Goal: Task Accomplishment & Management: Manage account settings

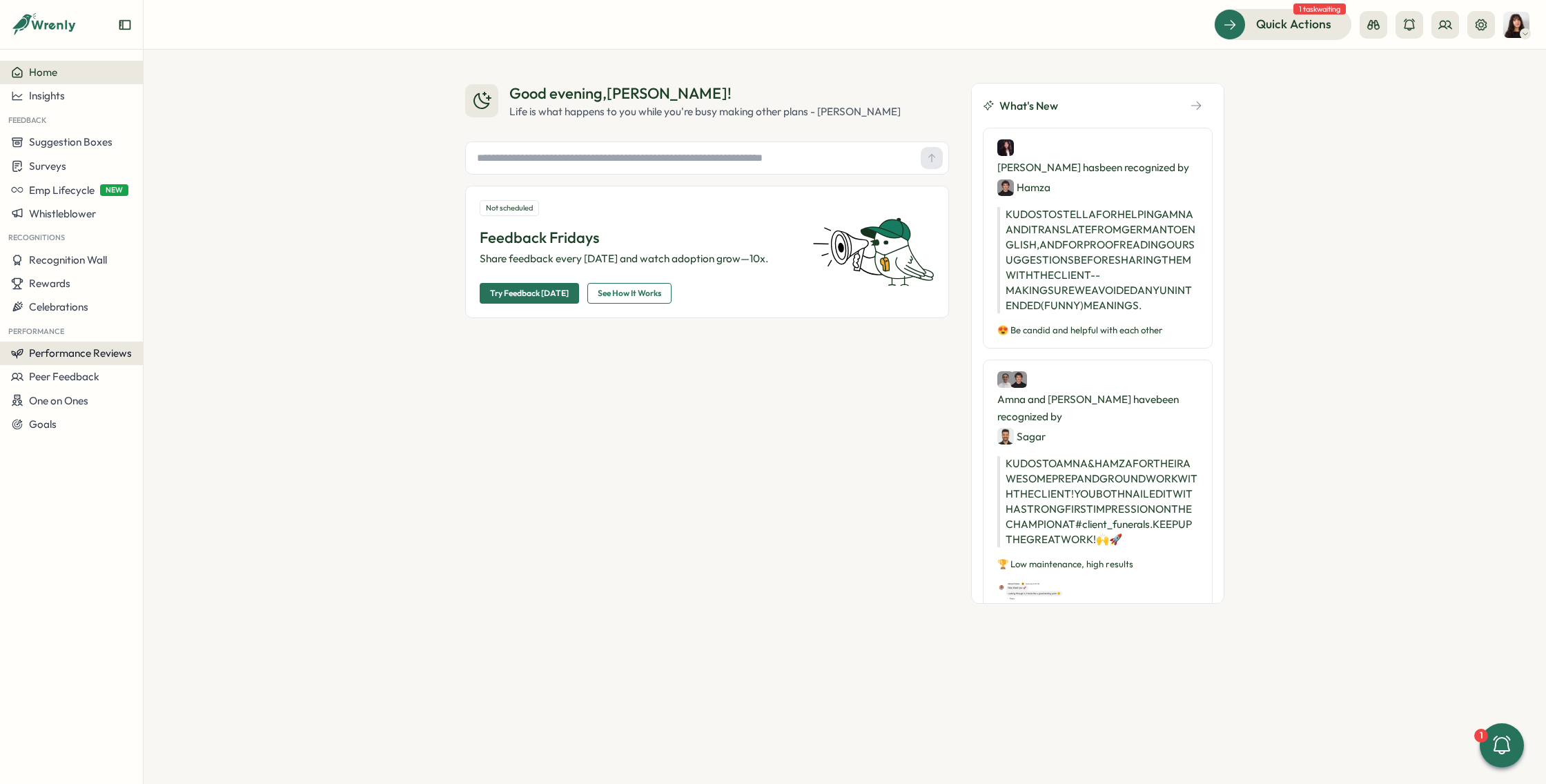
click at [83, 361] on button "Performance Reviews" at bounding box center [71, 353] width 143 height 23
click at [180, 334] on div "Reviews" at bounding box center [200, 326] width 107 height 15
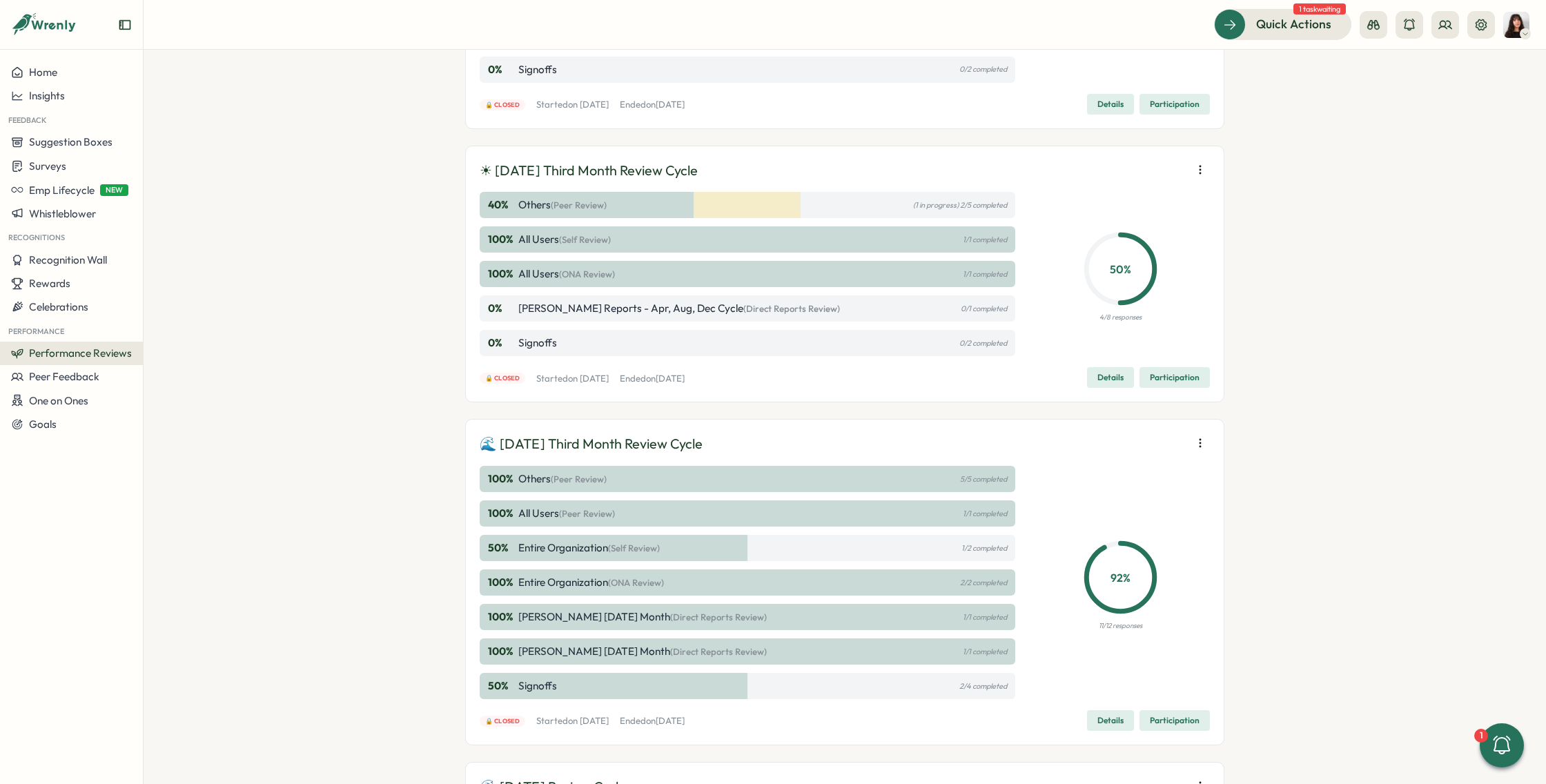
scroll to position [1223, 0]
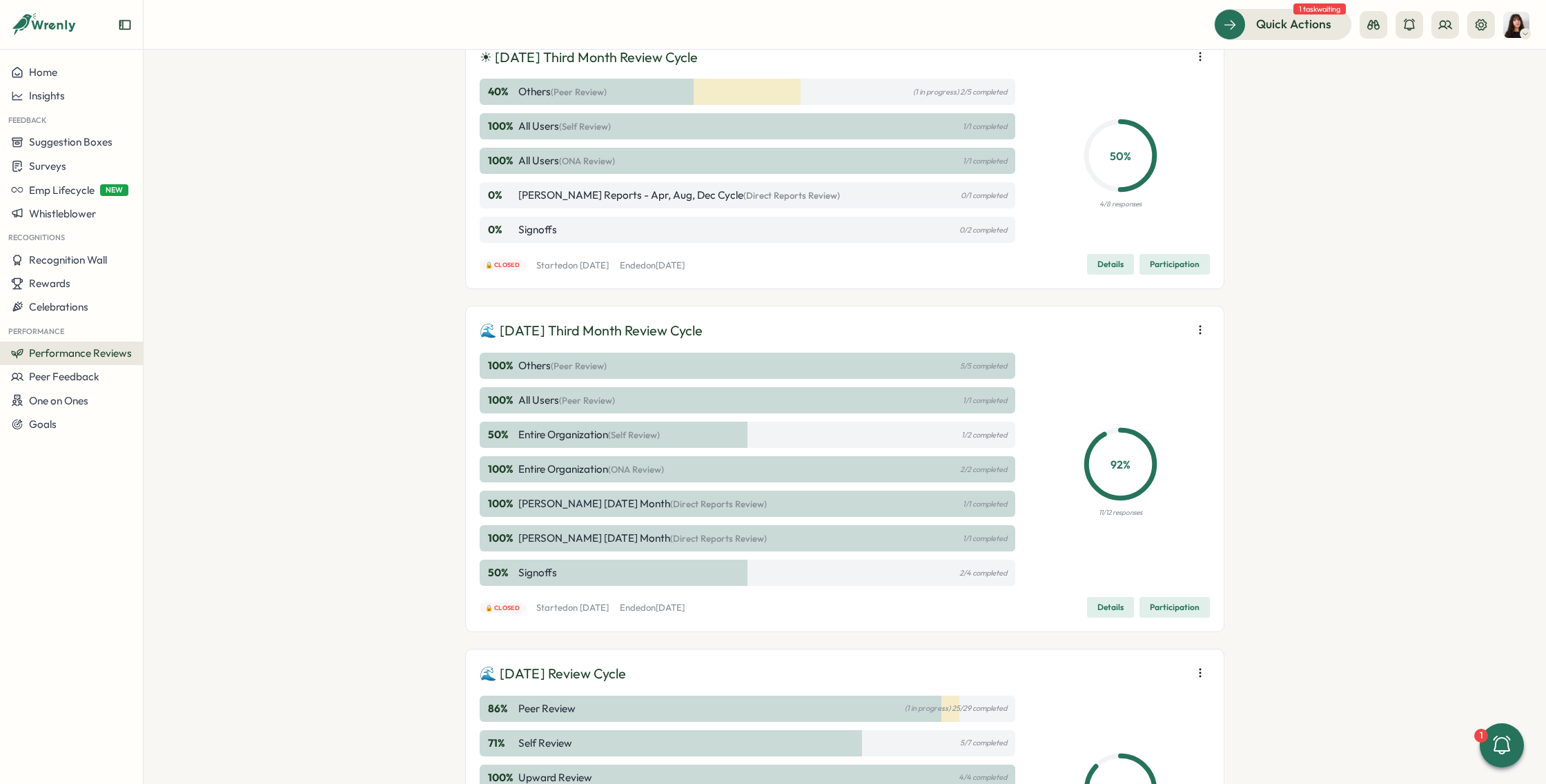
click at [1196, 334] on button "button" at bounding box center [1200, 329] width 20 height 20
click at [1150, 601] on span "Participation" at bounding box center [1175, 607] width 49 height 20
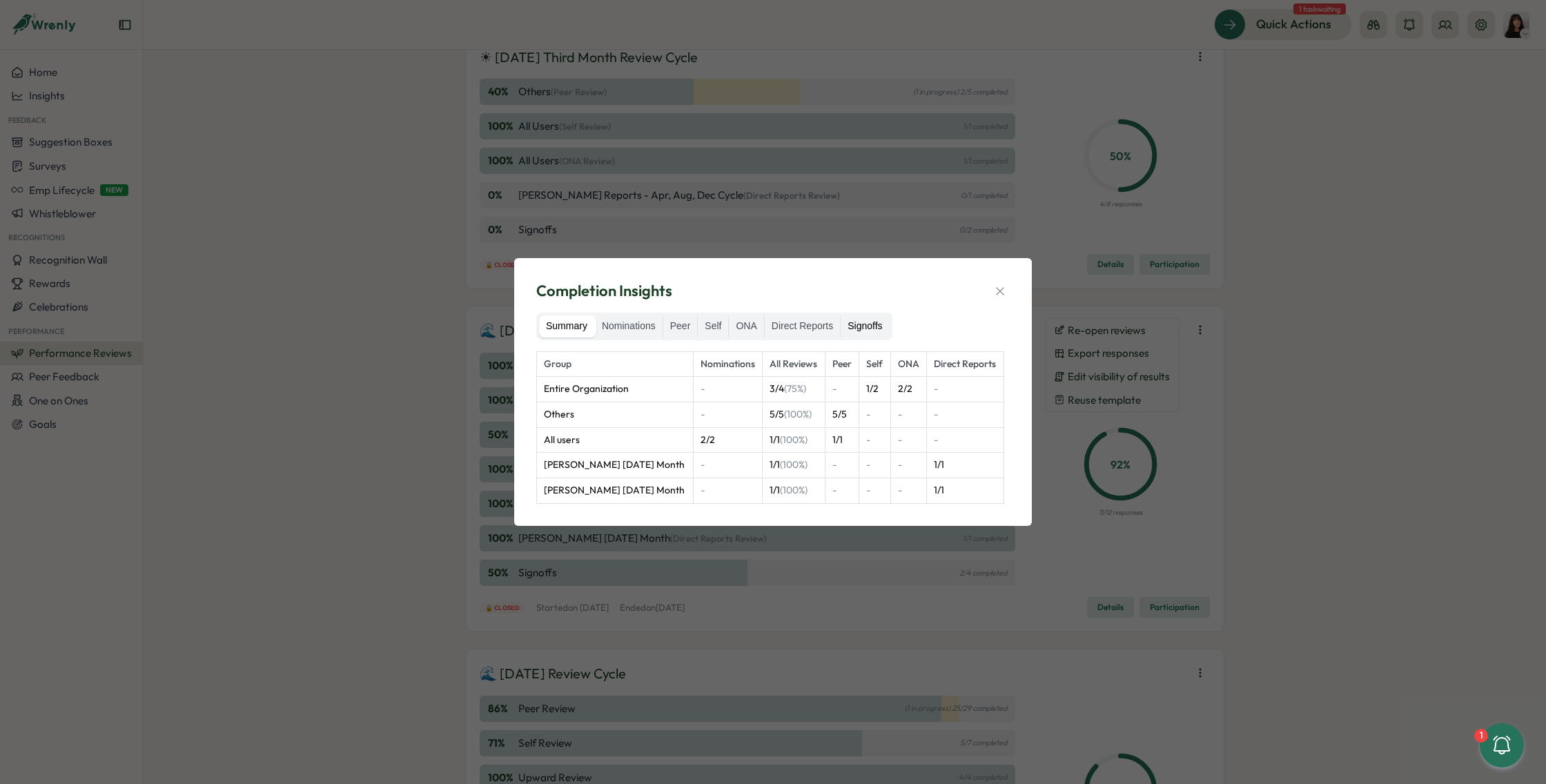
click at [864, 329] on label "Signoffs" at bounding box center [865, 326] width 49 height 22
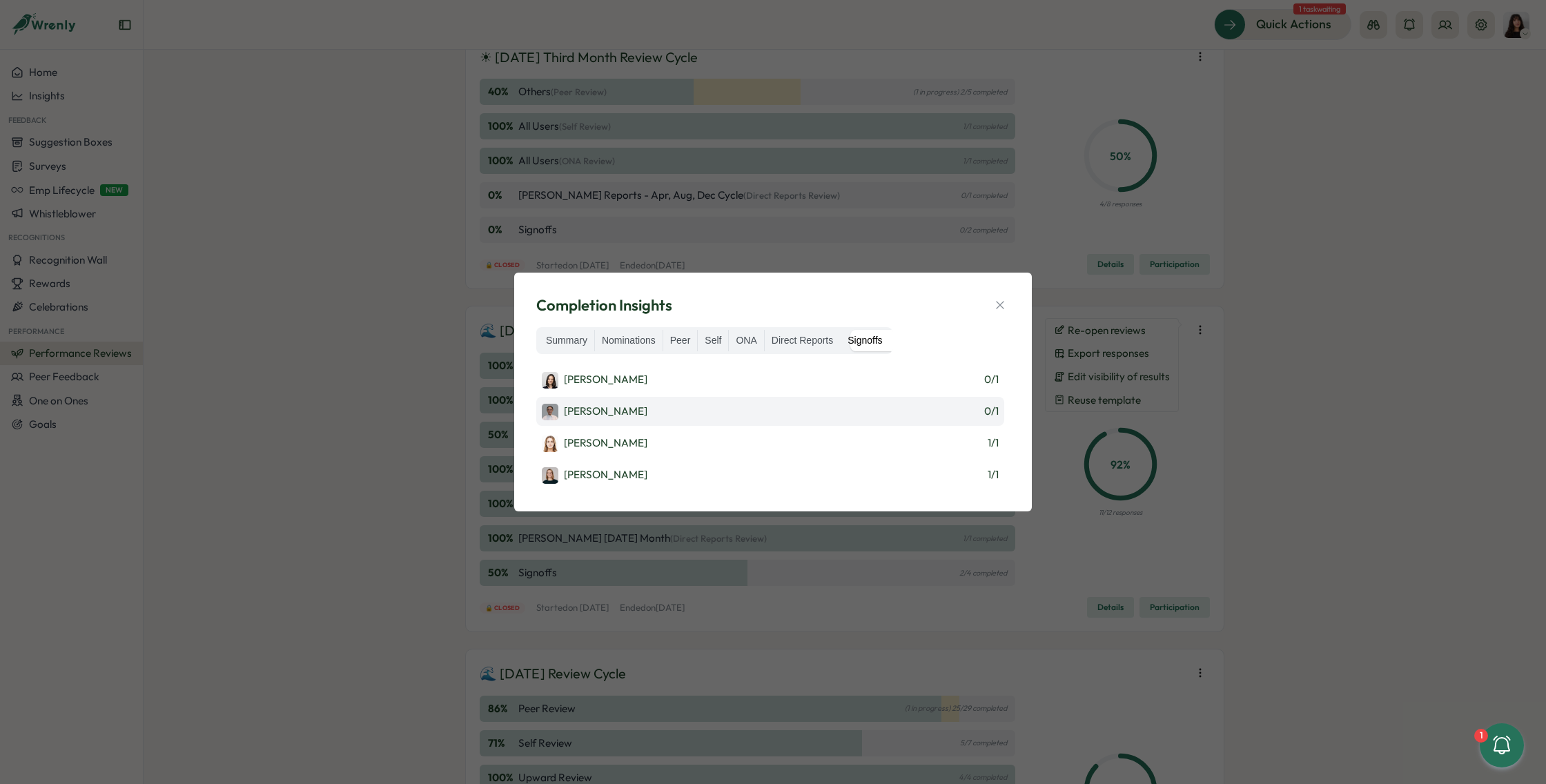
click at [991, 415] on span "0 / 1" at bounding box center [991, 410] width 15 height 15
click at [990, 387] on span "0 / 1" at bounding box center [991, 379] width 15 height 15
click at [813, 331] on label "Direct Reports" at bounding box center [802, 341] width 75 height 22
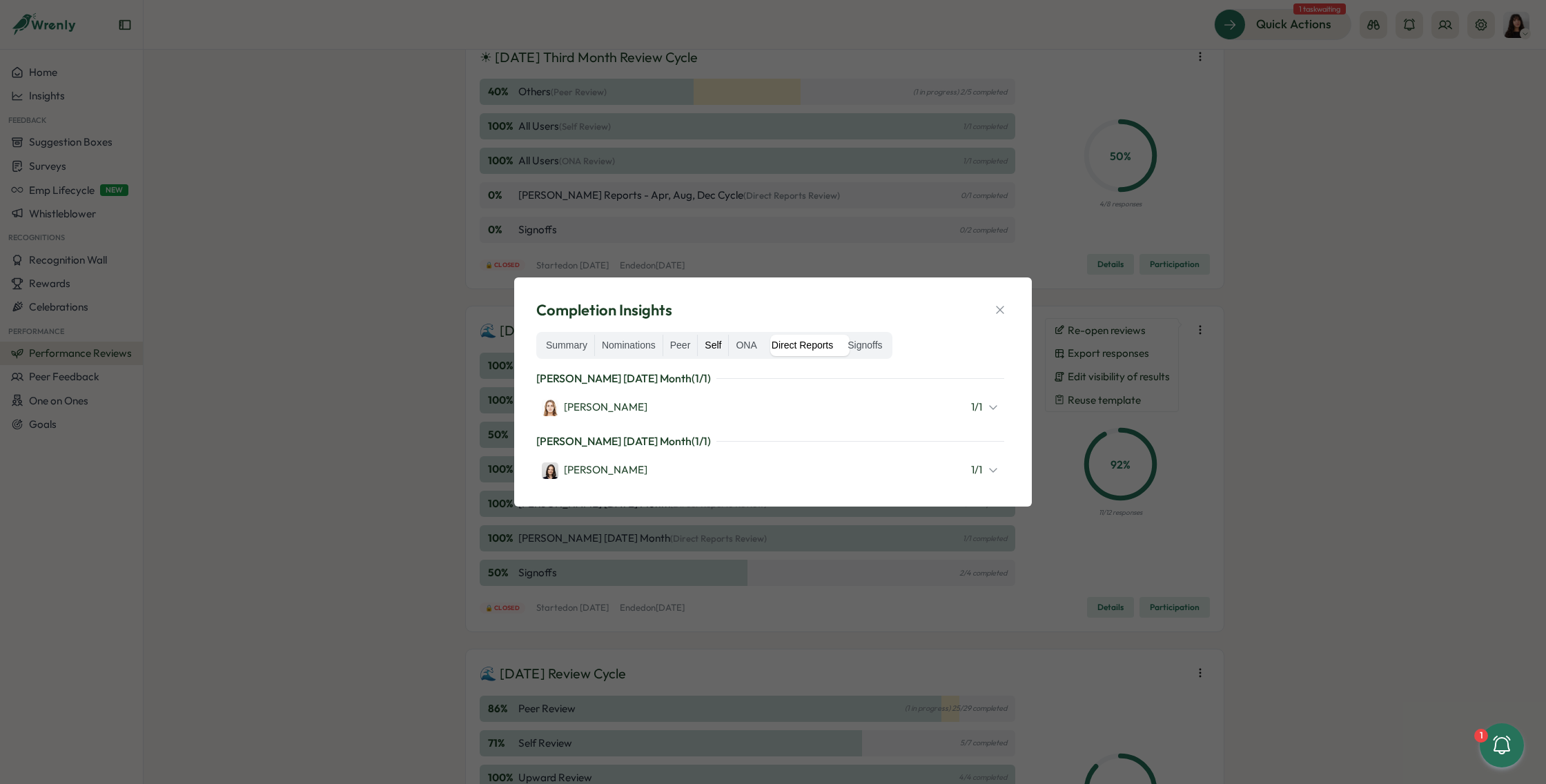
click at [728, 337] on label "Self" at bounding box center [713, 345] width 30 height 22
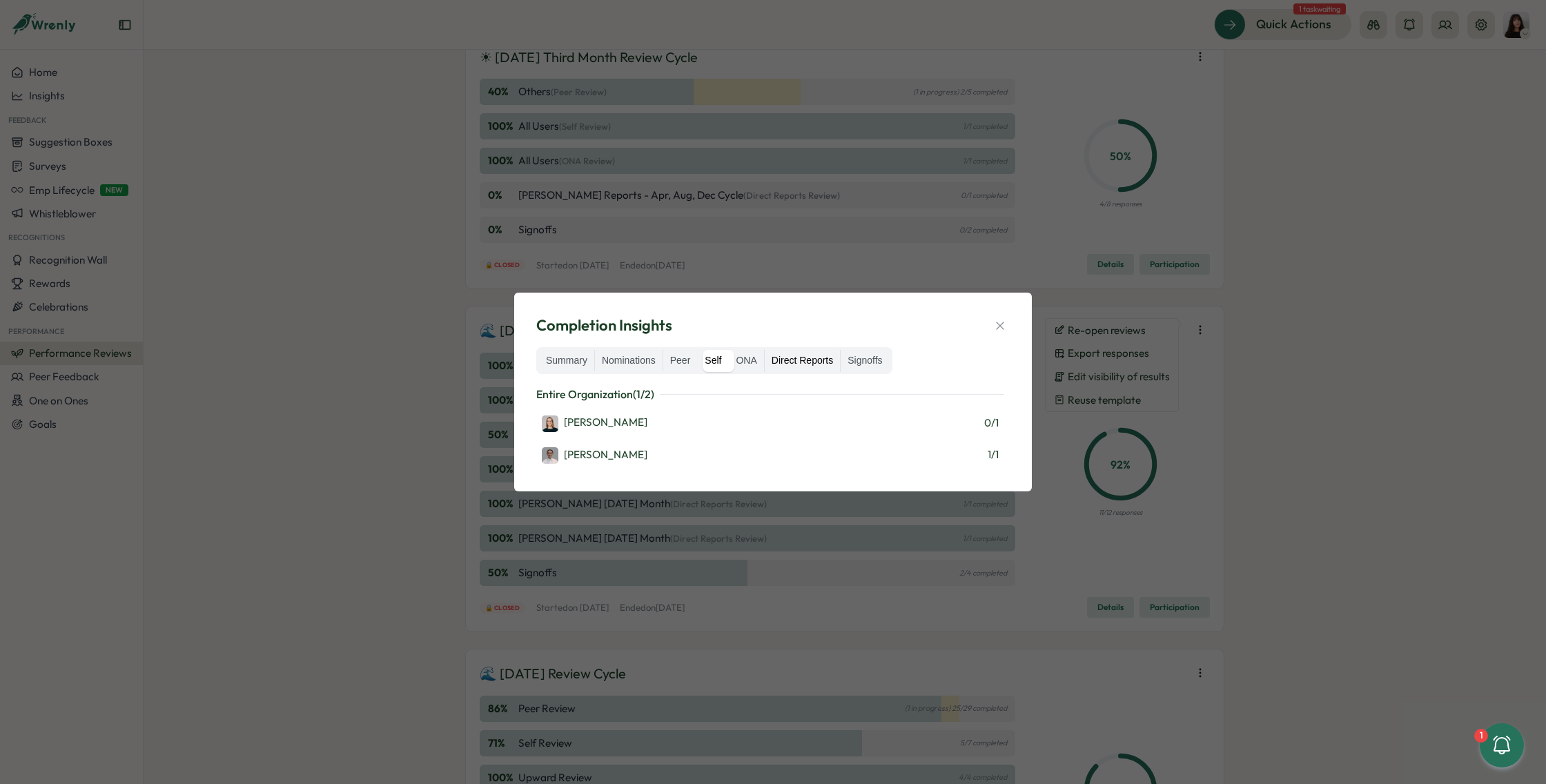
click at [834, 361] on label "Direct Reports" at bounding box center [802, 360] width 75 height 22
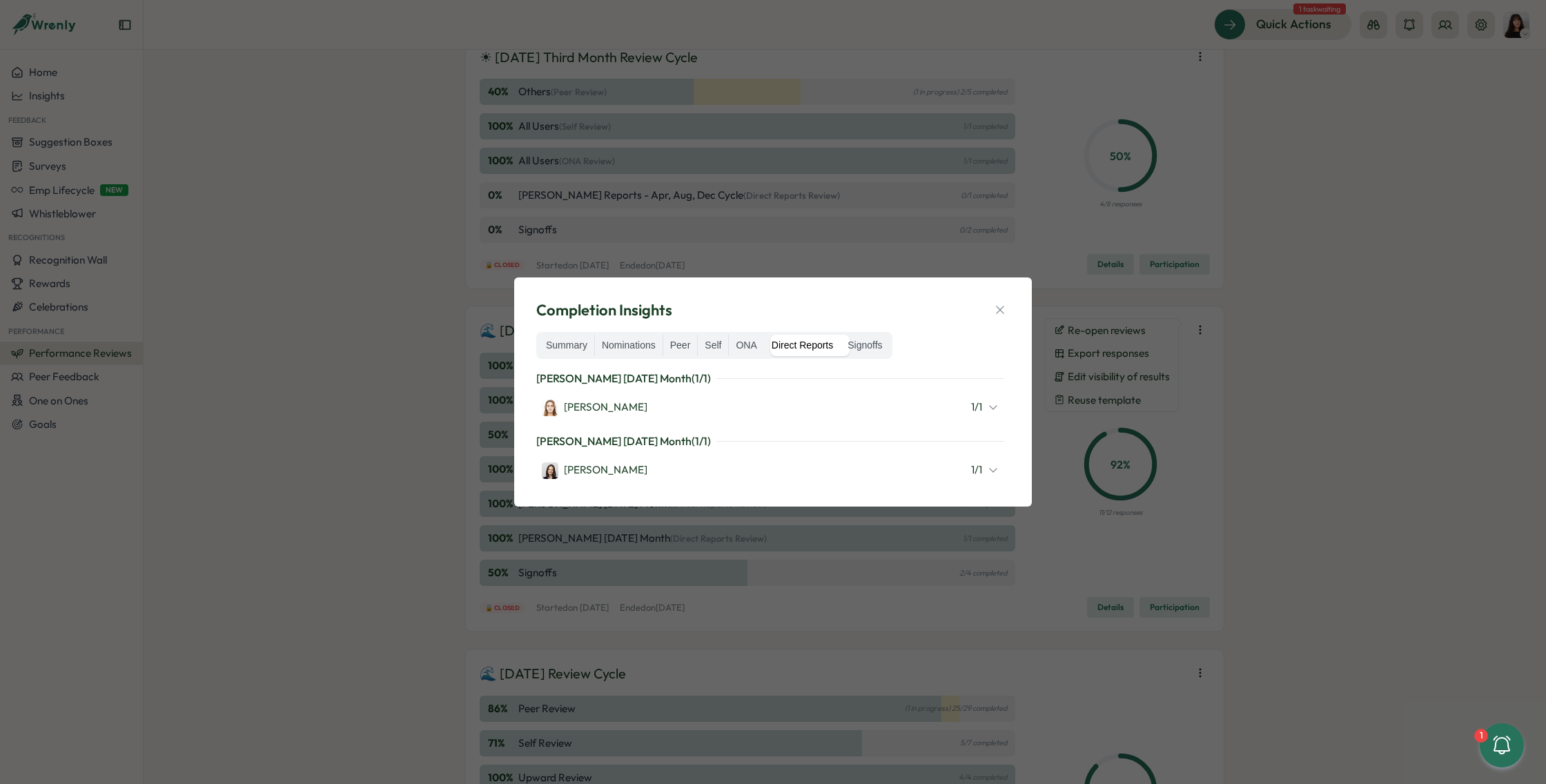
click at [989, 403] on icon at bounding box center [992, 407] width 11 height 11
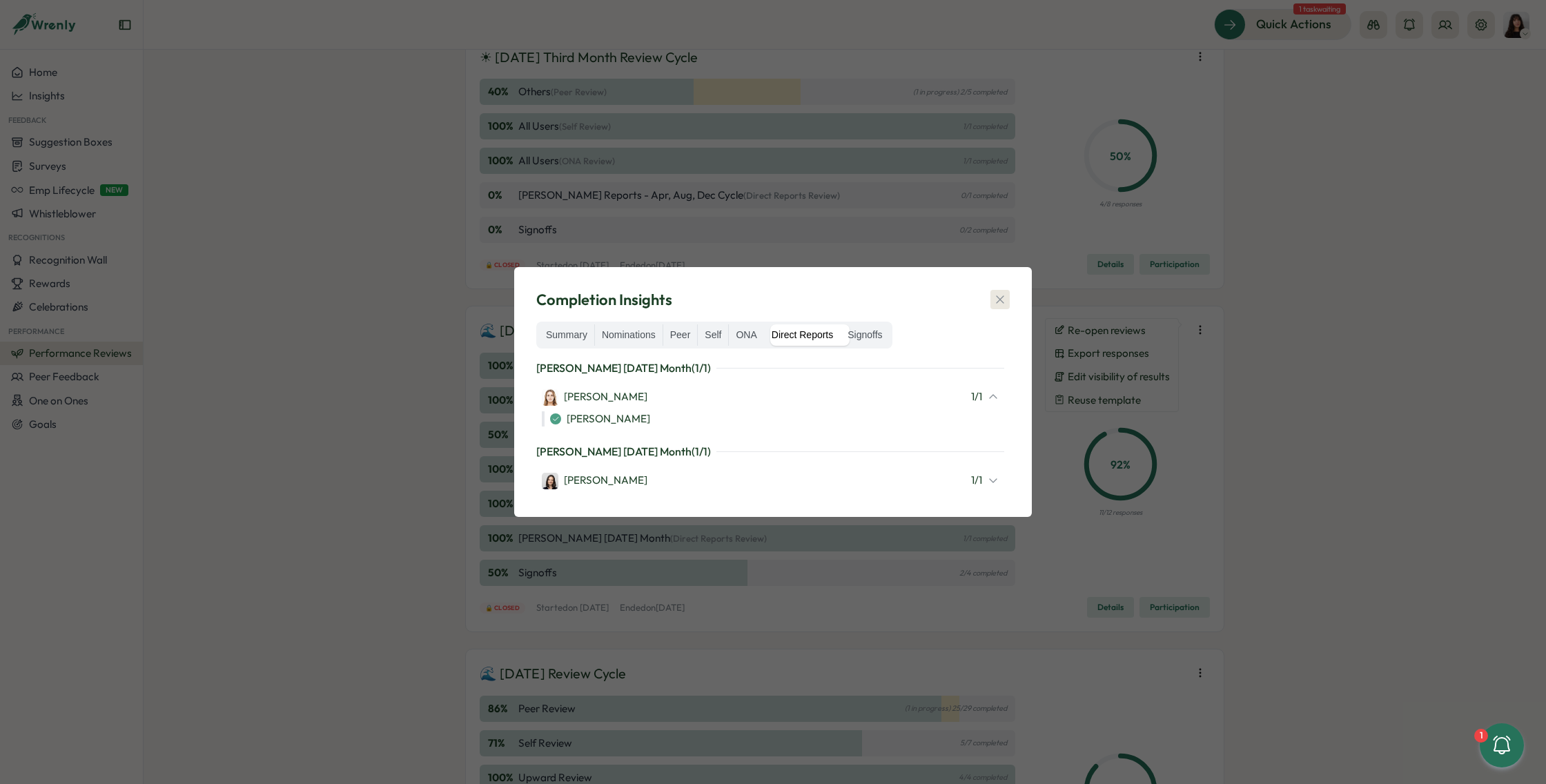
click at [1003, 294] on icon "button" at bounding box center [1000, 299] width 14 height 14
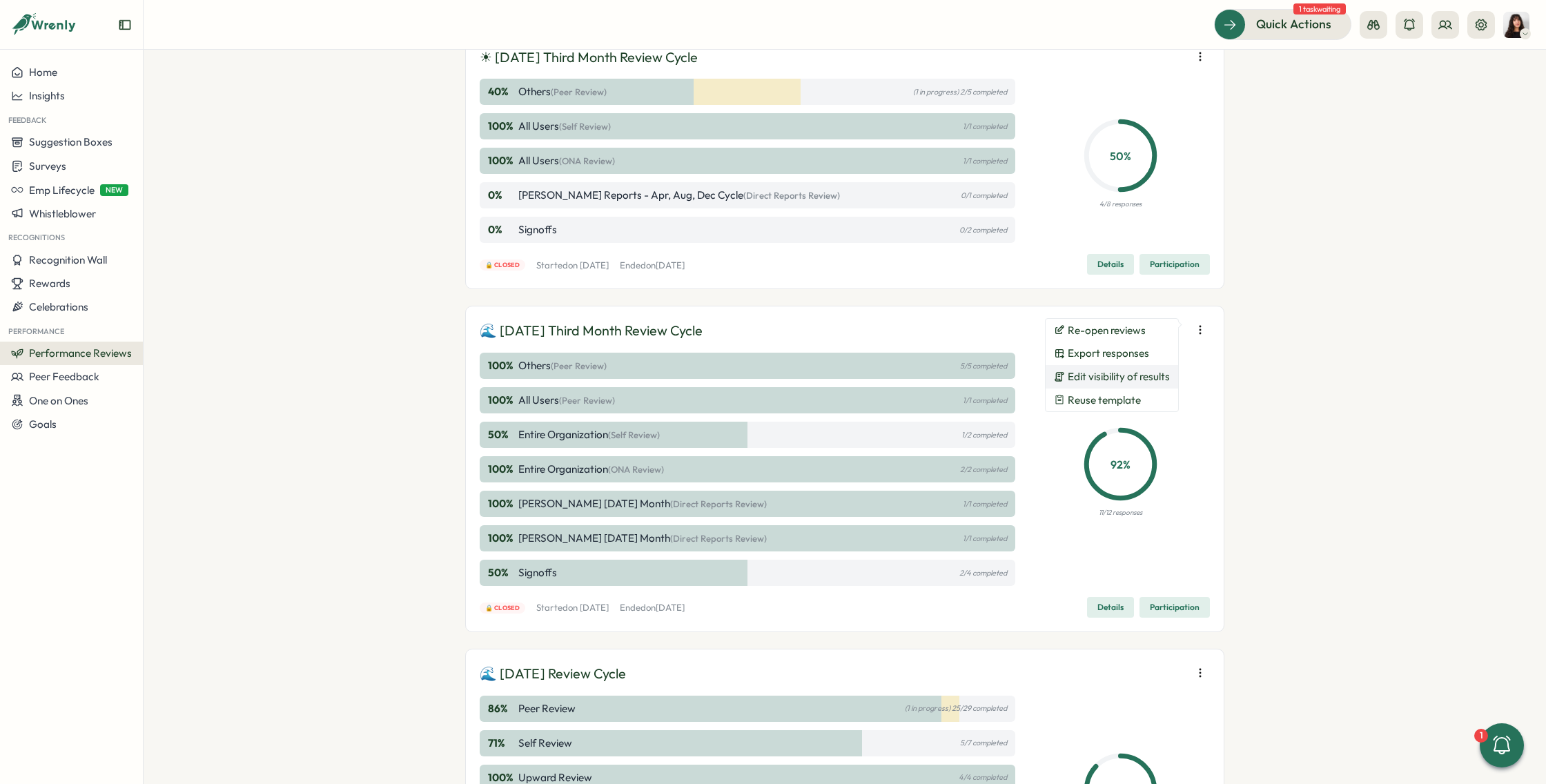
click at [1130, 374] on span "Edit visibility of results" at bounding box center [1118, 376] width 102 height 12
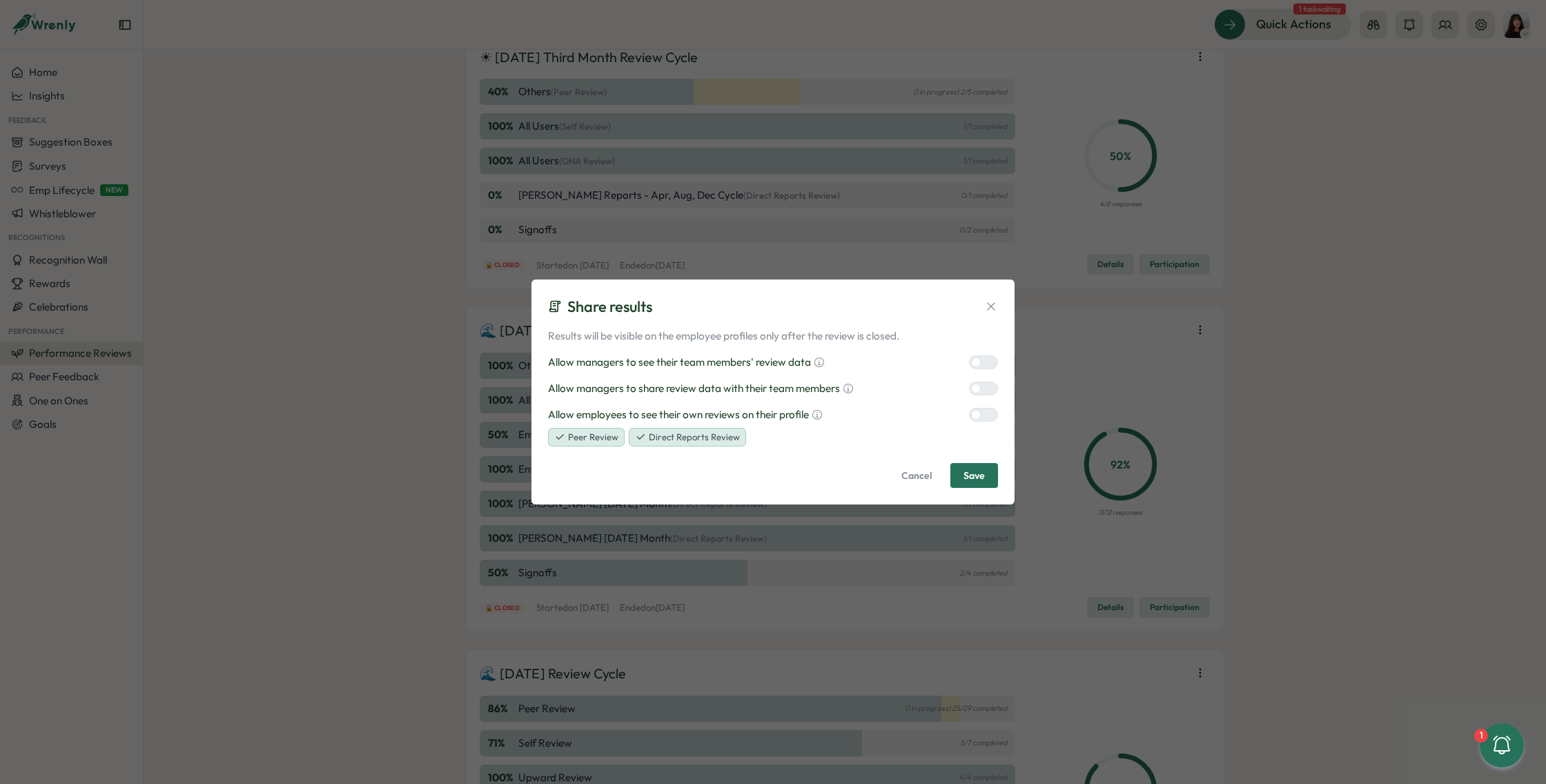
click at [982, 417] on div at bounding box center [989, 414] width 17 height 12
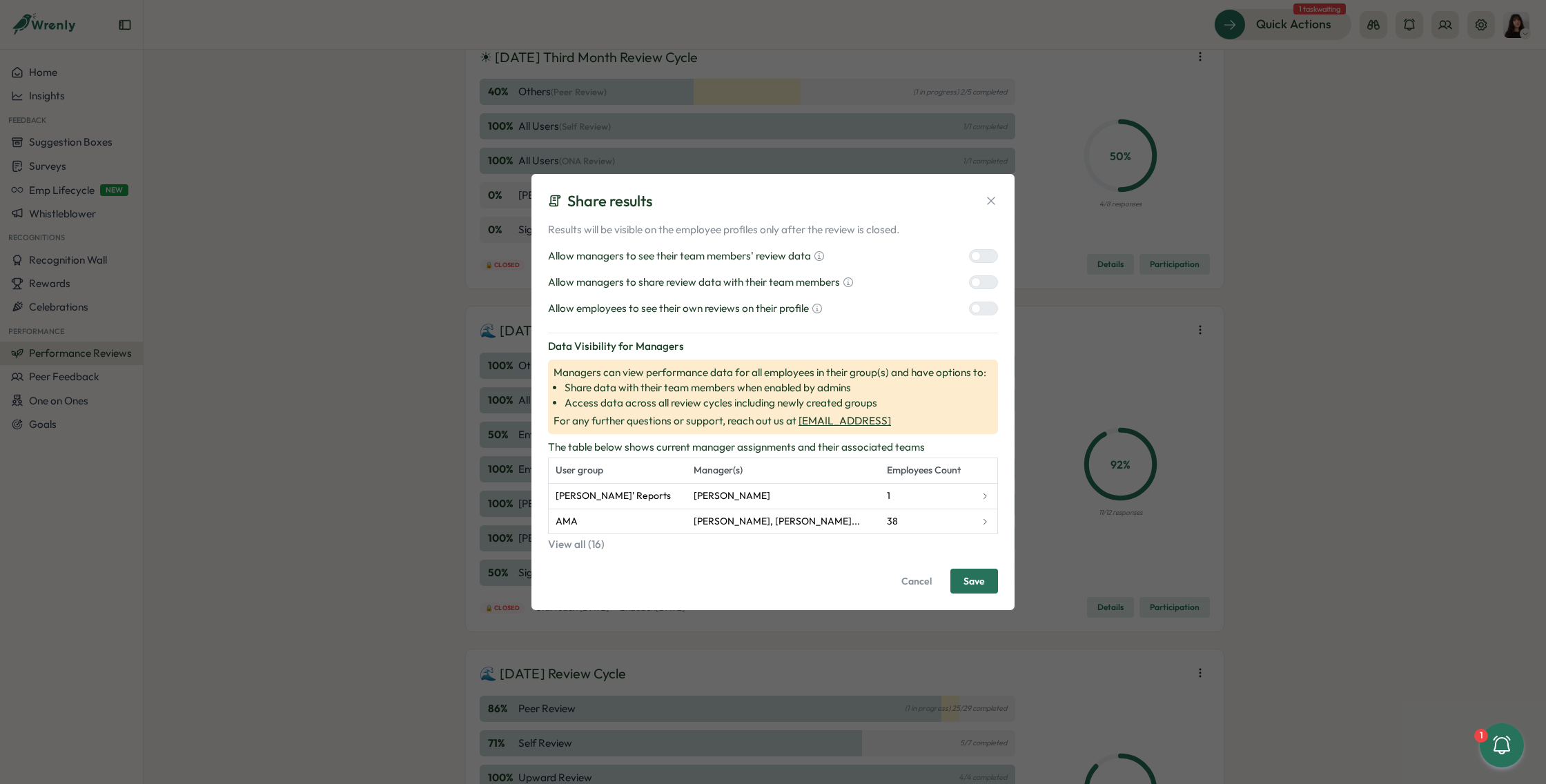
click at [983, 572] on span "Save" at bounding box center [974, 581] width 21 height 23
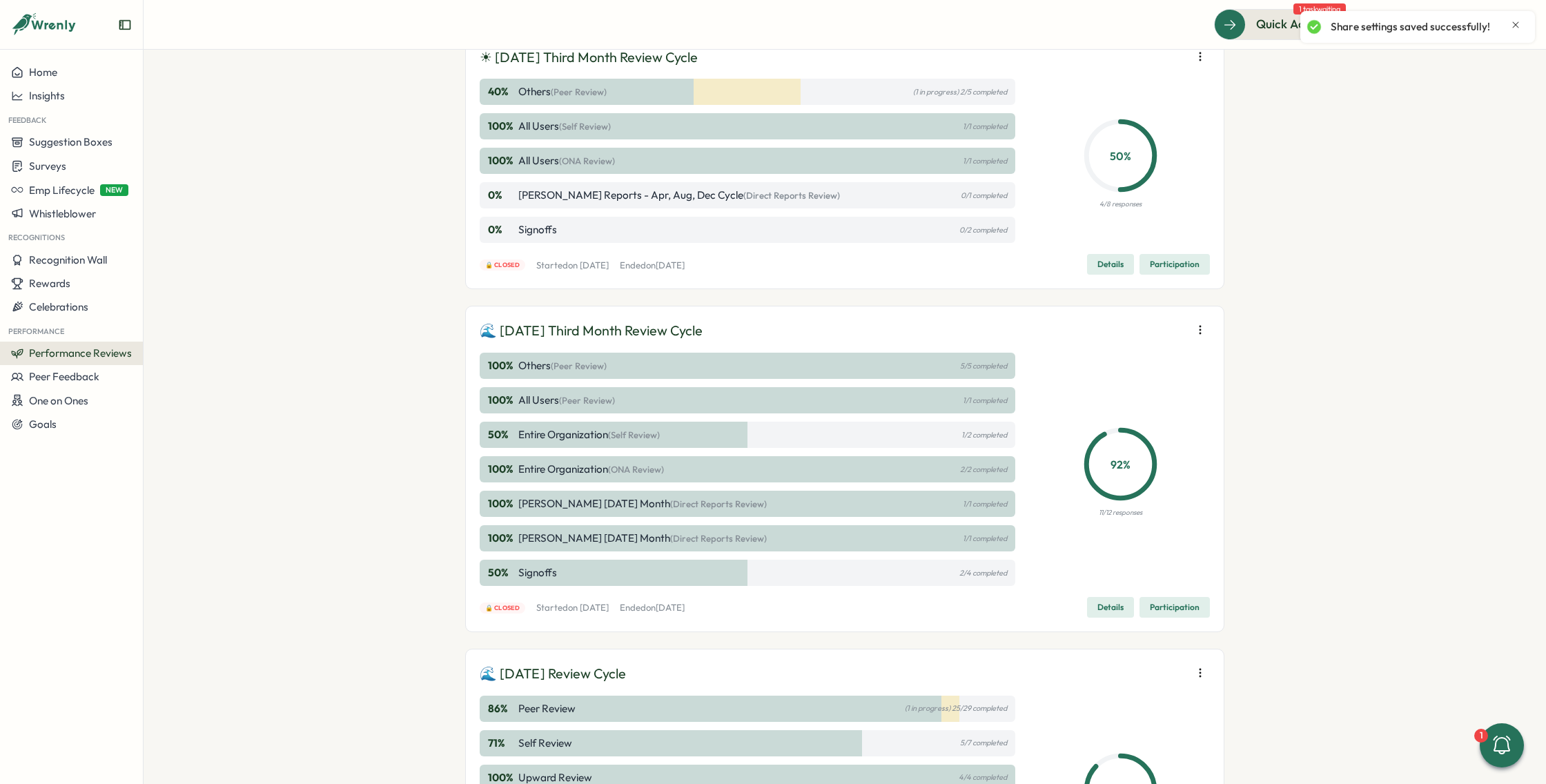
click at [1193, 323] on icon "button" at bounding box center [1200, 329] width 14 height 14
click at [1117, 377] on span "Edit visibility of results" at bounding box center [1118, 376] width 102 height 12
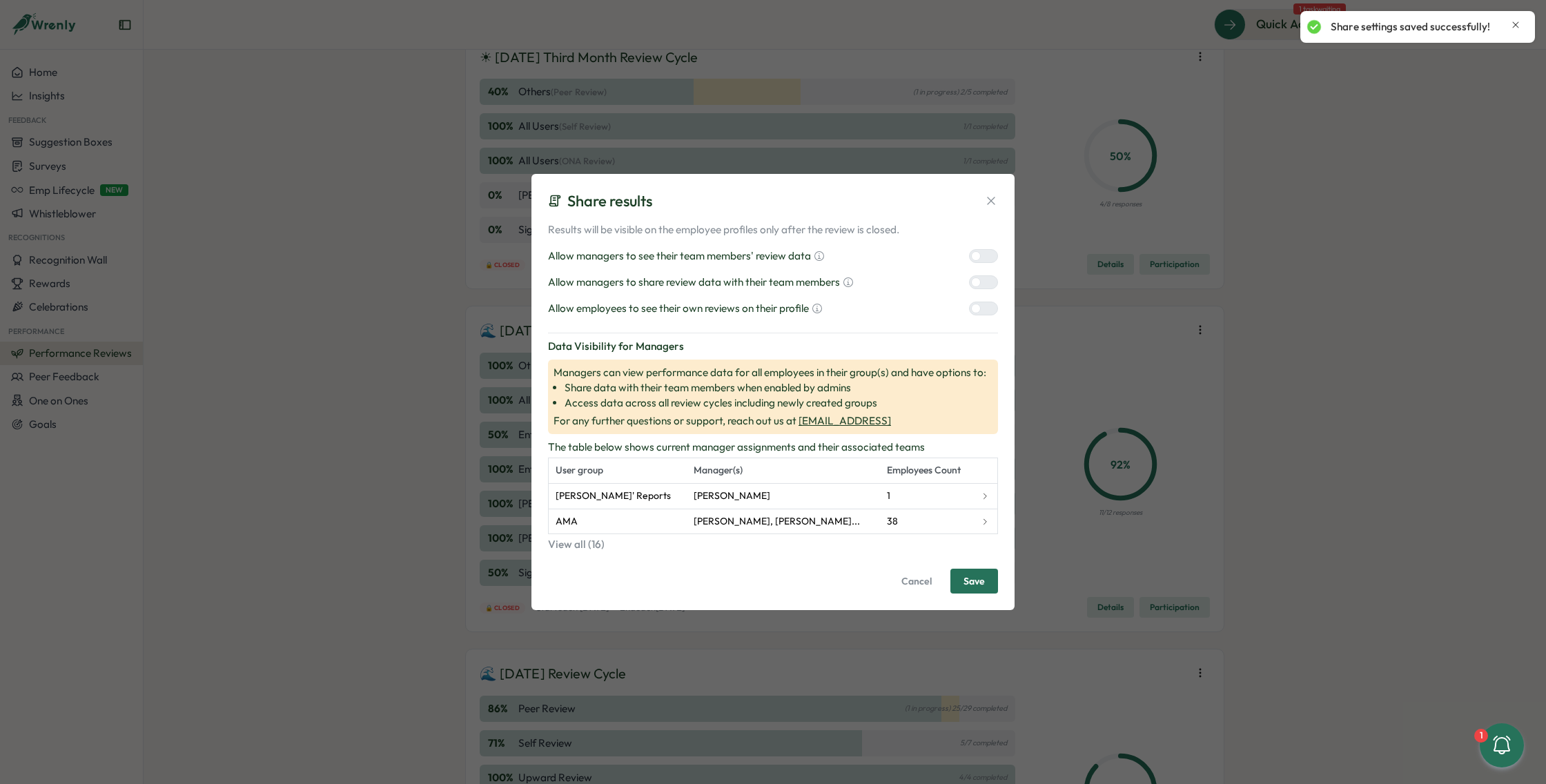
click at [984, 315] on div at bounding box center [989, 308] width 17 height 12
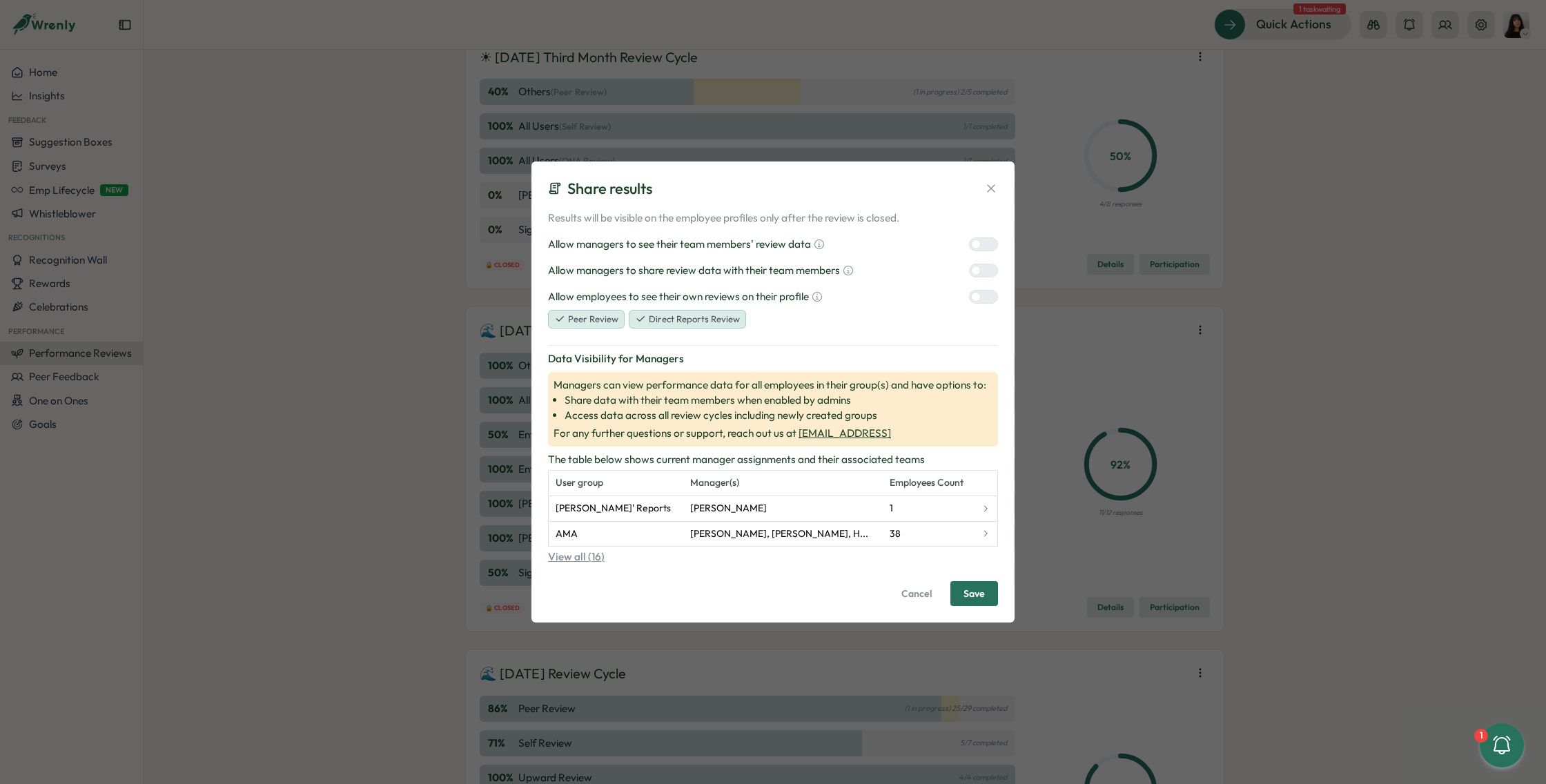
click at [892, 560] on button "View all (16)" at bounding box center [773, 556] width 450 height 15
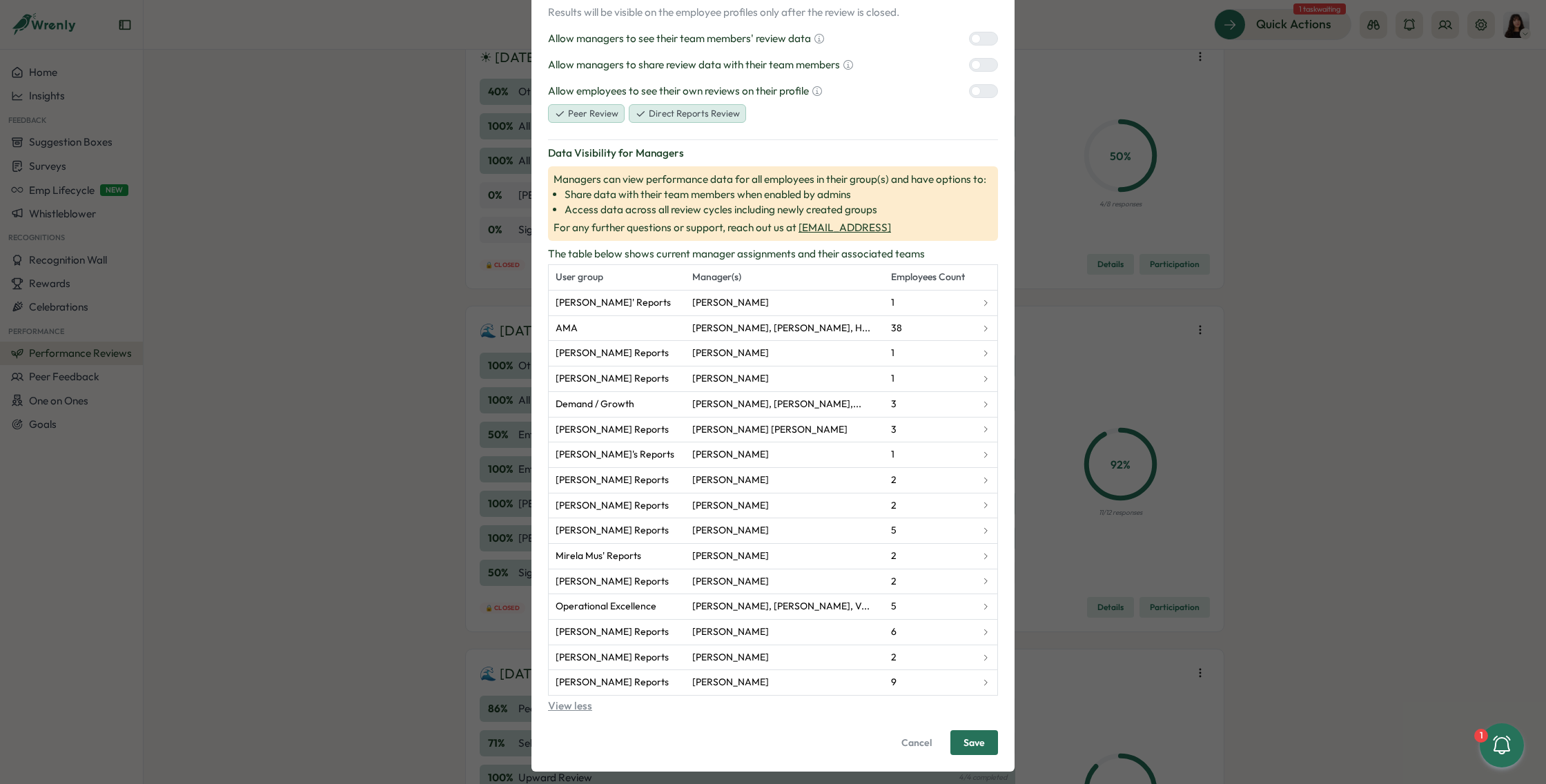
scroll to position [82, 0]
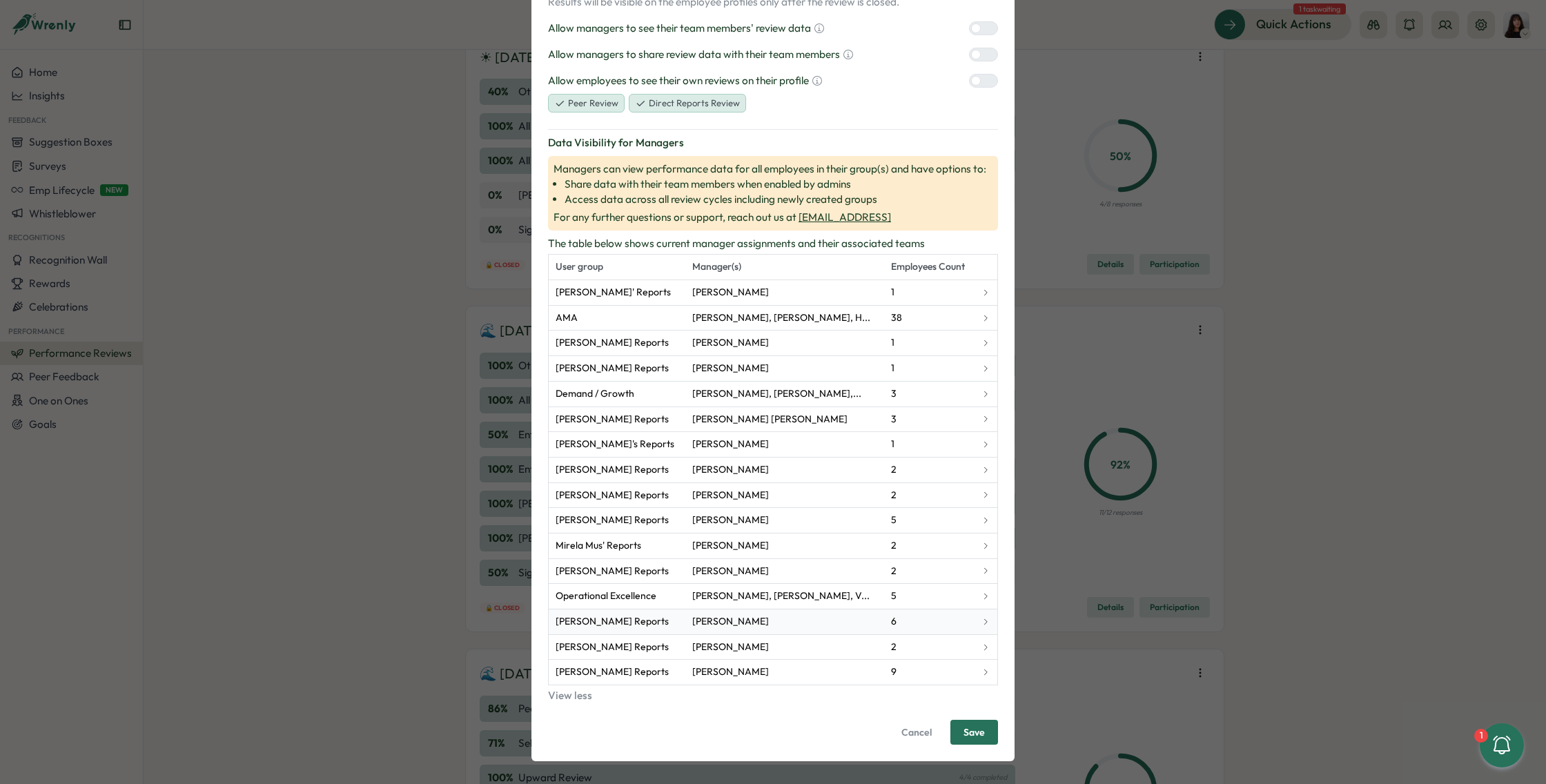
click at [631, 614] on span "Rike Giese's Reports" at bounding box center [612, 622] width 113 height 15
click at [982, 617] on icon at bounding box center [985, 621] width 8 height 8
click at [978, 729] on span "Save" at bounding box center [974, 732] width 21 height 23
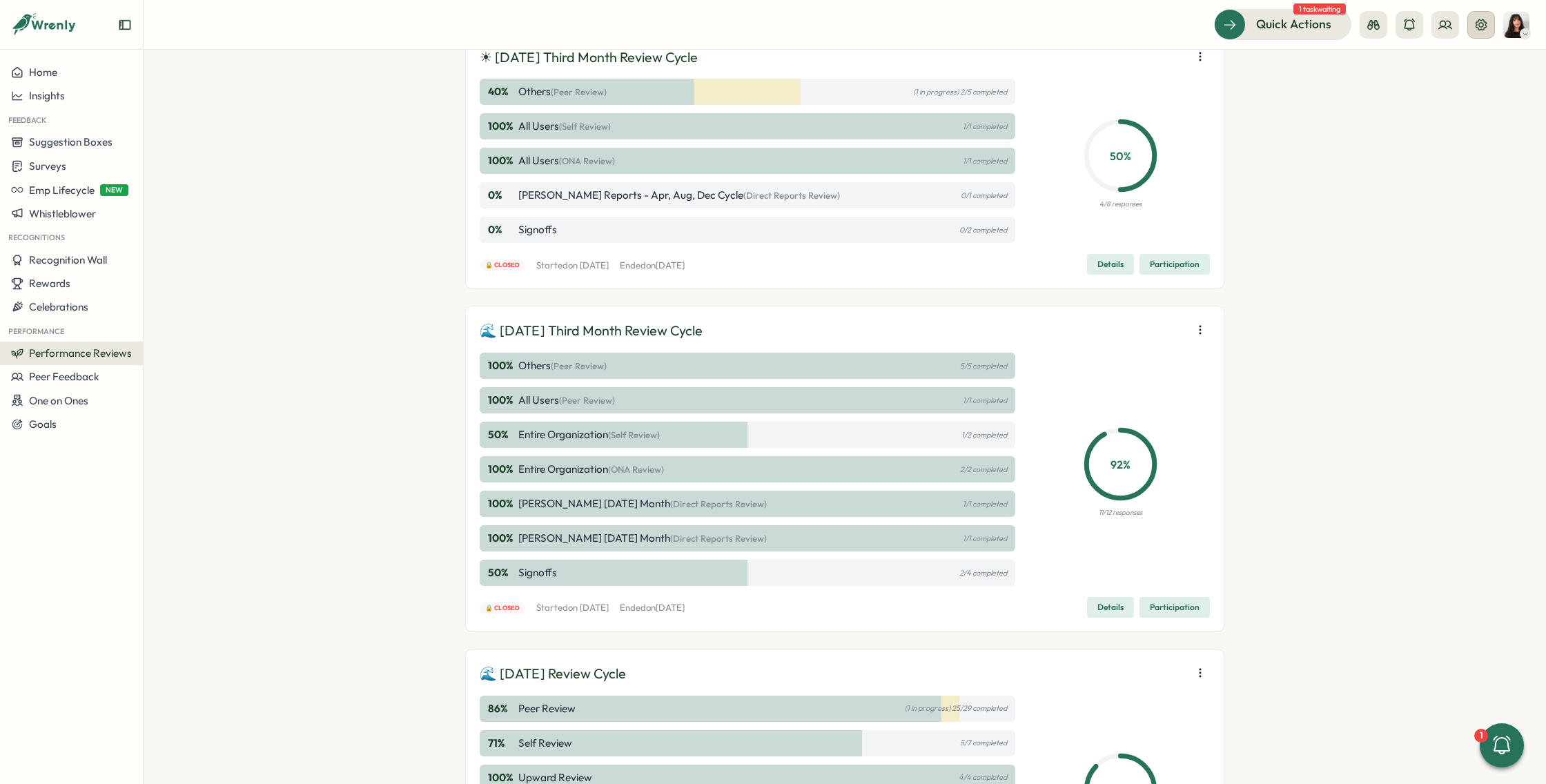
click at [1473, 25] on button at bounding box center [1481, 25] width 28 height 28
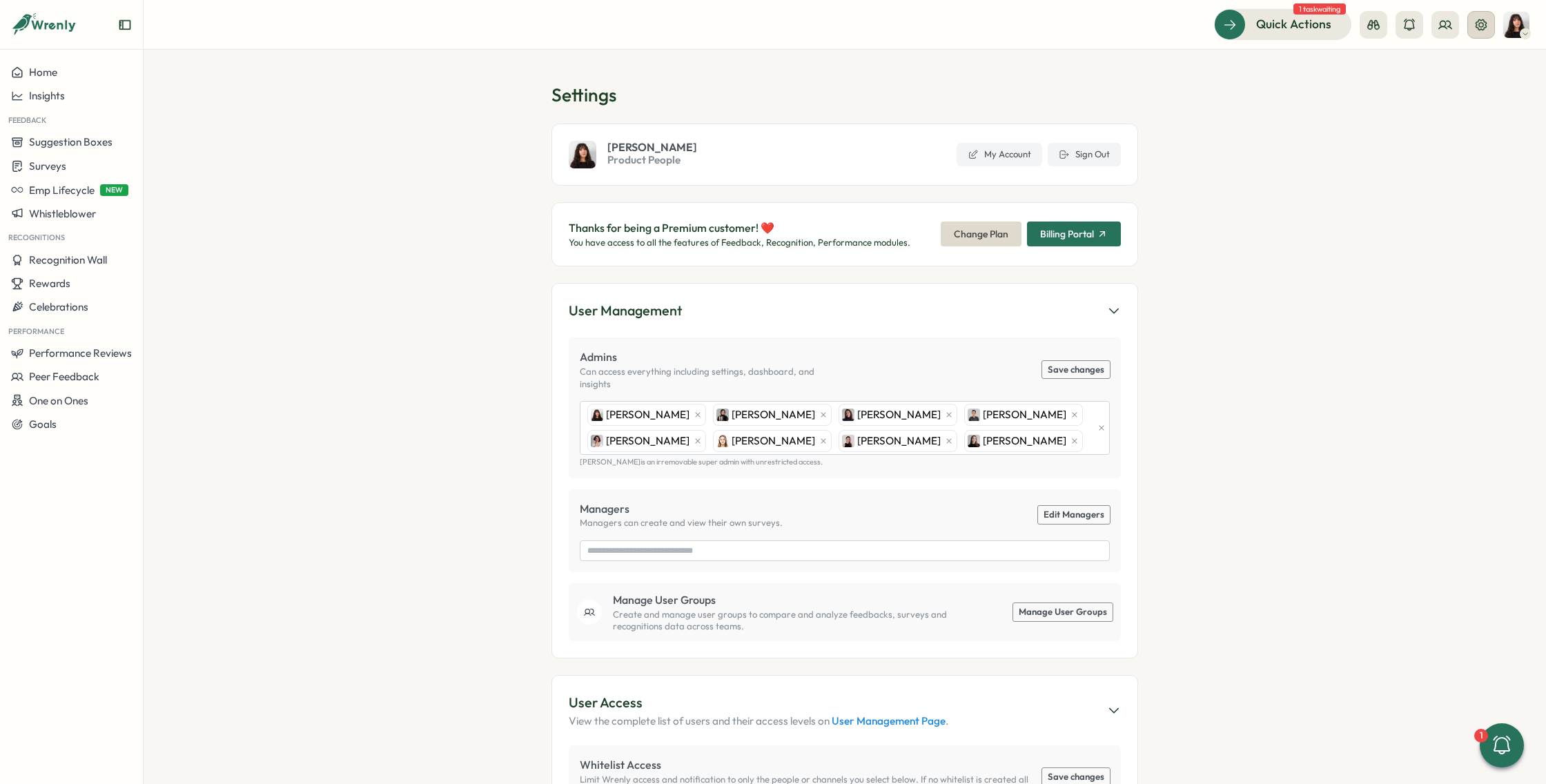
type input "**********"
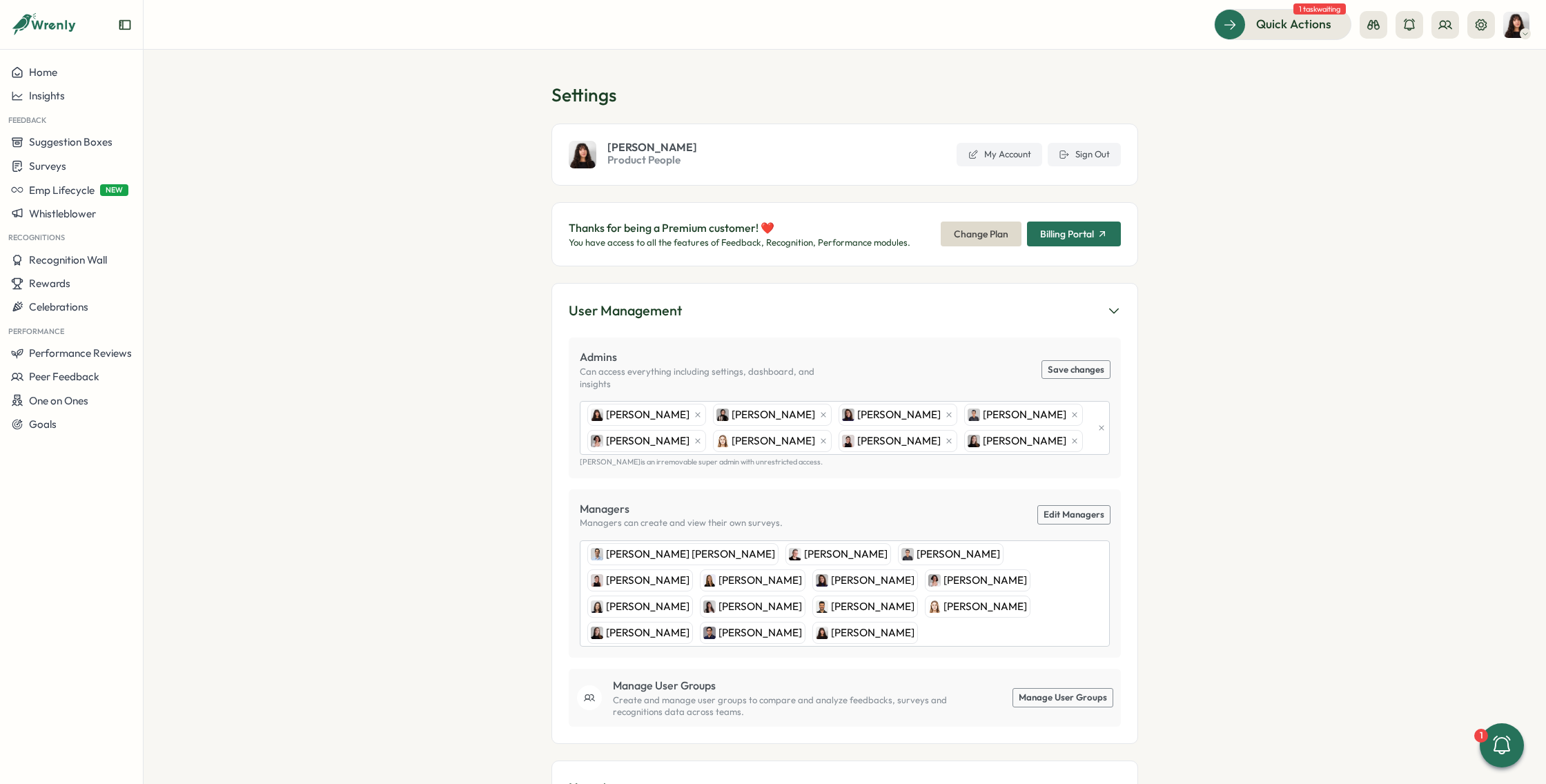
scroll to position [474, 0]
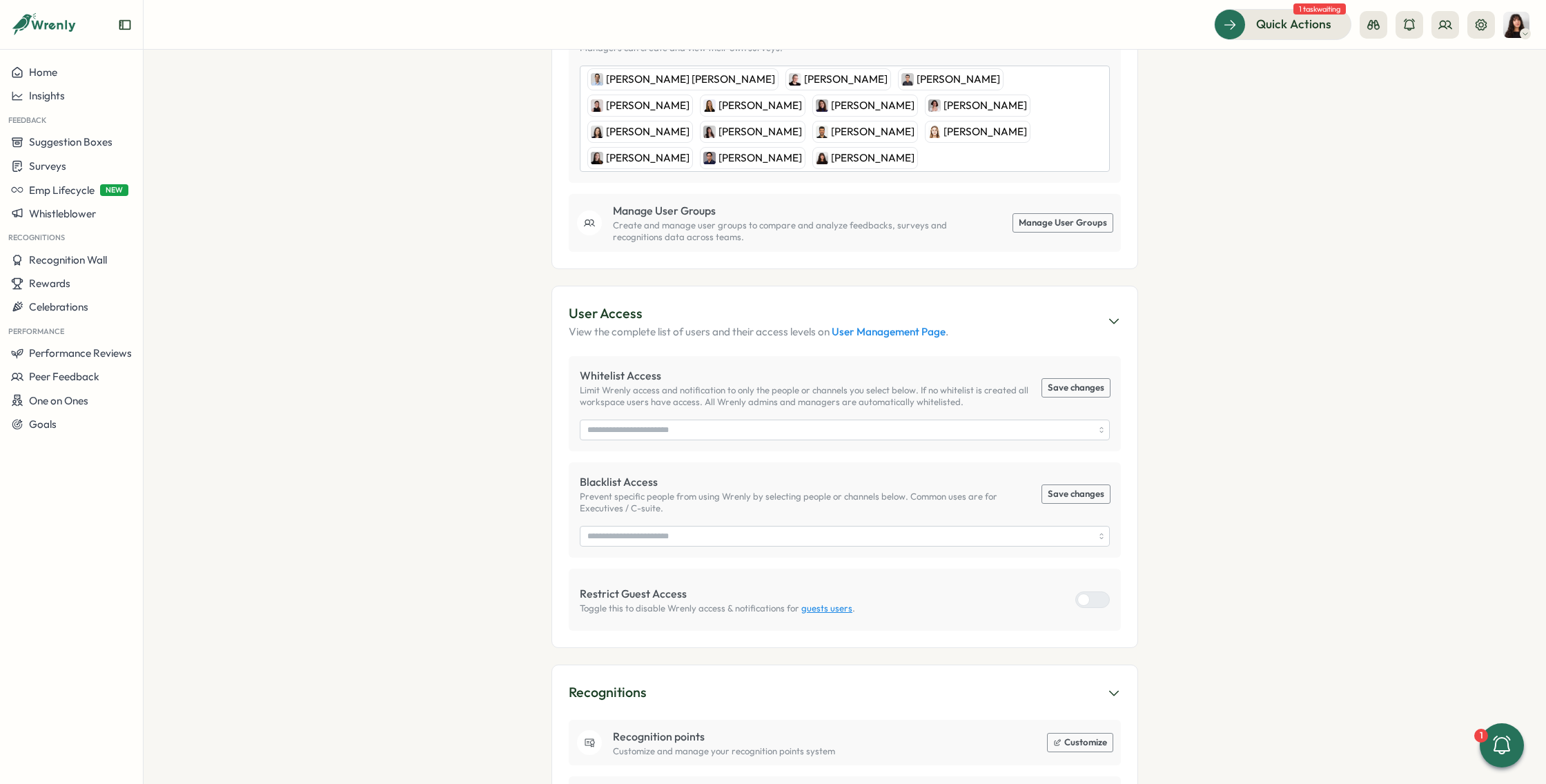
click at [1442, 6] on header "Quick Actions 1 task waiting" at bounding box center [844, 25] width 1402 height 49
click at [1442, 25] on icon at bounding box center [1444, 25] width 14 height 14
click at [1448, 78] on div "Org Members" at bounding box center [1445, 68] width 104 height 26
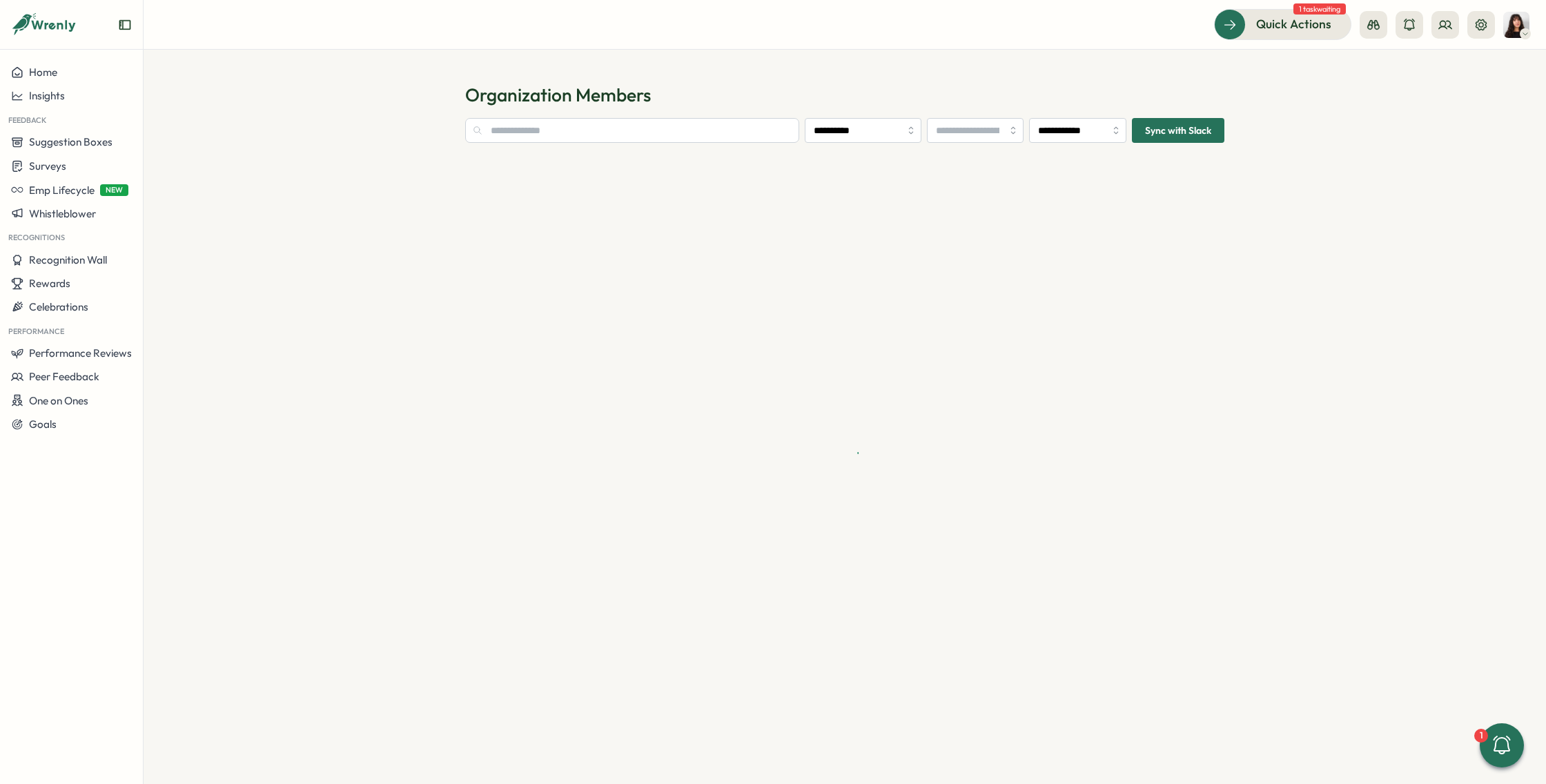
type input "**********"
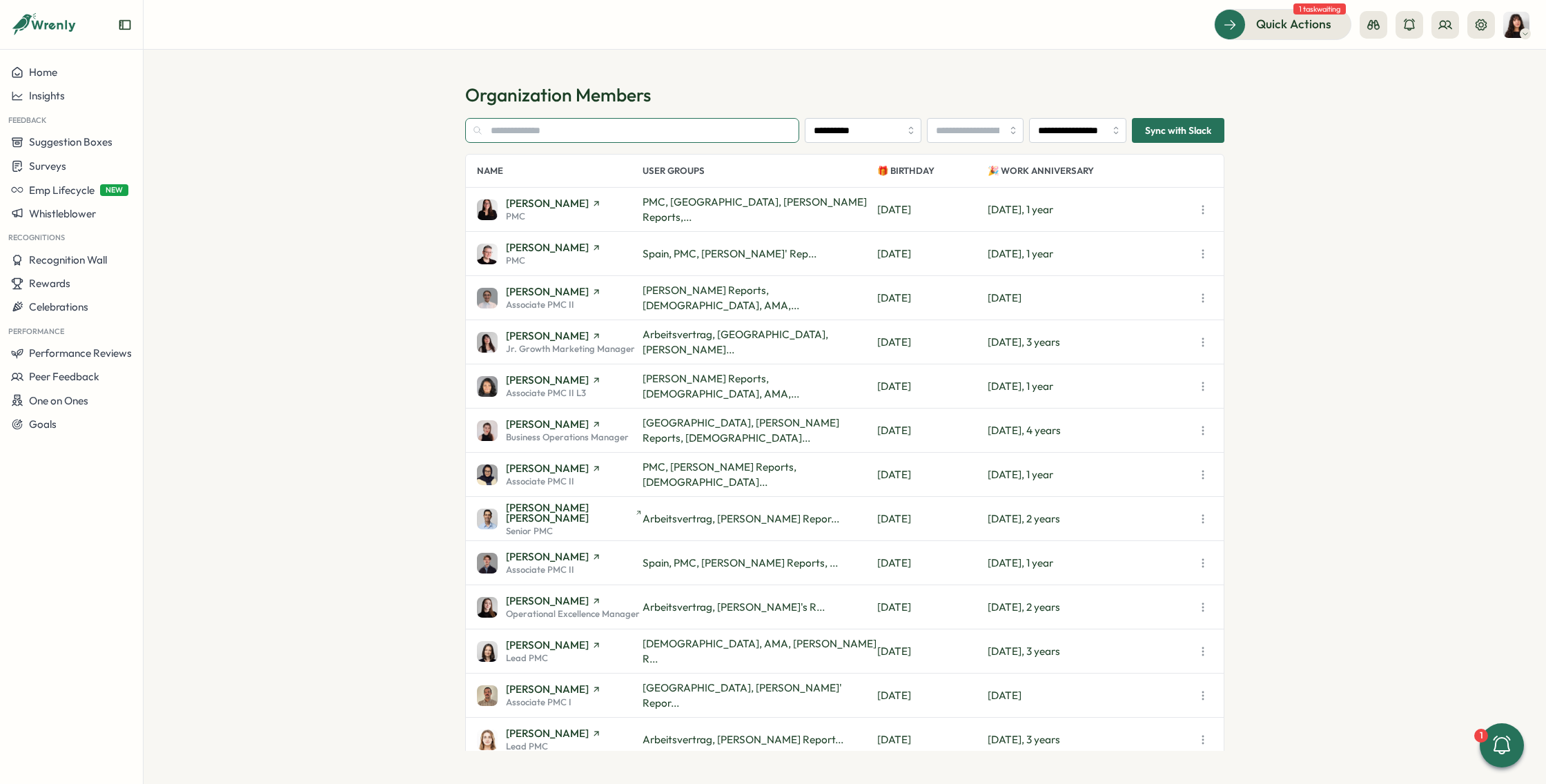
click at [726, 134] on input "text" at bounding box center [632, 131] width 334 height 25
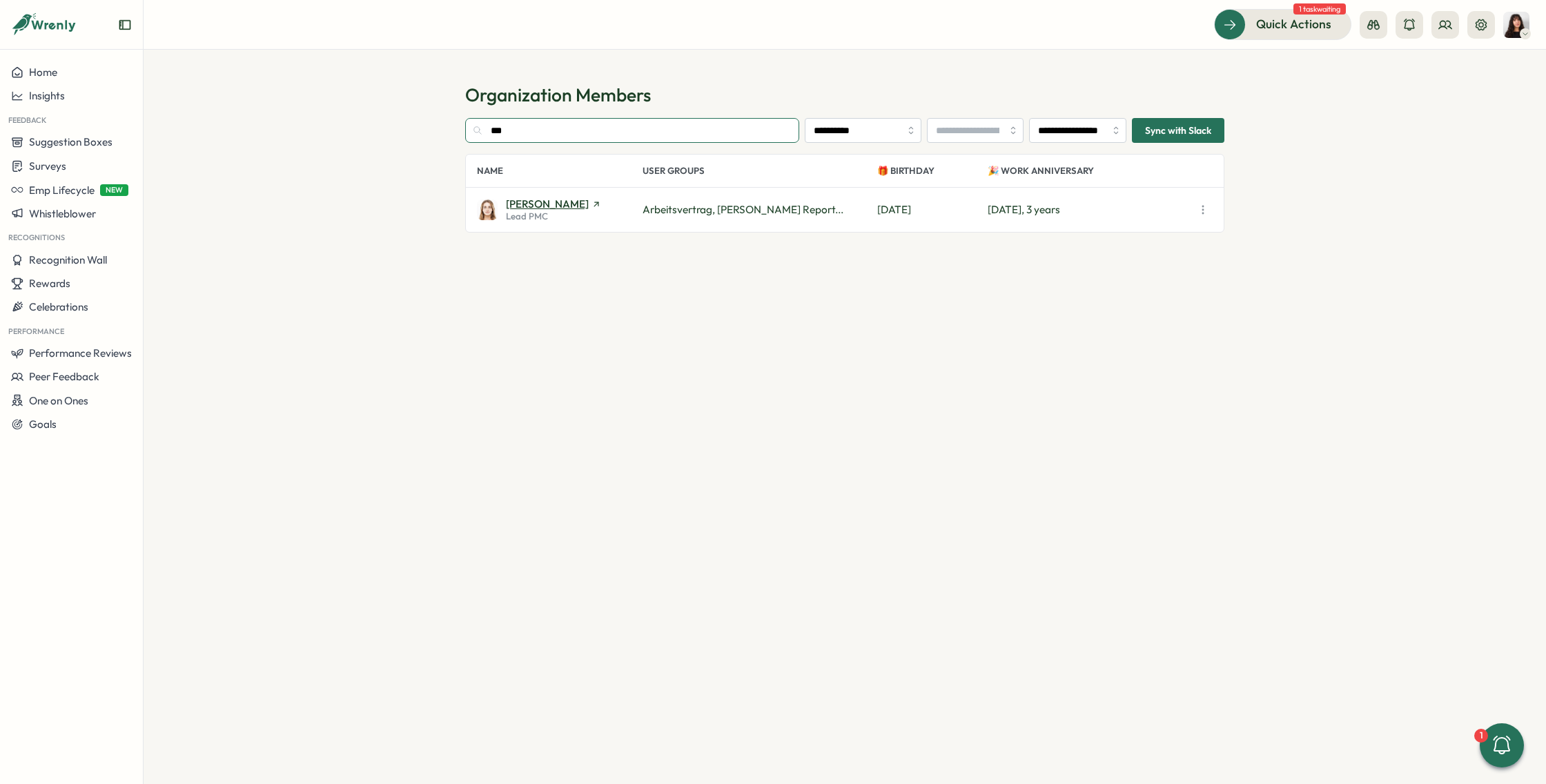
type input "***"
click at [530, 202] on span "Friederike Giese" at bounding box center [547, 204] width 83 height 10
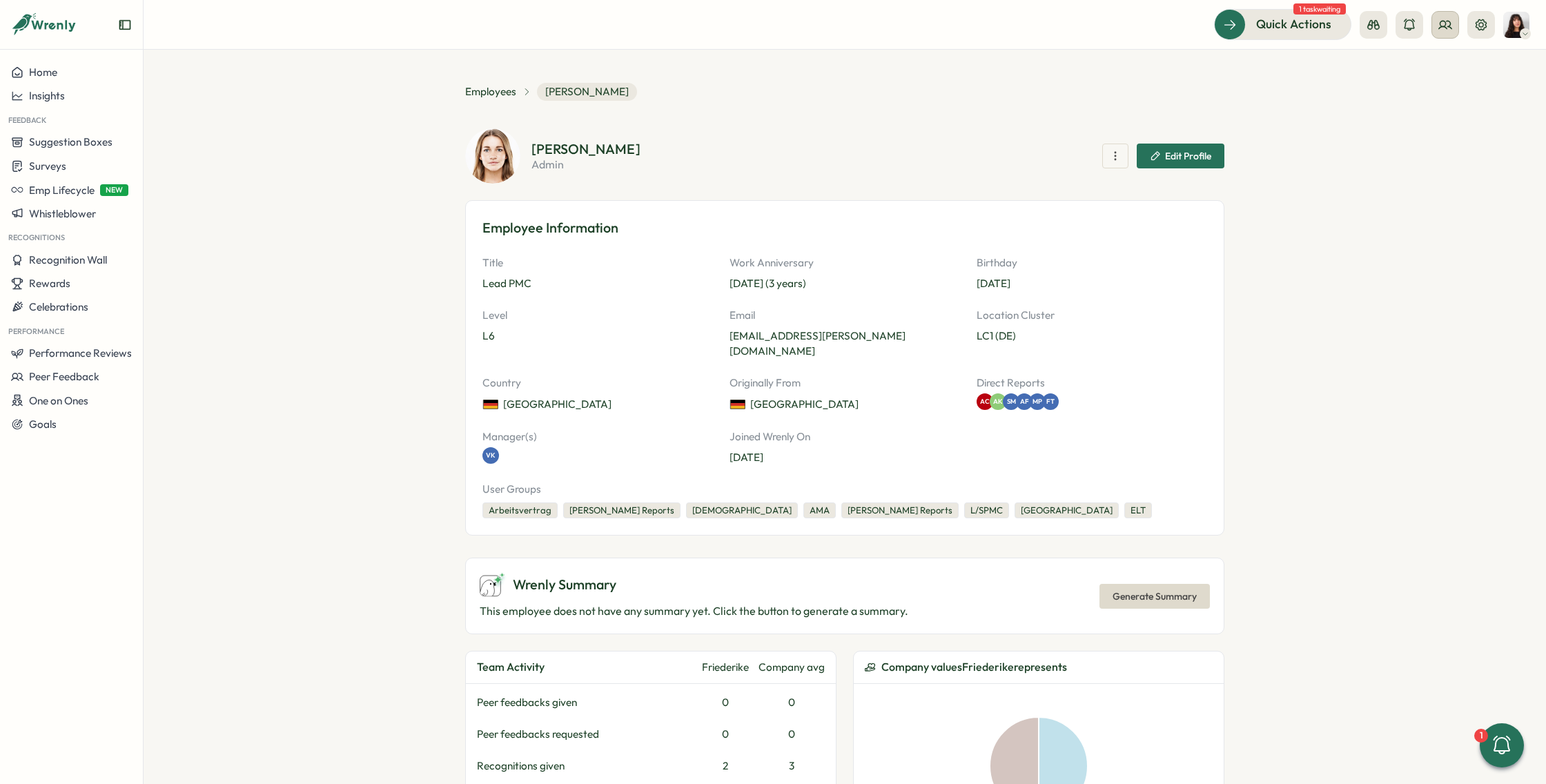
click at [1439, 25] on icon at bounding box center [1444, 25] width 14 height 14
click at [1407, 75] on icon at bounding box center [1409, 68] width 14 height 14
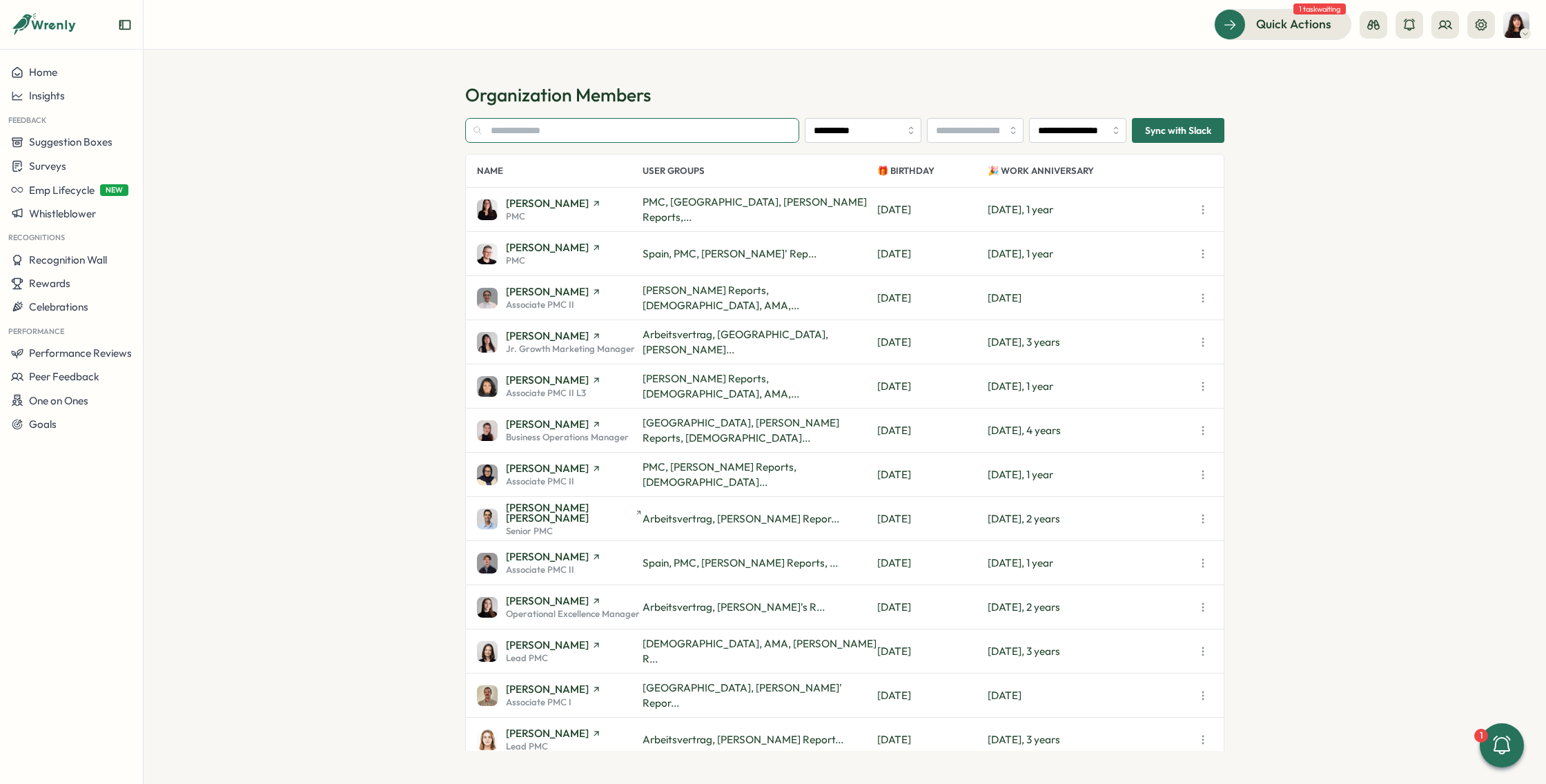
click at [647, 131] on input "text" at bounding box center [632, 131] width 334 height 25
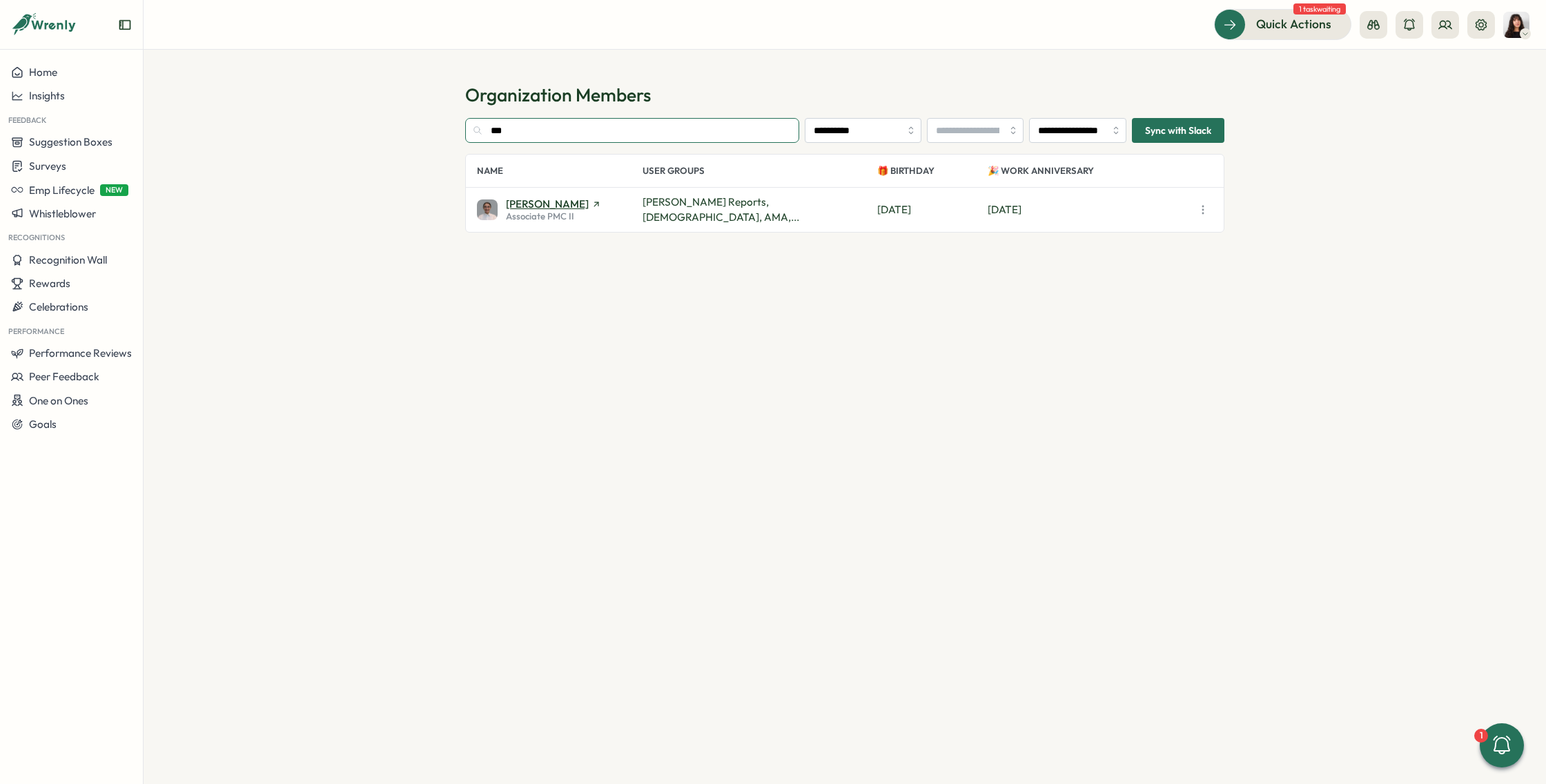
type input "***"
click at [546, 207] on span "Amna Khattak" at bounding box center [547, 204] width 83 height 10
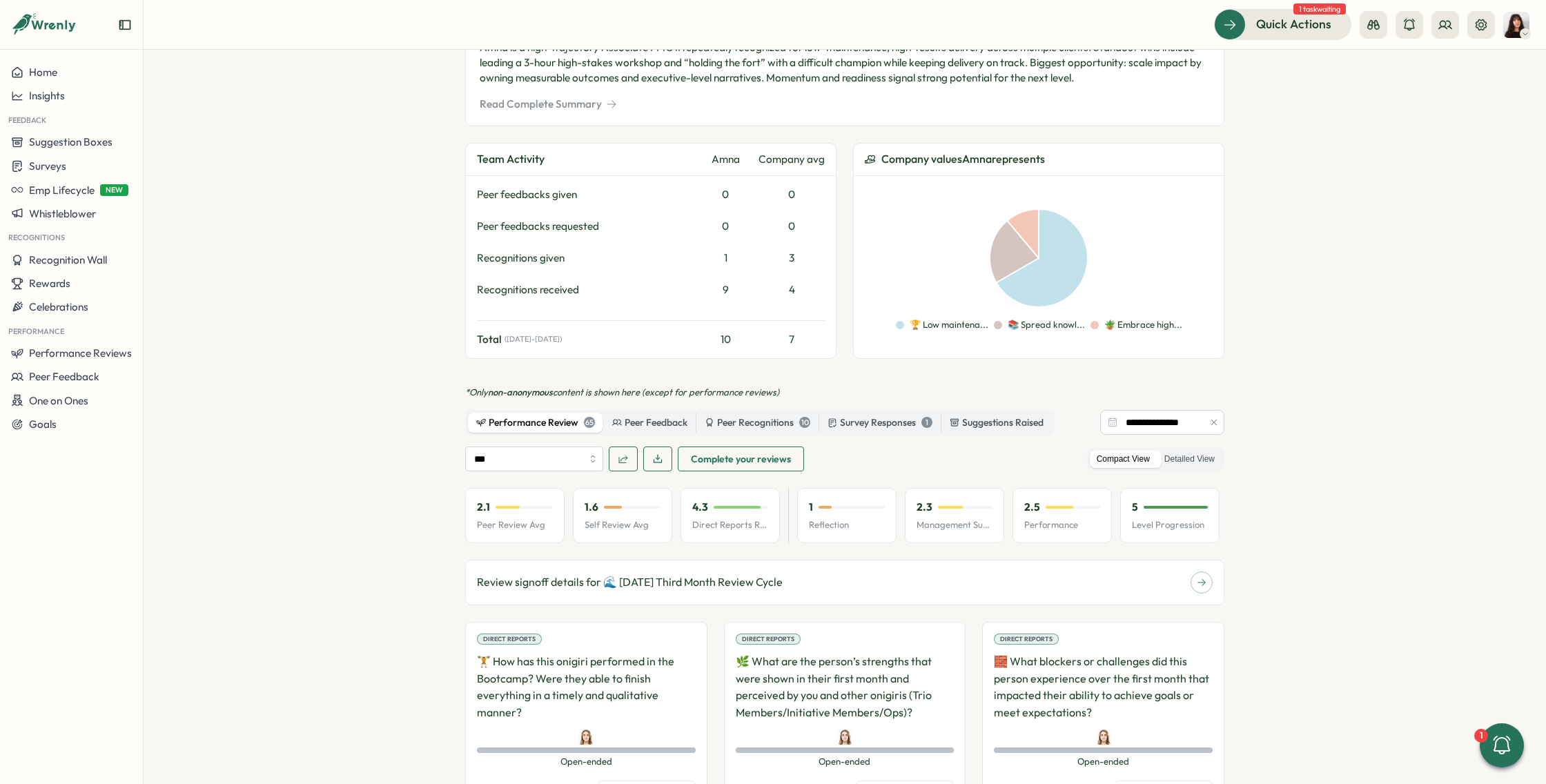
scroll to position [552, 0]
click at [517, 452] on input "***" at bounding box center [534, 457] width 138 height 25
type input "**********"
click at [551, 586] on p "Review signoff details for 🌊 July 2025 Third Month Review Cycle" at bounding box center [629, 580] width 305 height 17
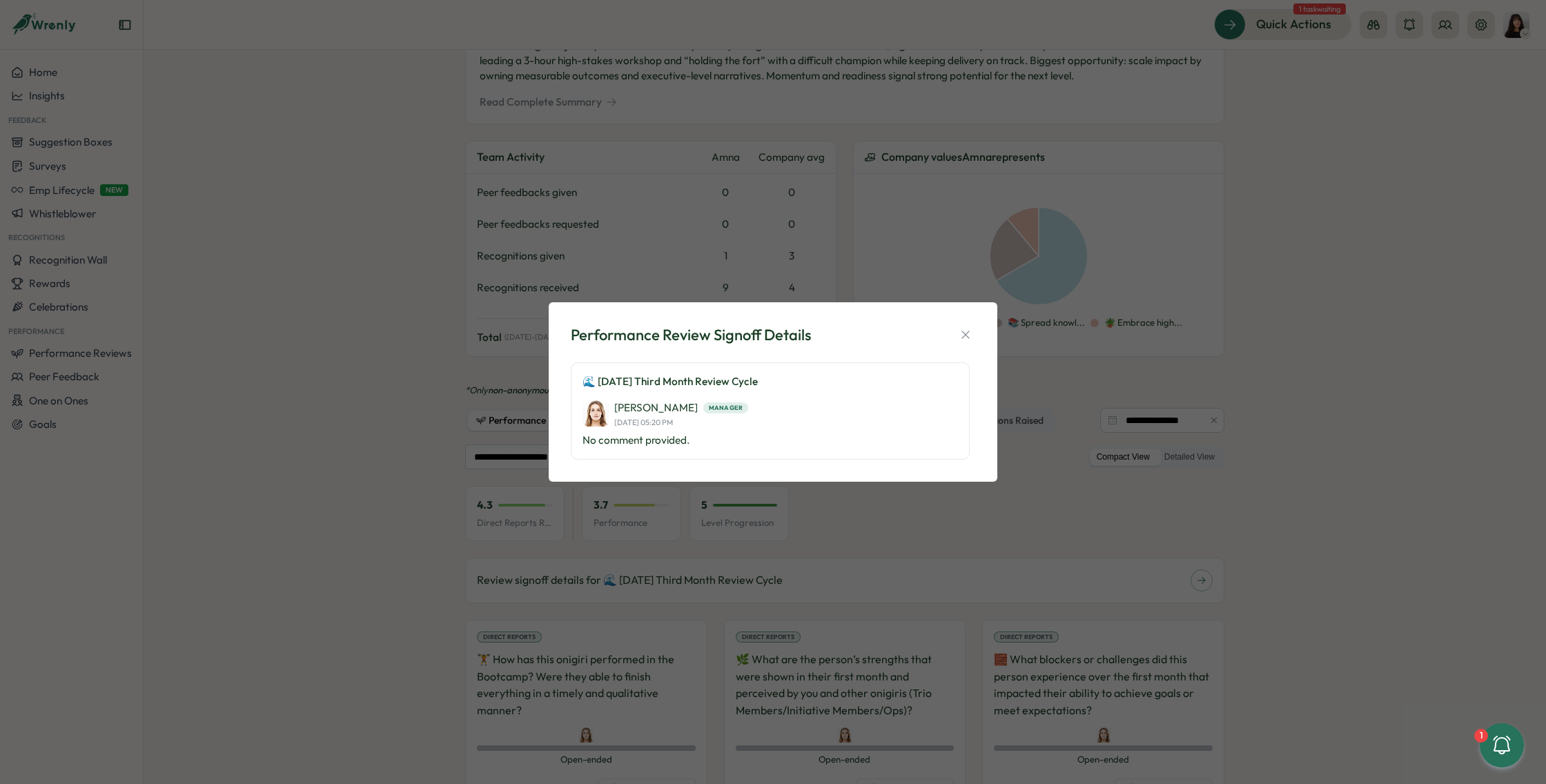
click at [691, 435] on p "No comment provided." at bounding box center [770, 440] width 375 height 15
click at [963, 333] on icon "button" at bounding box center [965, 334] width 14 height 14
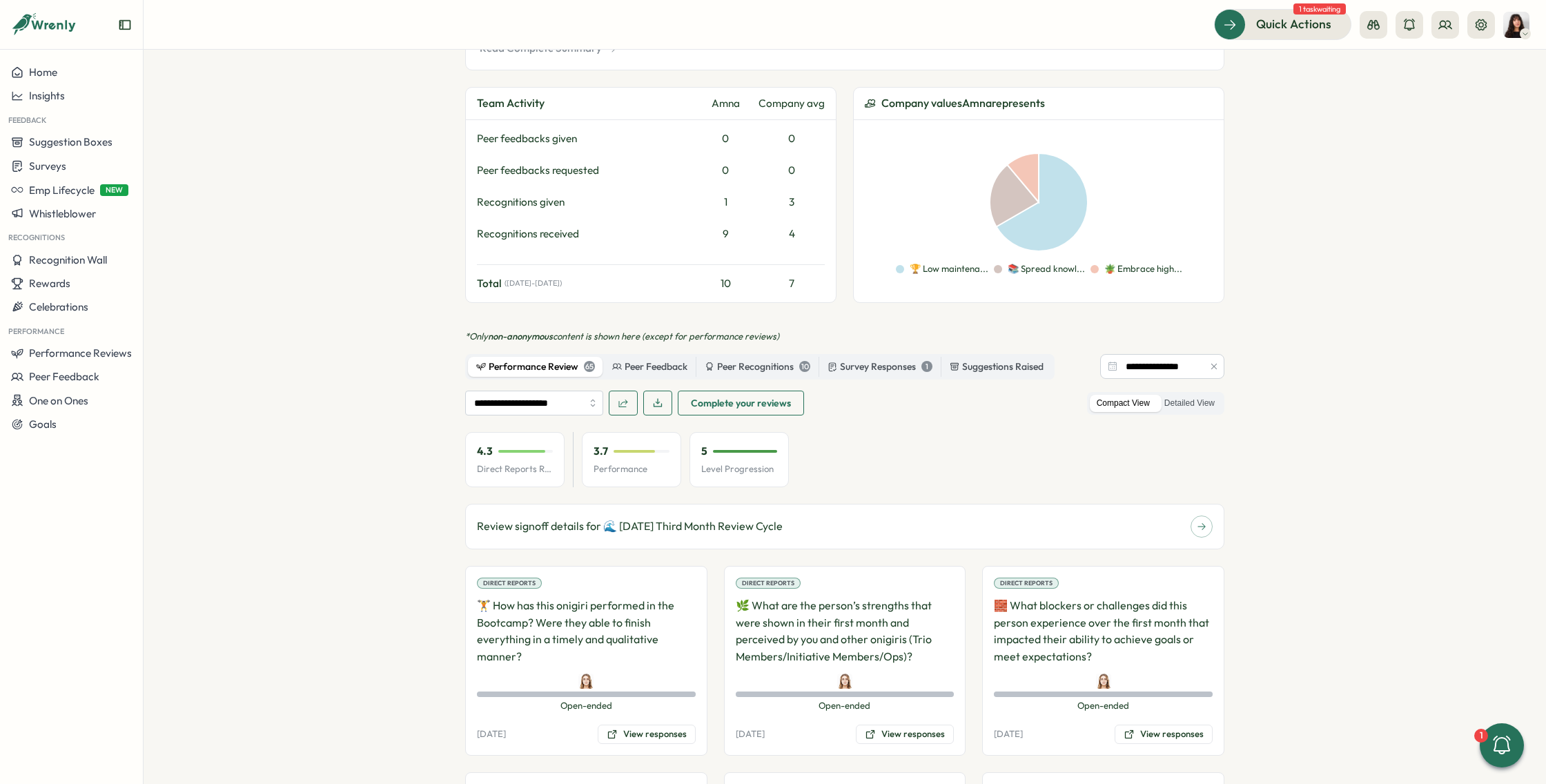
scroll to position [329, 0]
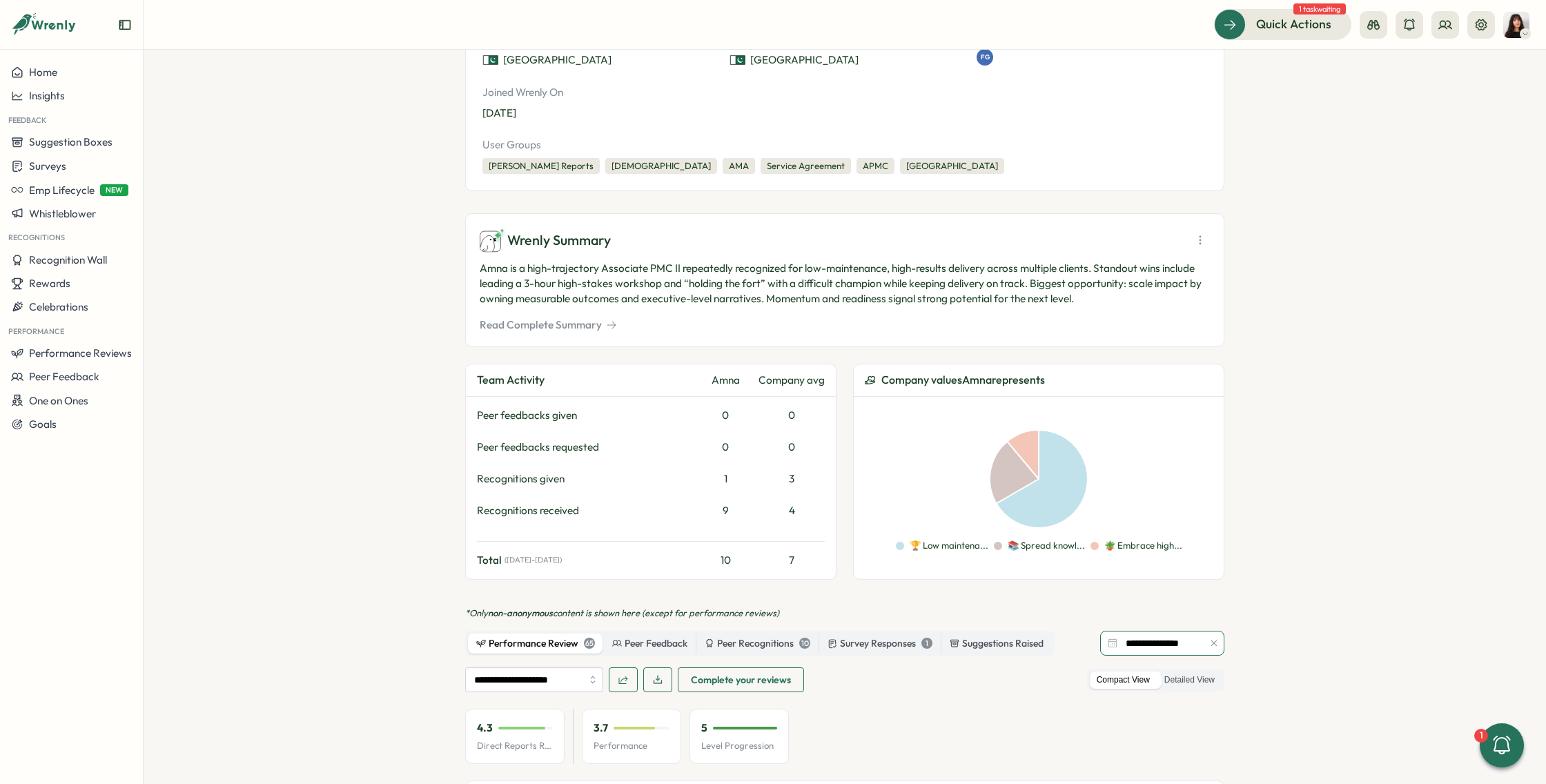
click at [1167, 630] on input "**********" at bounding box center [1161, 643] width 124 height 25
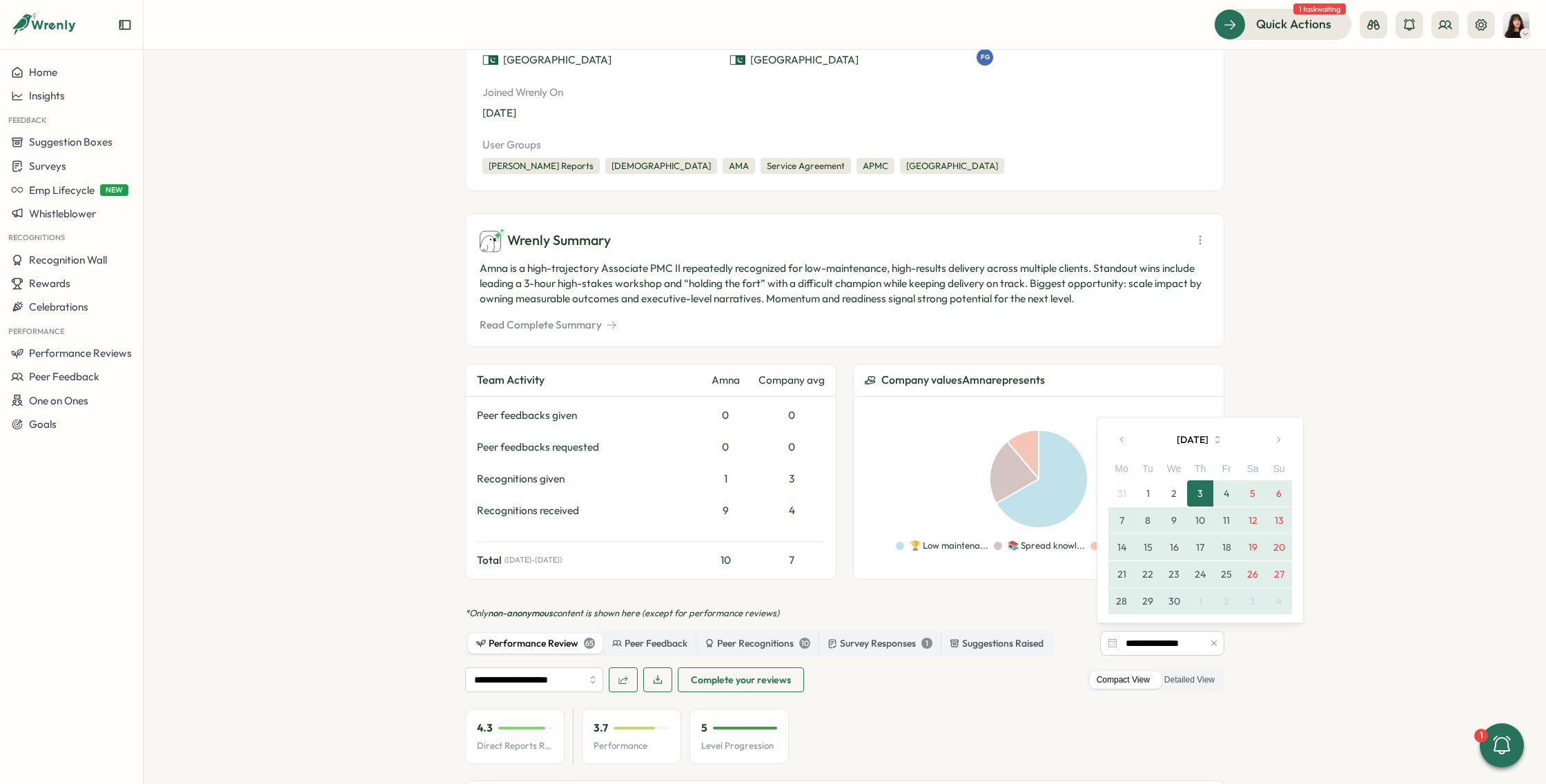
click at [1282, 439] on button "button" at bounding box center [1278, 440] width 28 height 28
click at [1275, 418] on button "button" at bounding box center [1278, 413] width 28 height 28
click at [1154, 502] on button "1" at bounding box center [1148, 493] width 26 height 26
click at [1201, 593] on button "31" at bounding box center [1200, 601] width 26 height 26
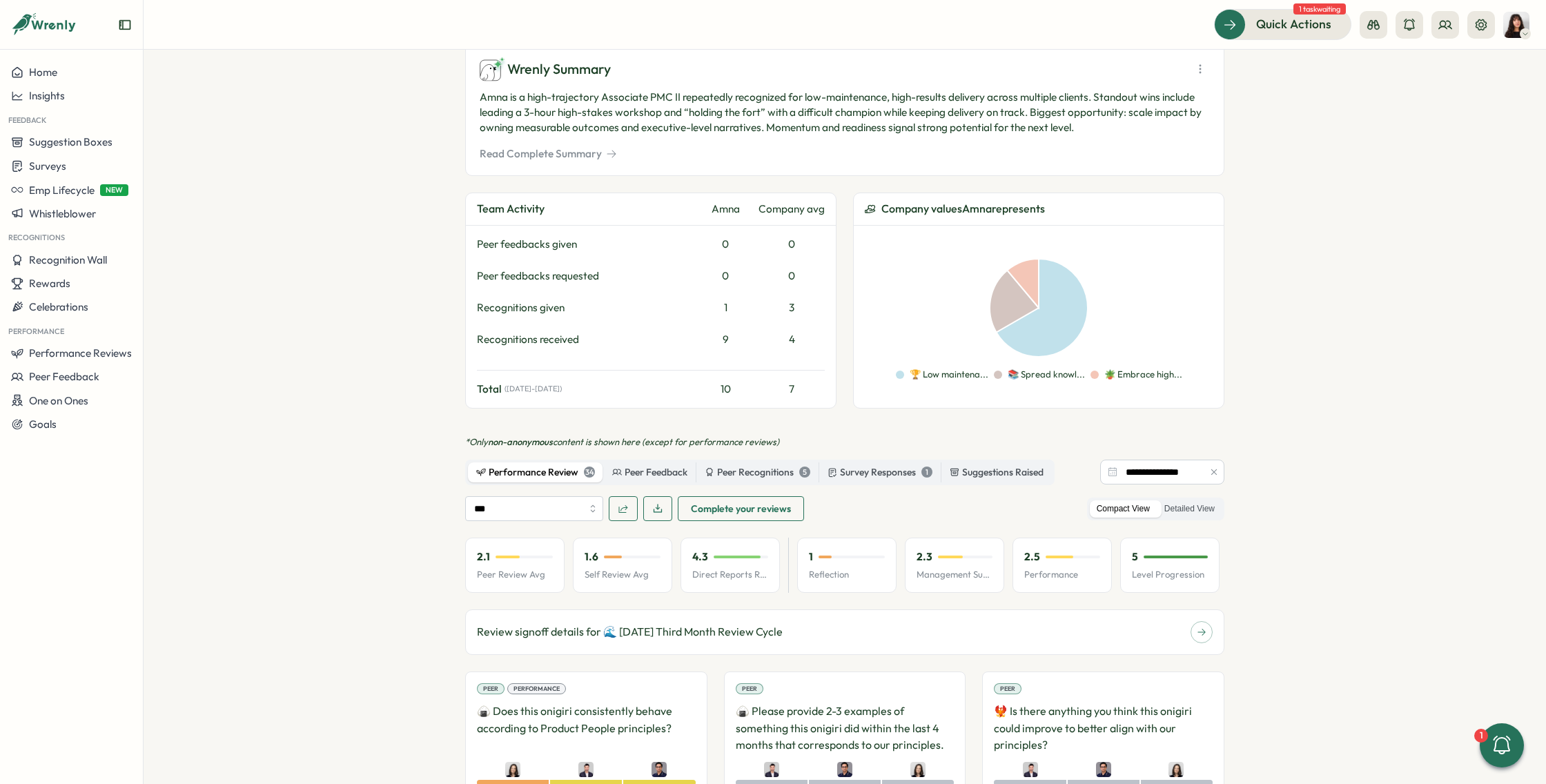
scroll to position [701, 0]
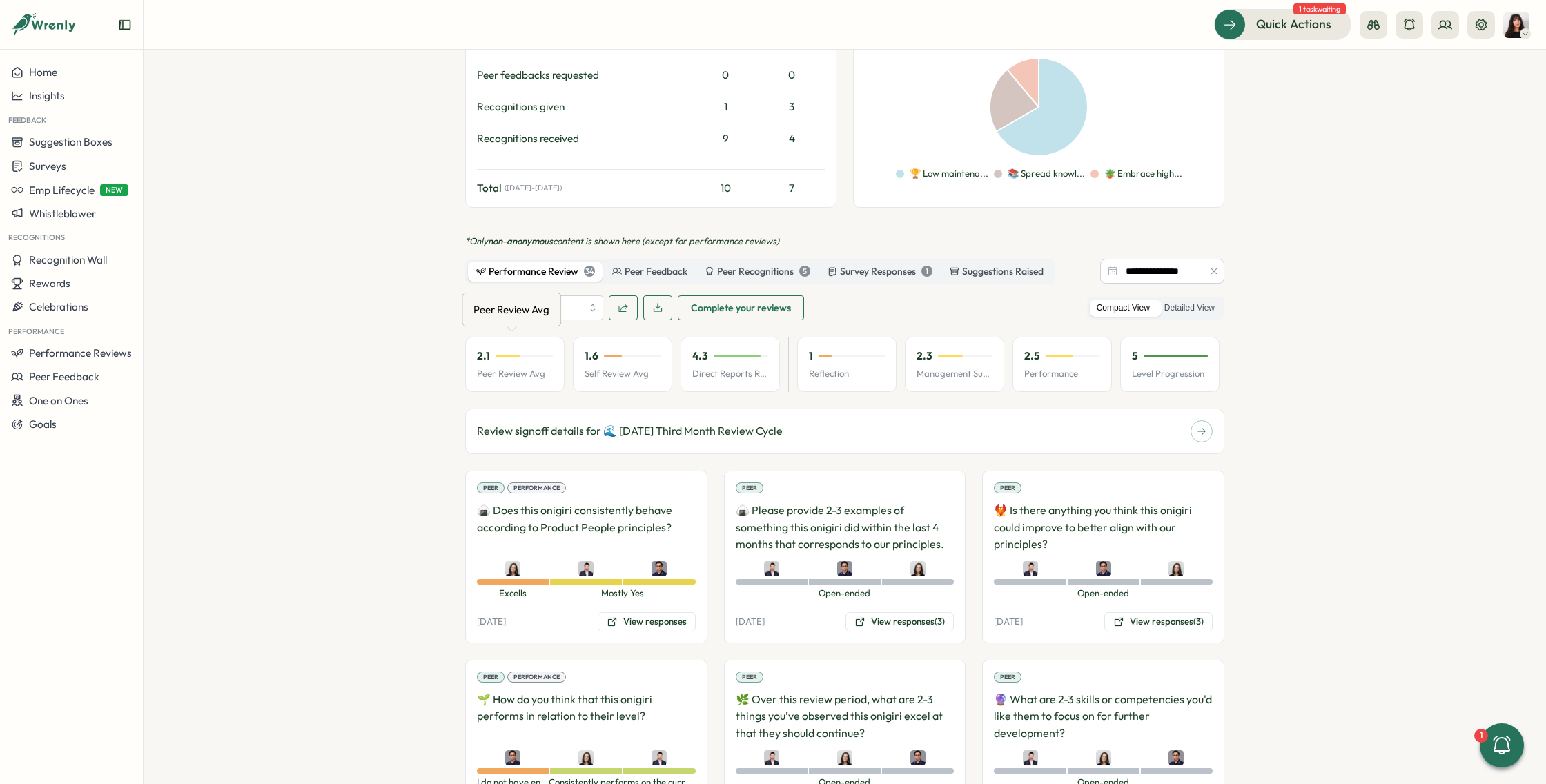
click at [553, 304] on div "Peer Review Avg Peer Review Avg" at bounding box center [511, 309] width 99 height 34
click at [579, 304] on input "***" at bounding box center [534, 308] width 138 height 25
type input "**********"
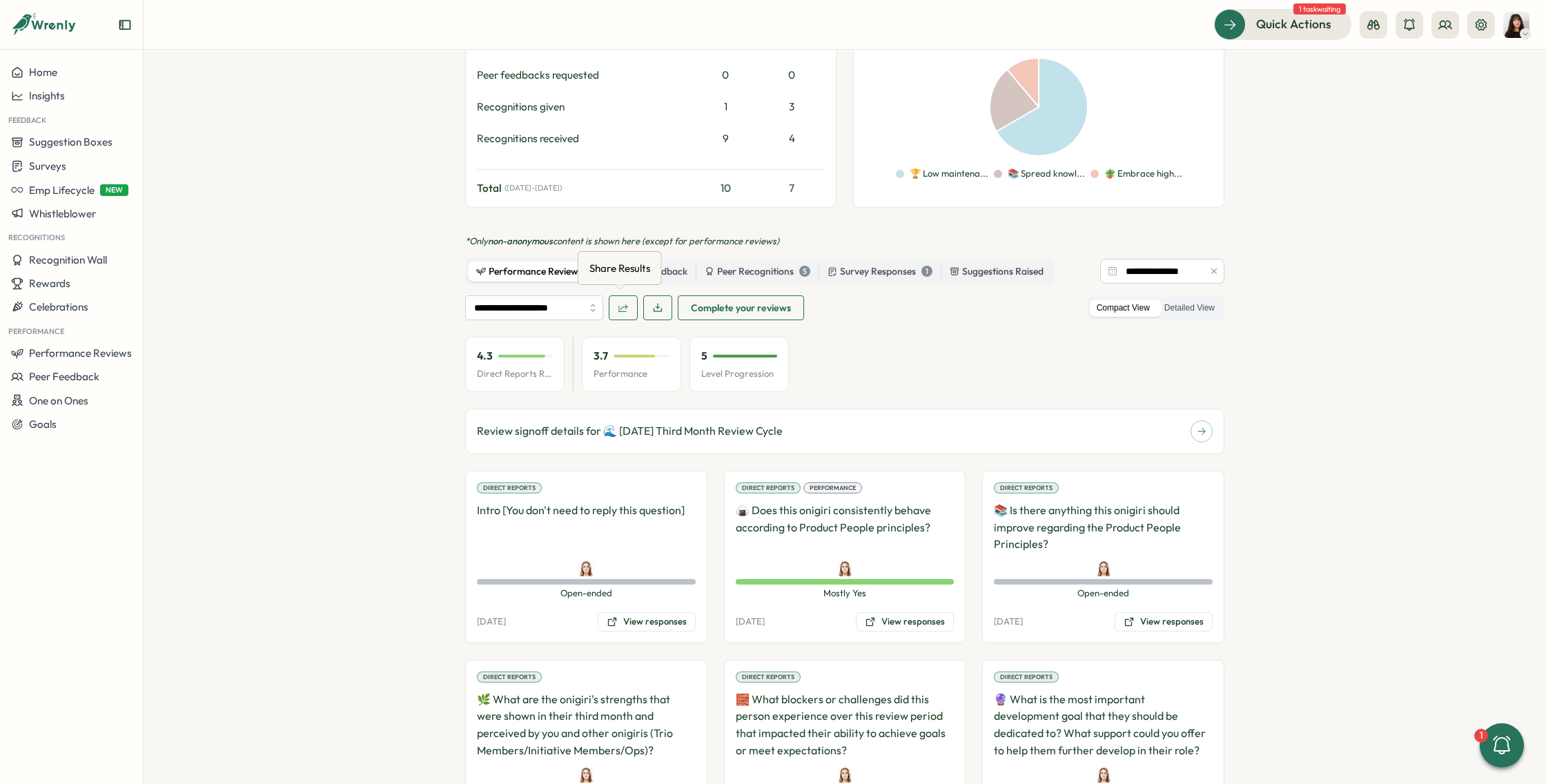
click at [622, 299] on span "button" at bounding box center [622, 308] width 11 height 23
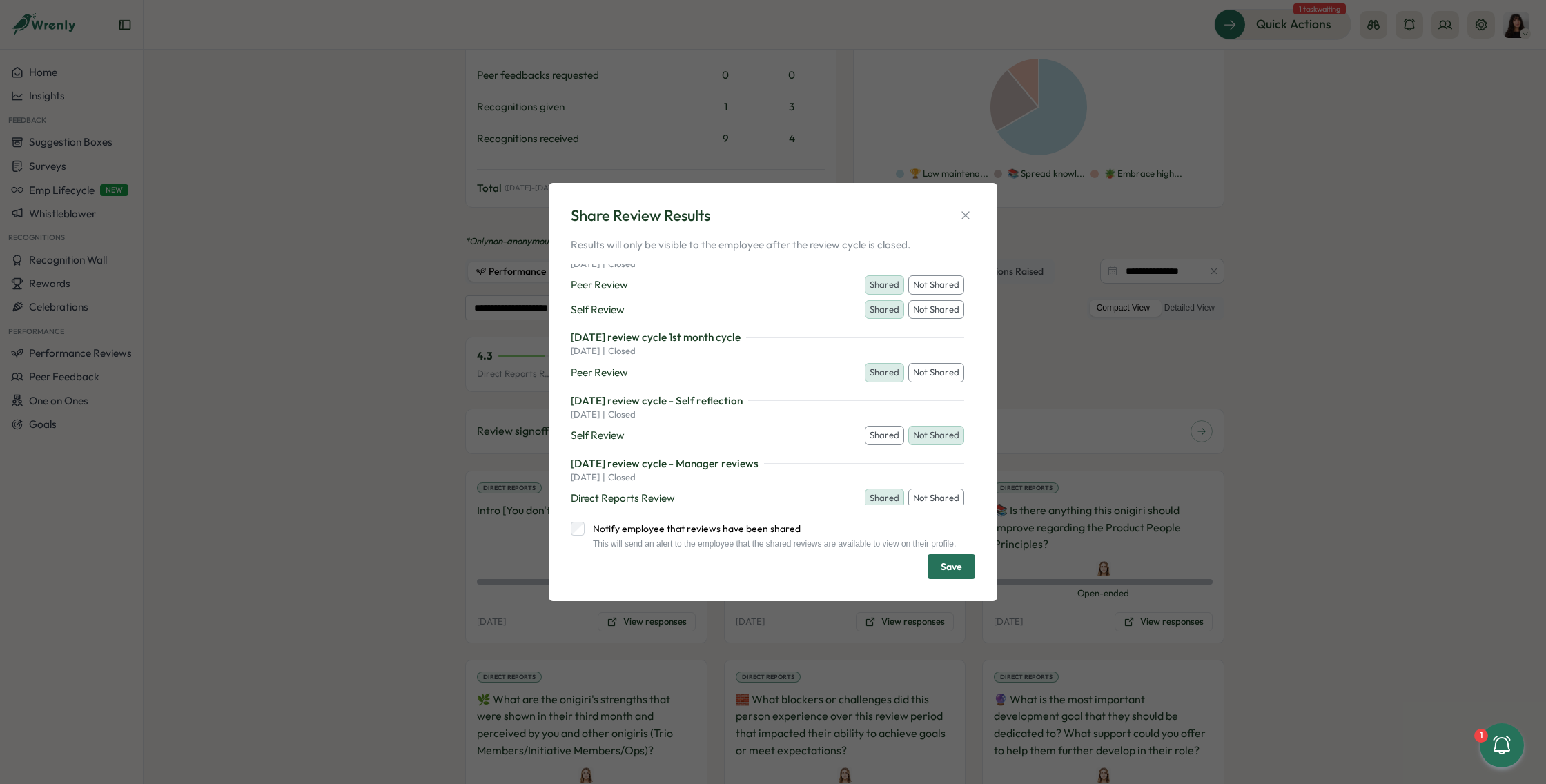
scroll to position [0, 0]
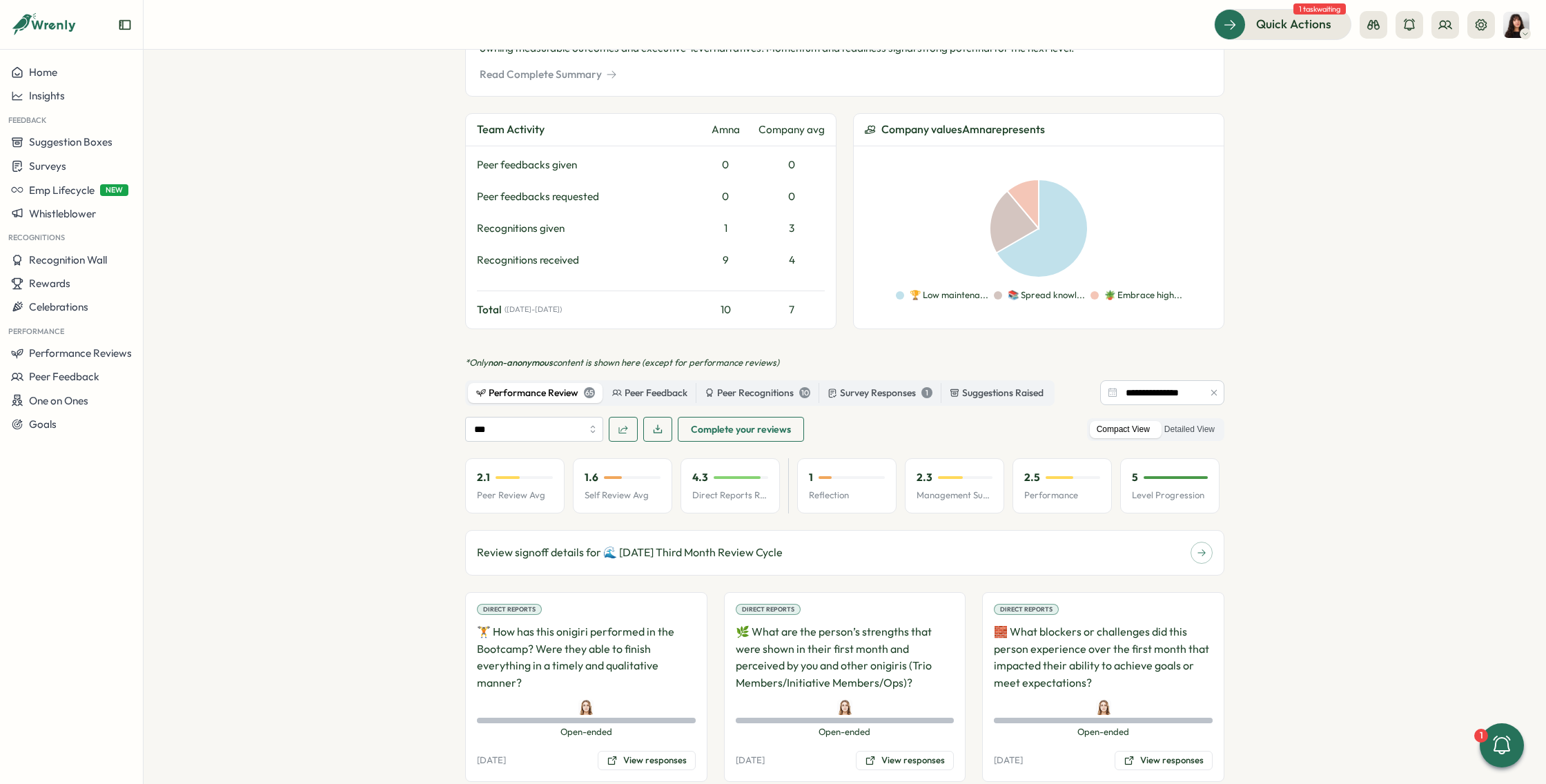
scroll to position [585, 0]
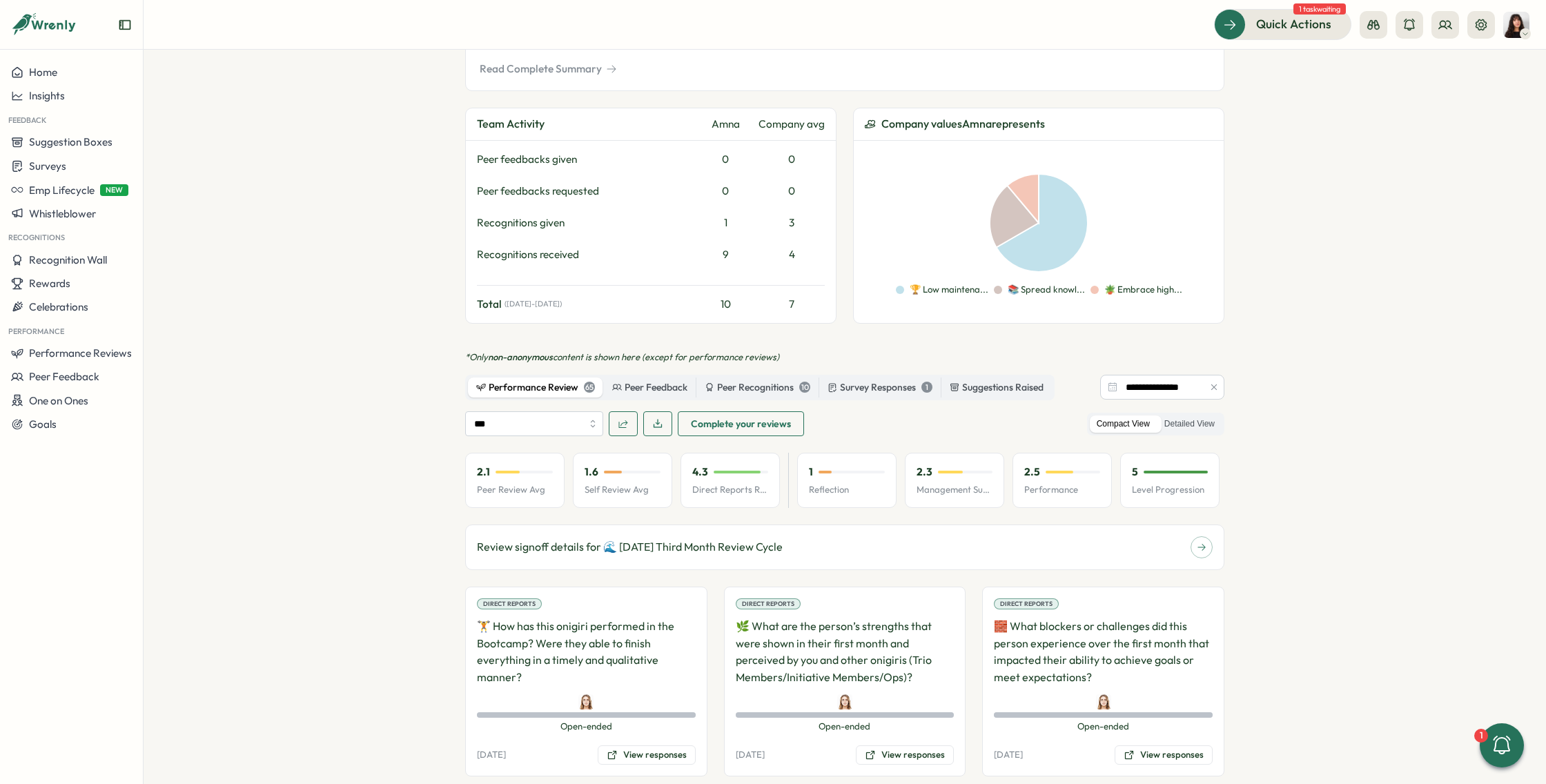
click at [625, 421] on button "button" at bounding box center [623, 424] width 29 height 25
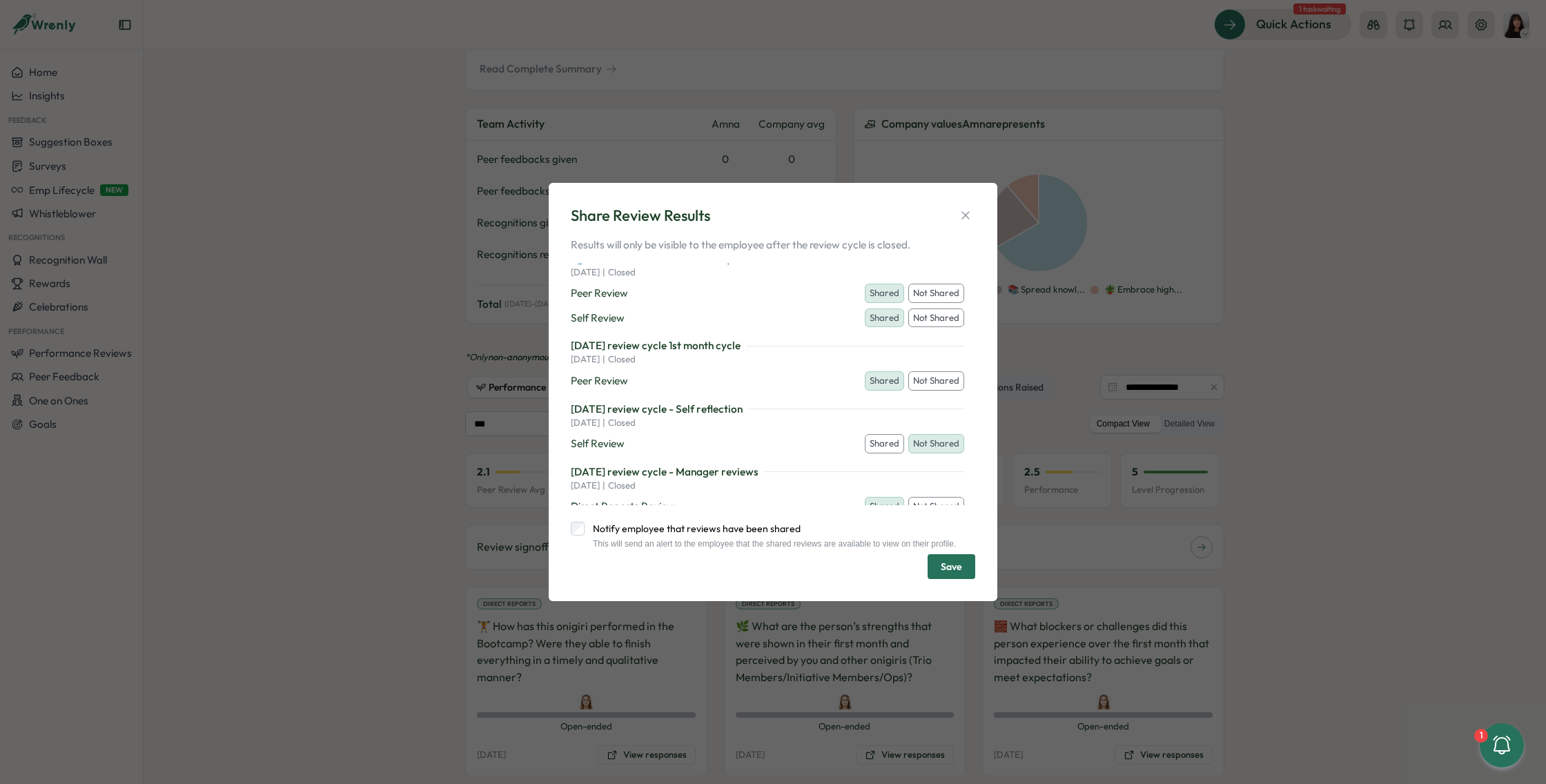
scroll to position [0, 0]
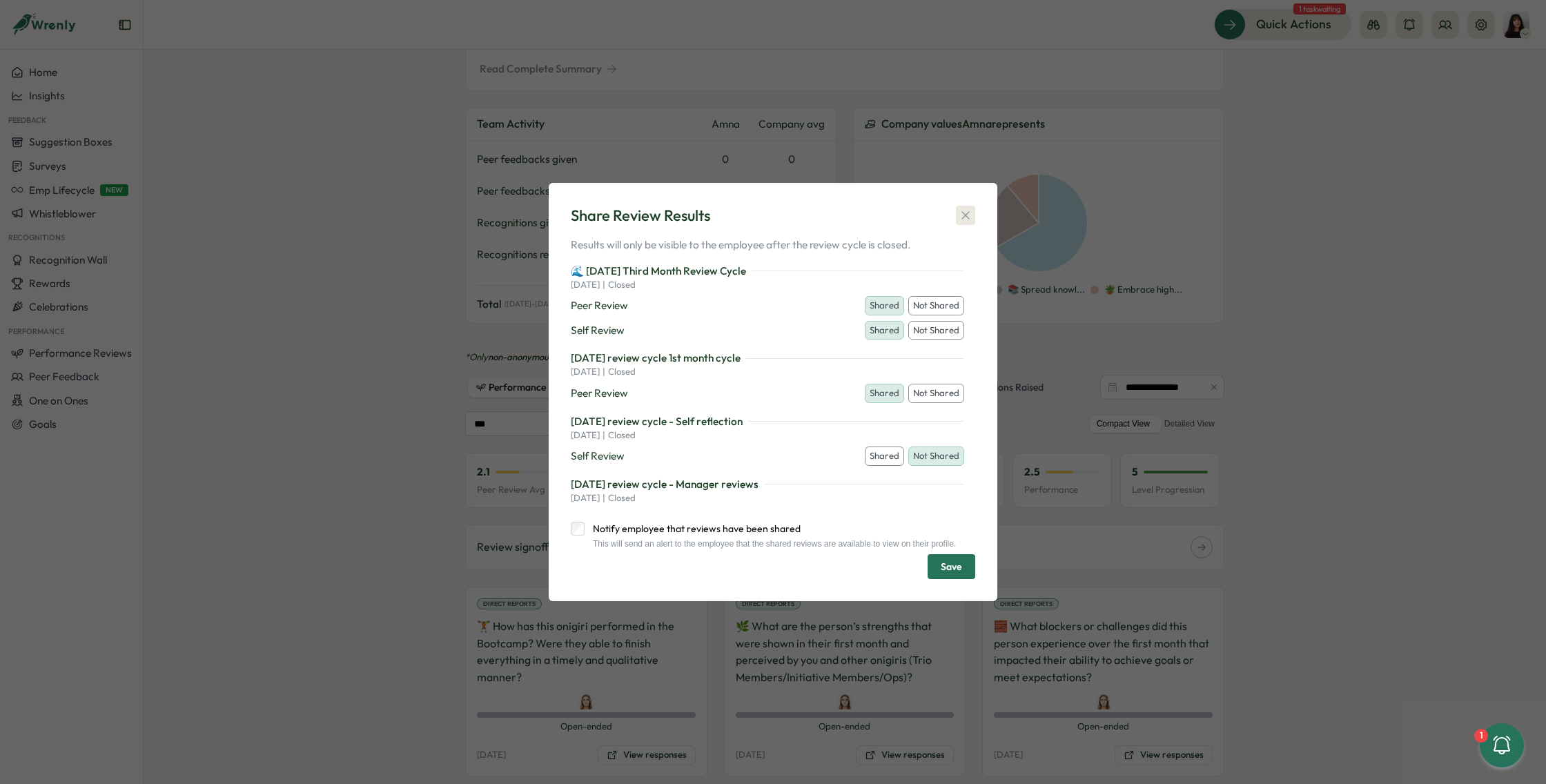
click at [971, 212] on icon "button" at bounding box center [965, 215] width 14 height 14
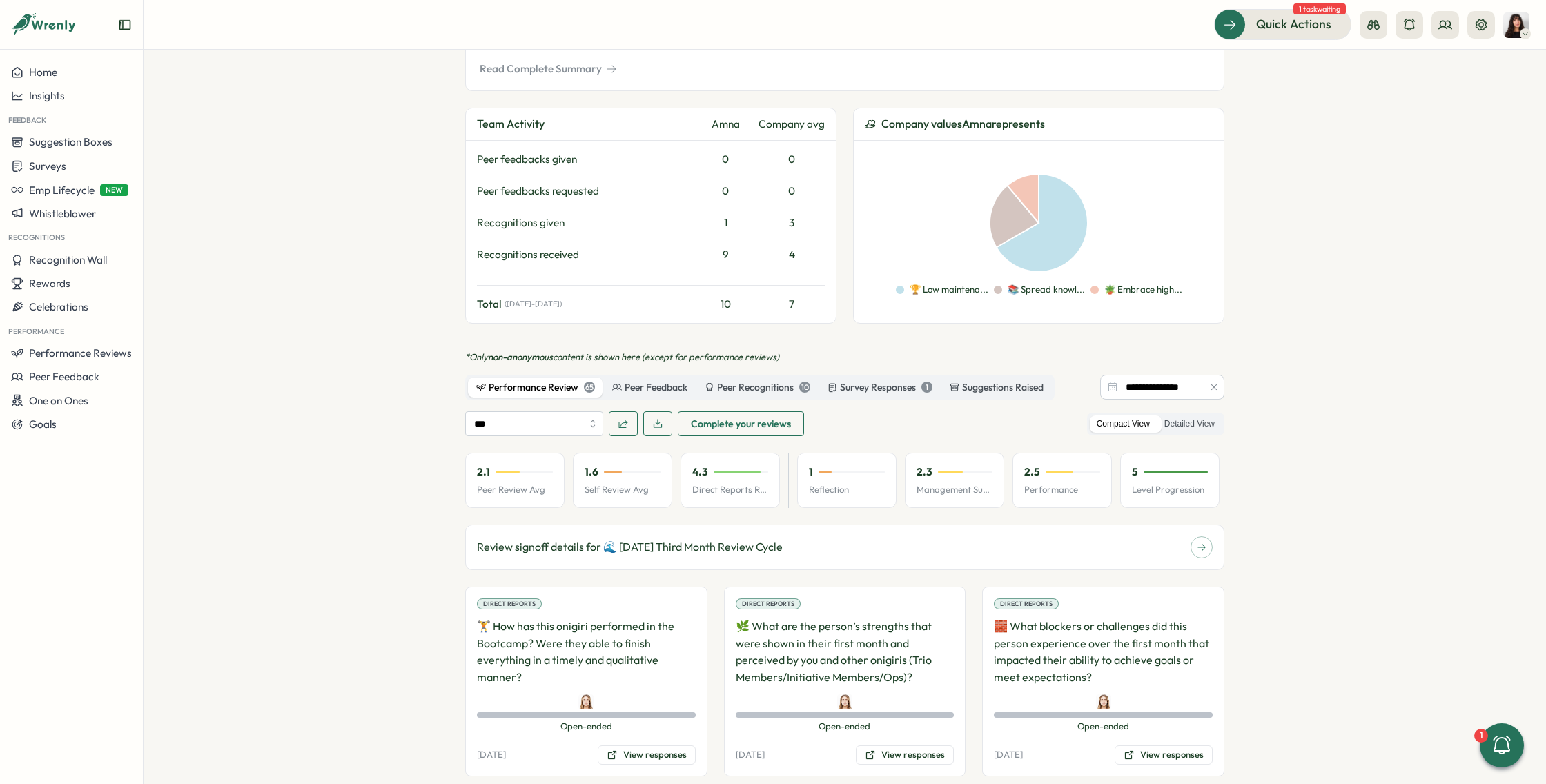
click at [718, 416] on span "Complete your reviews" at bounding box center [741, 424] width 100 height 23
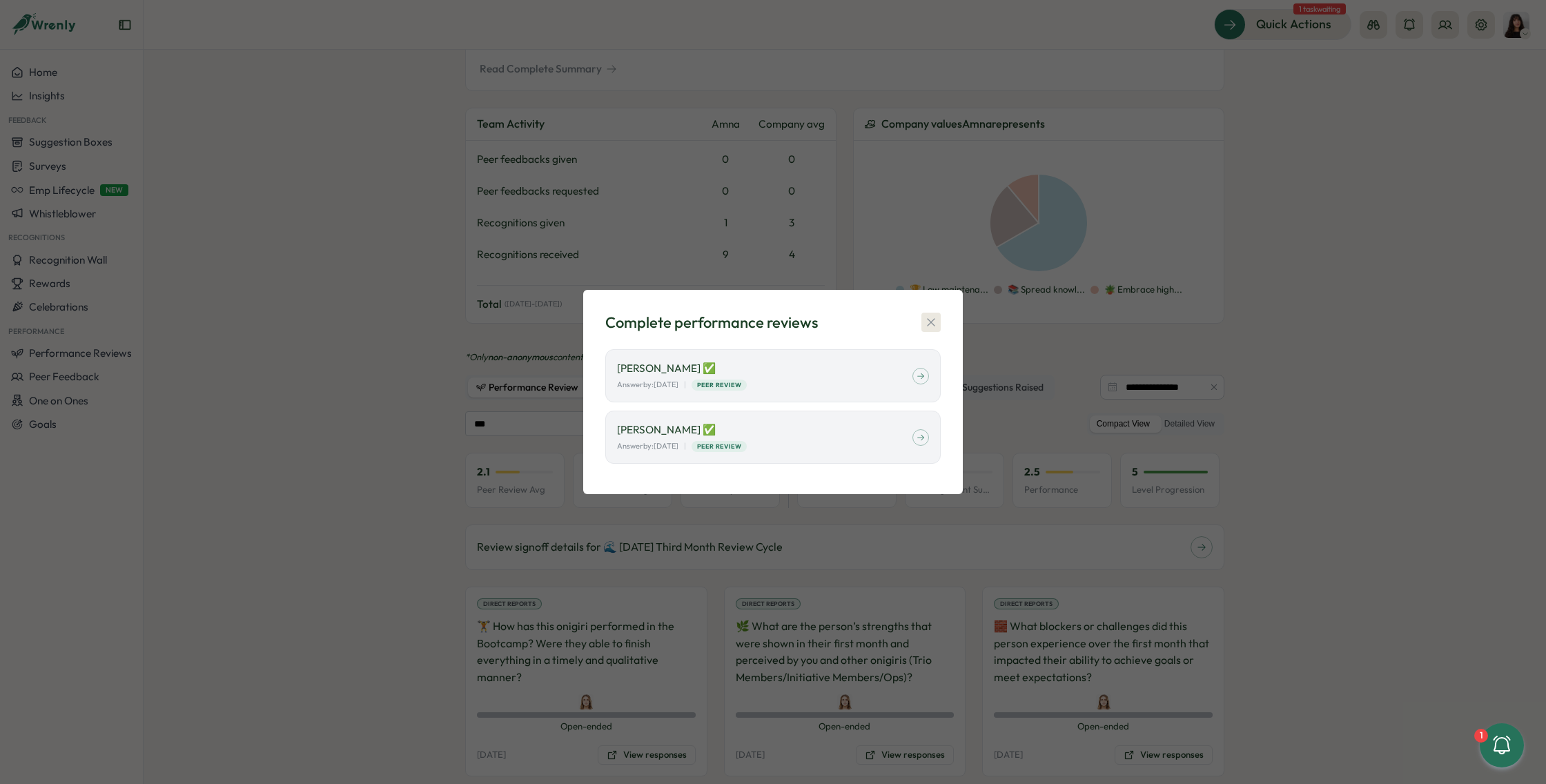
click at [939, 326] on button "button" at bounding box center [931, 322] width 20 height 20
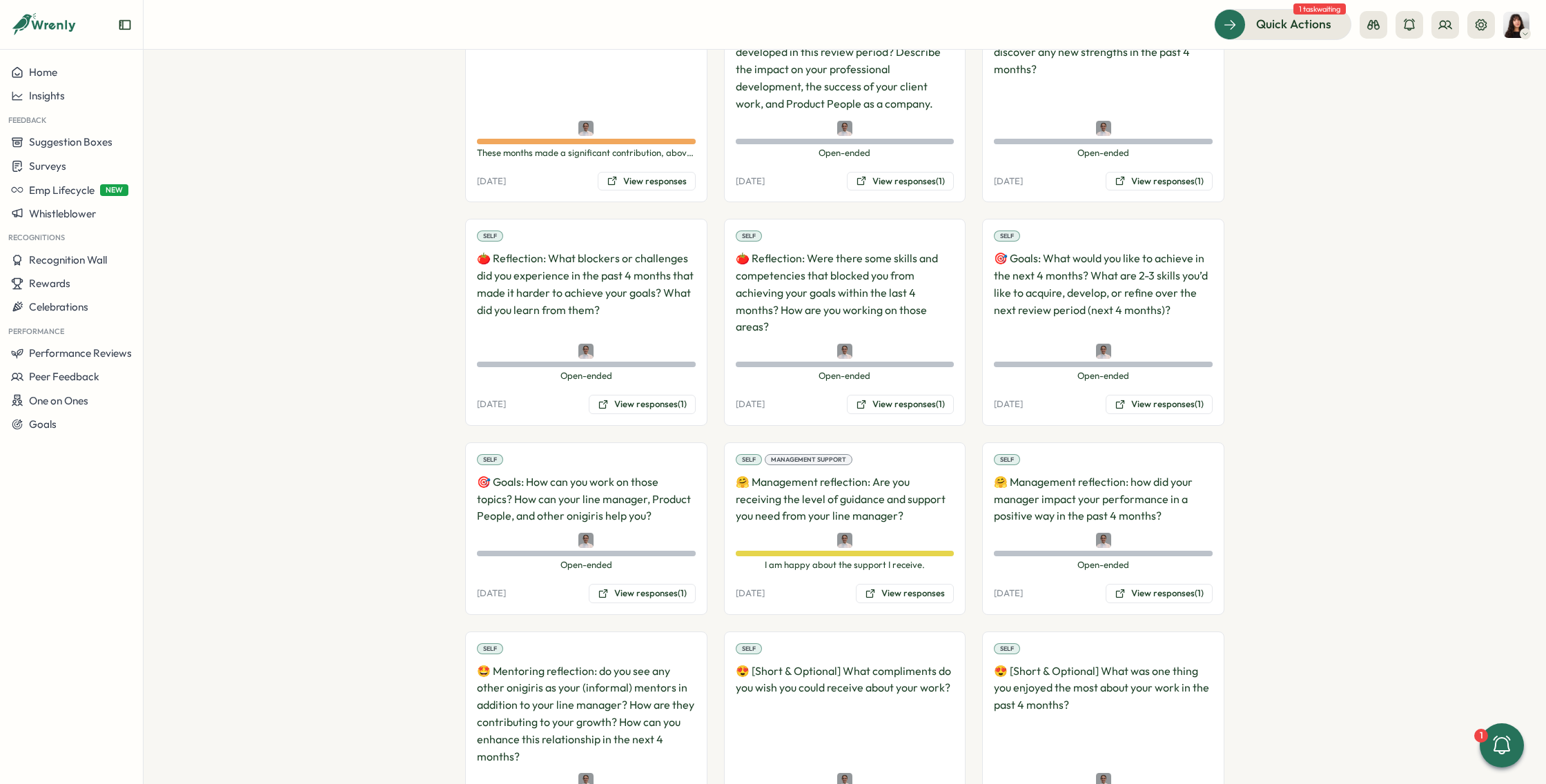
scroll to position [4870, 0]
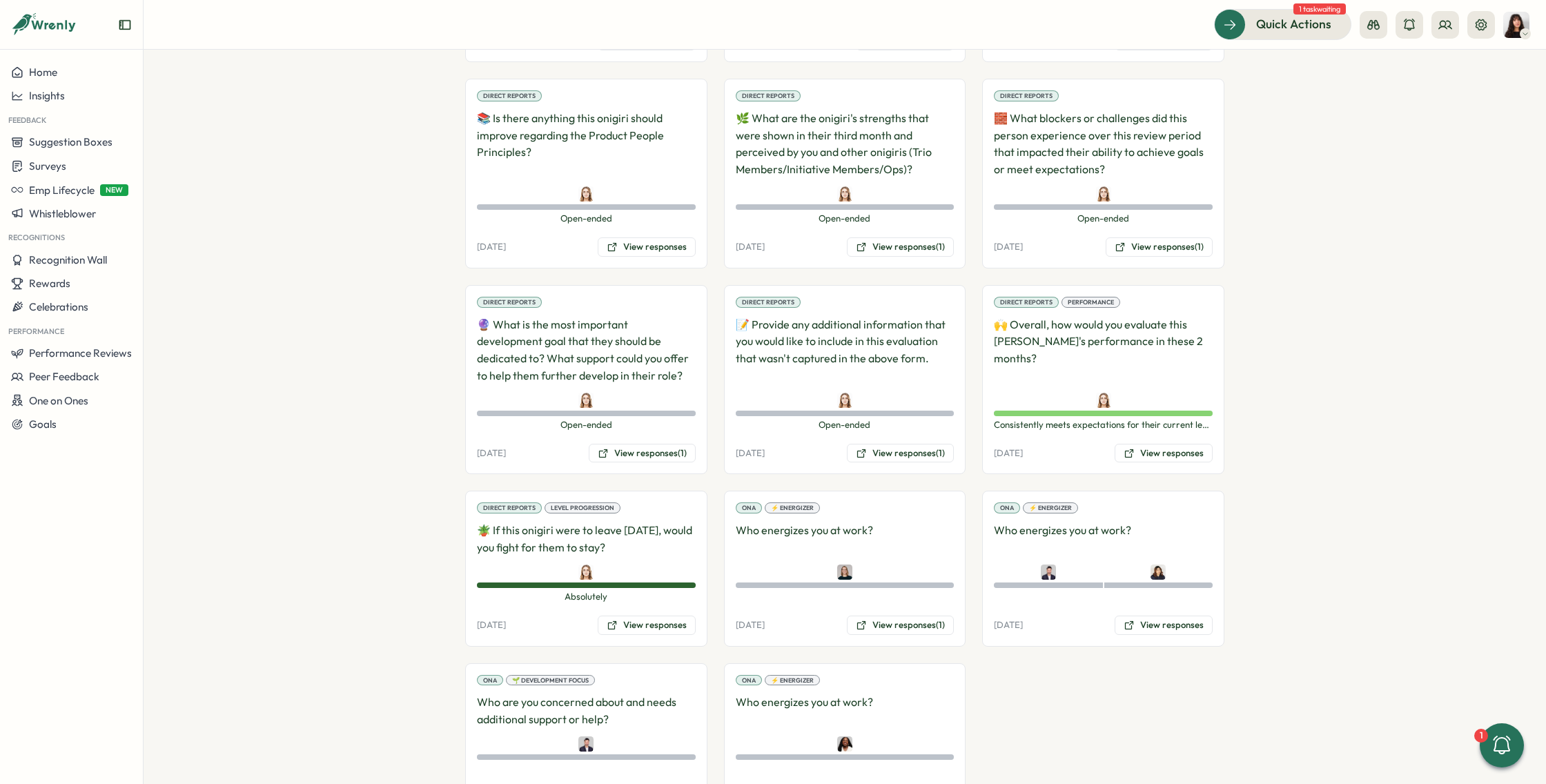
click at [1510, 18] on img at bounding box center [1516, 25] width 26 height 26
click at [1476, 92] on div "My Activity" at bounding box center [1493, 94] width 68 height 15
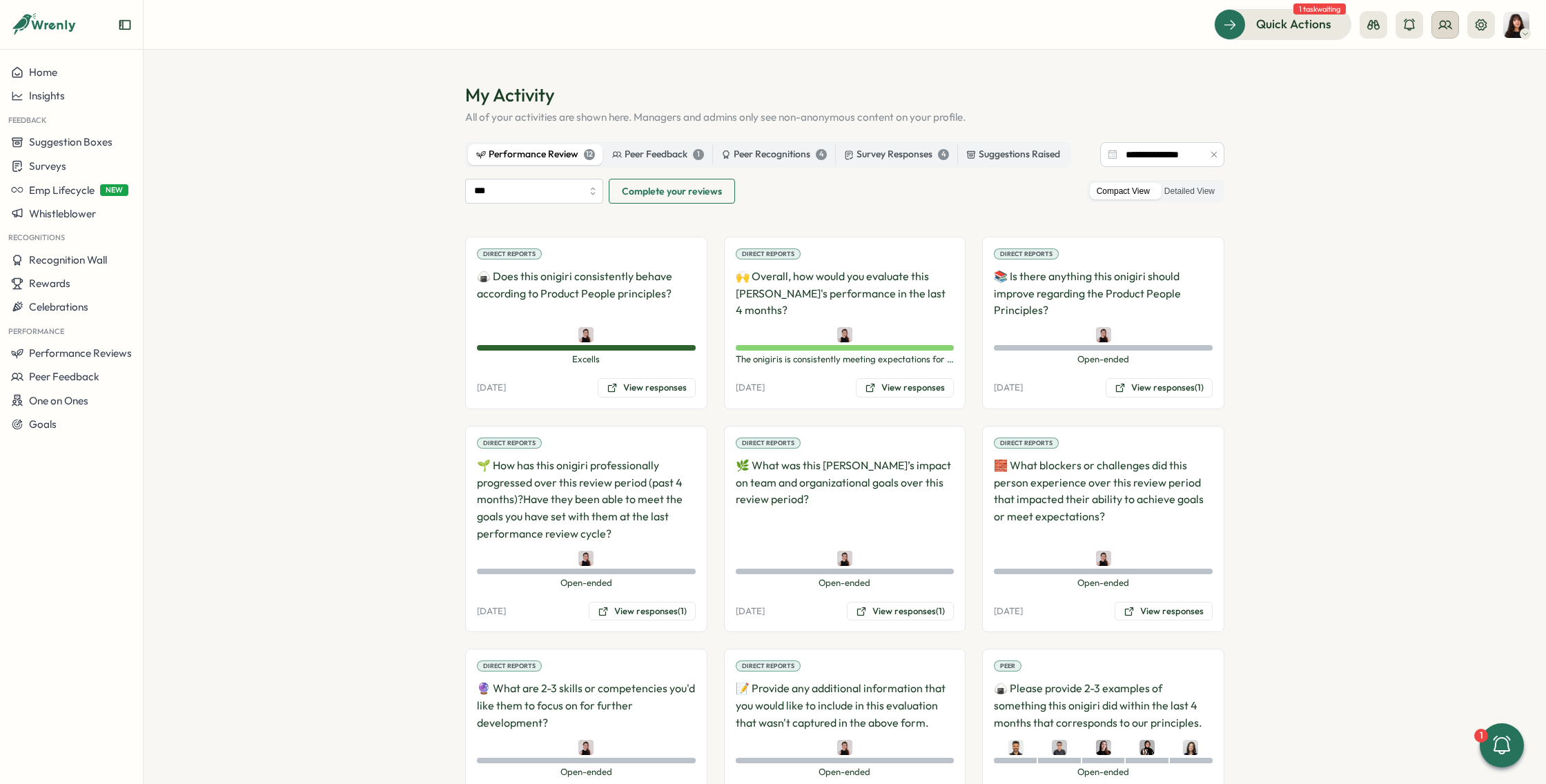
click at [1439, 25] on icon at bounding box center [1444, 25] width 14 height 14
click at [1427, 75] on div "Org Members" at bounding box center [1446, 68] width 87 height 15
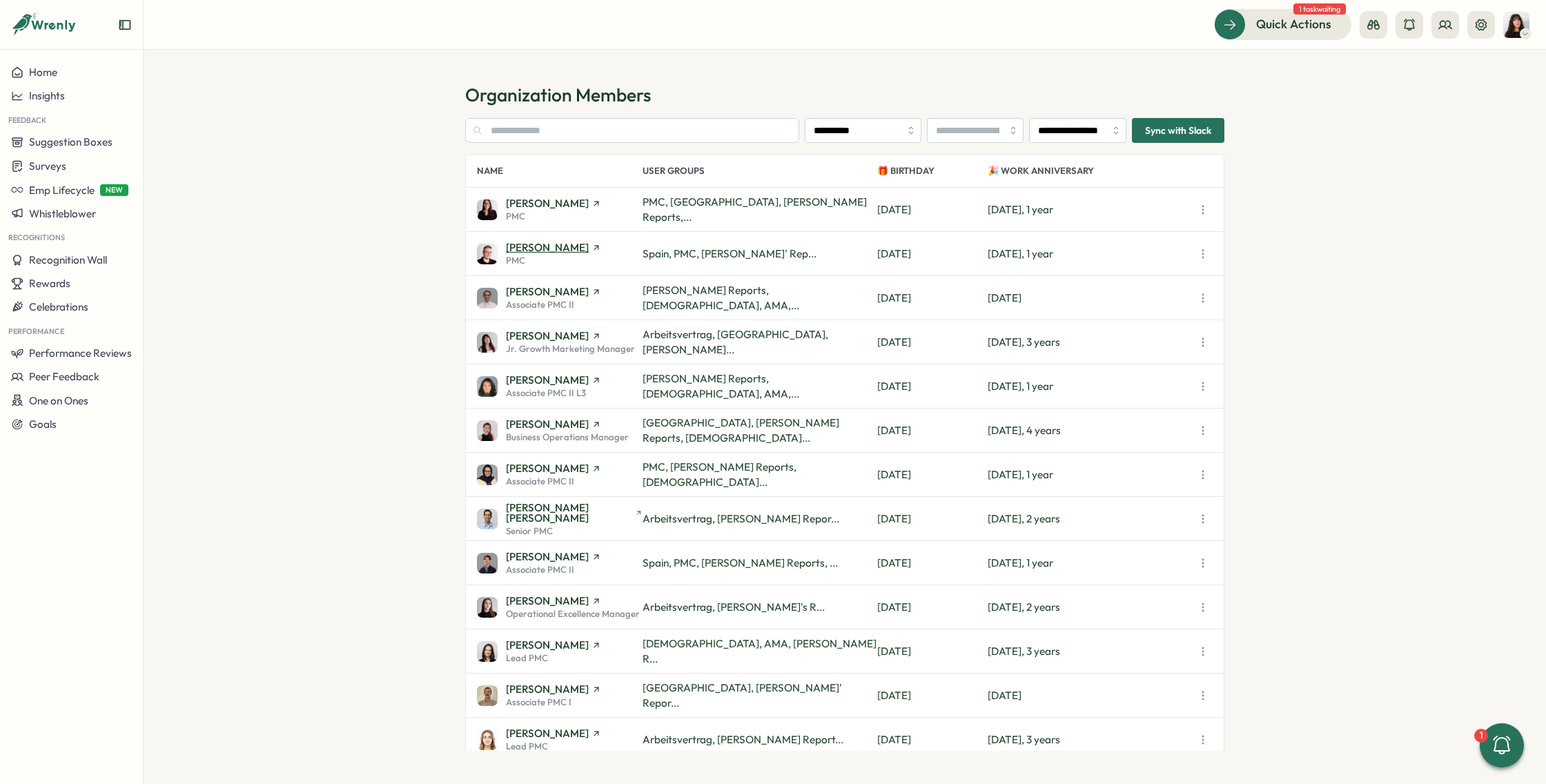
click at [567, 251] on span "Almudena Bernardos" at bounding box center [547, 247] width 83 height 10
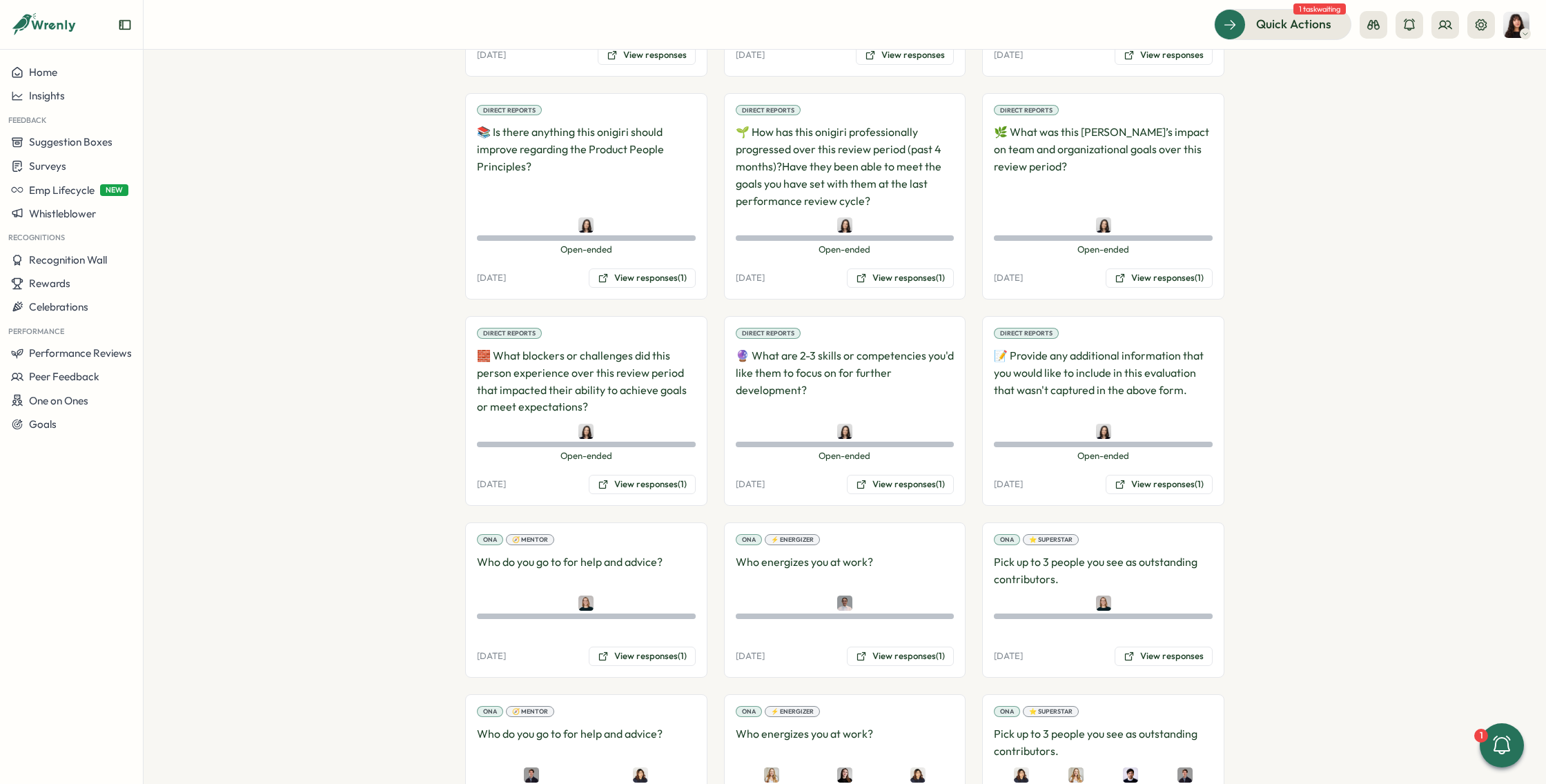
scroll to position [767, 0]
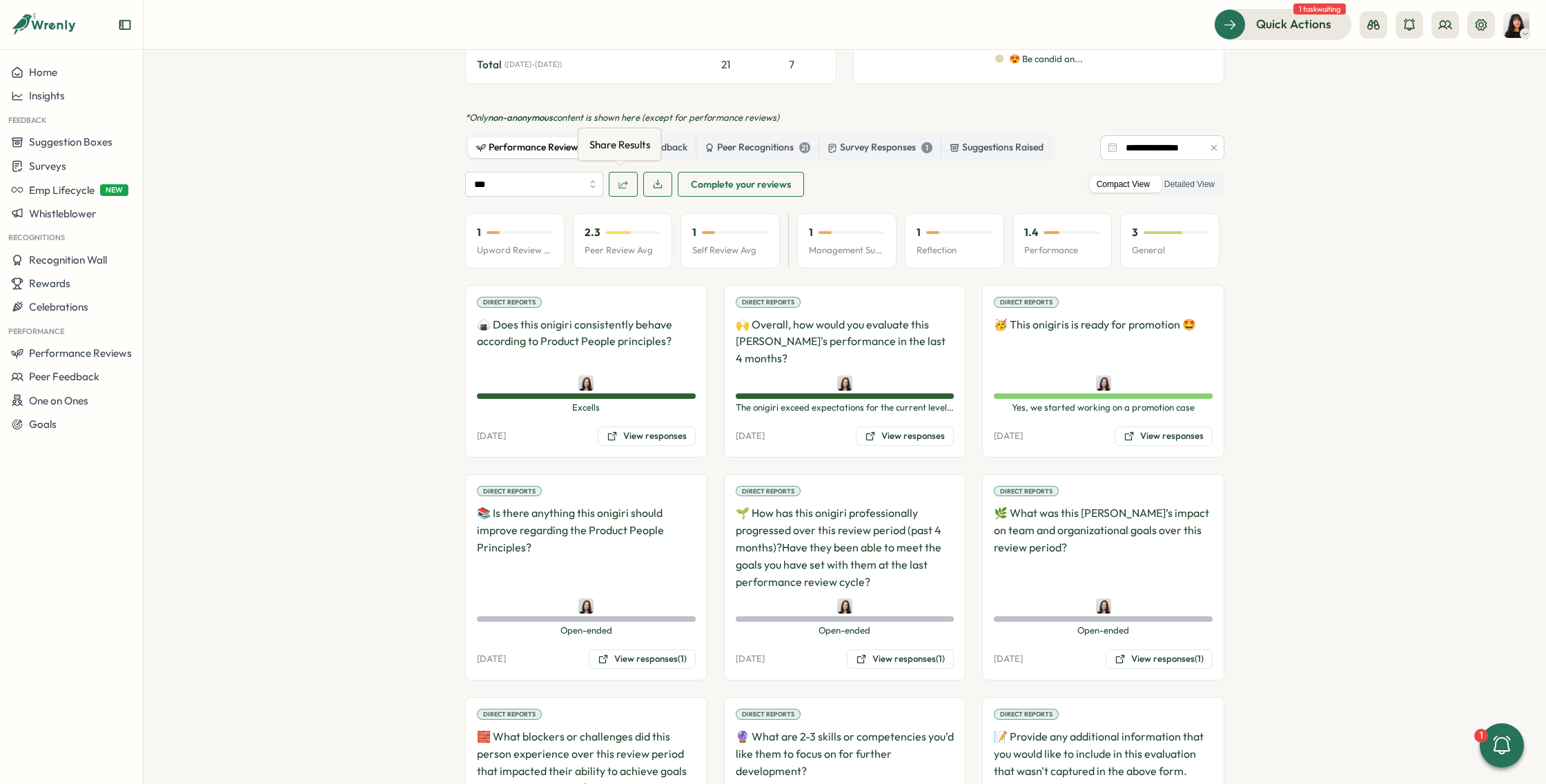
click at [622, 188] on span "button" at bounding box center [622, 184] width 11 height 23
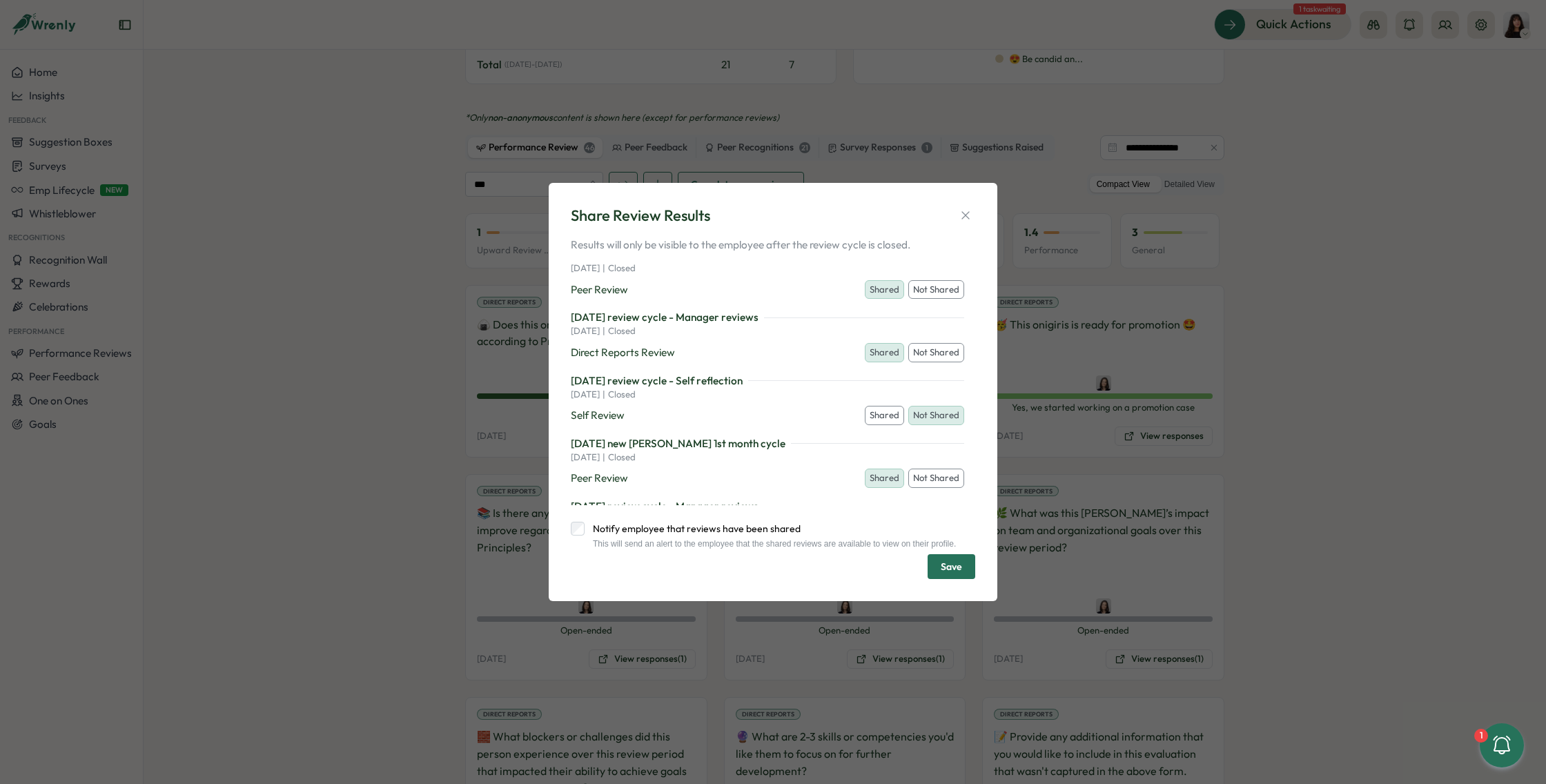
scroll to position [309, 0]
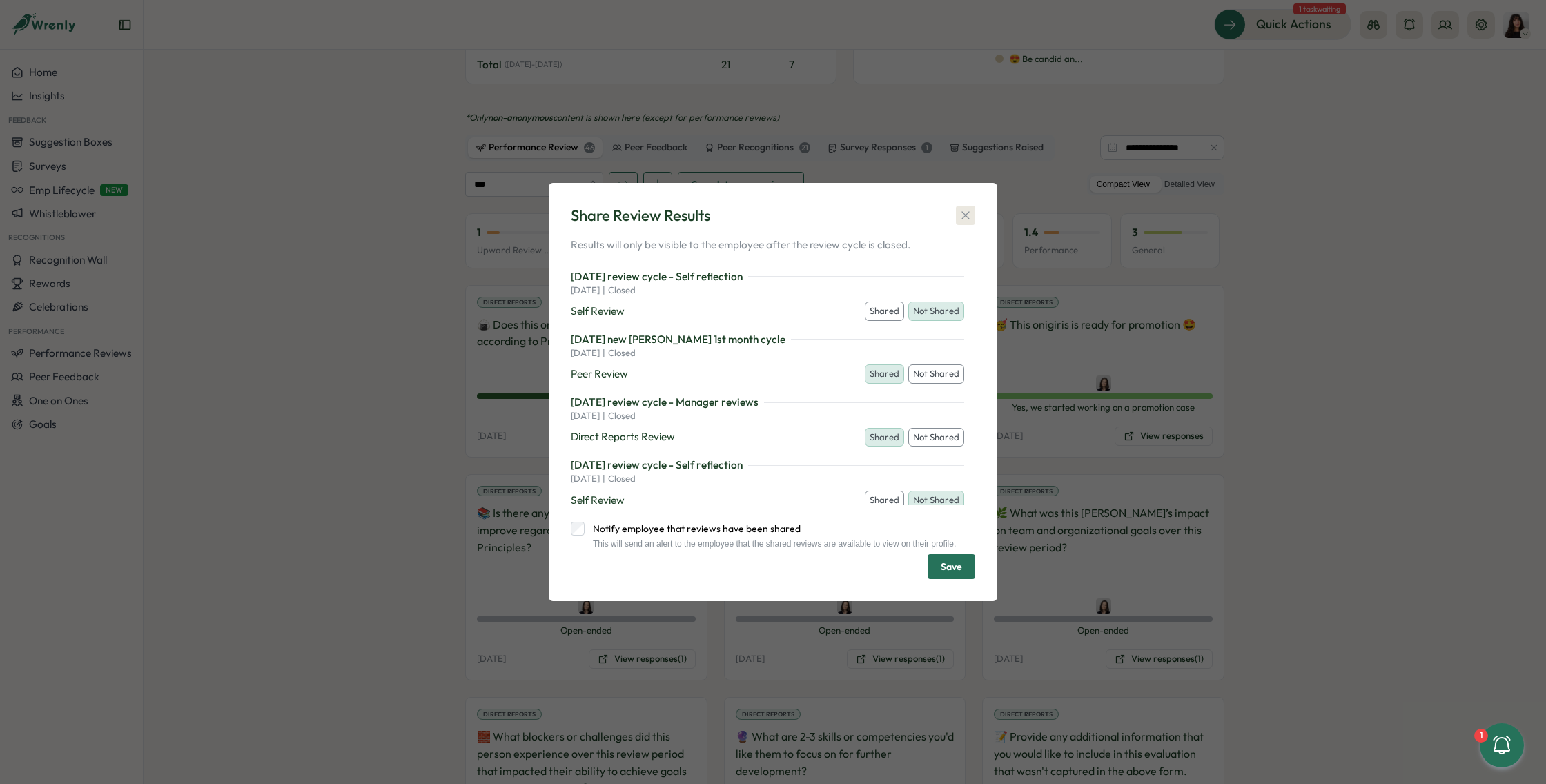
click at [967, 210] on icon "button" at bounding box center [965, 215] width 14 height 14
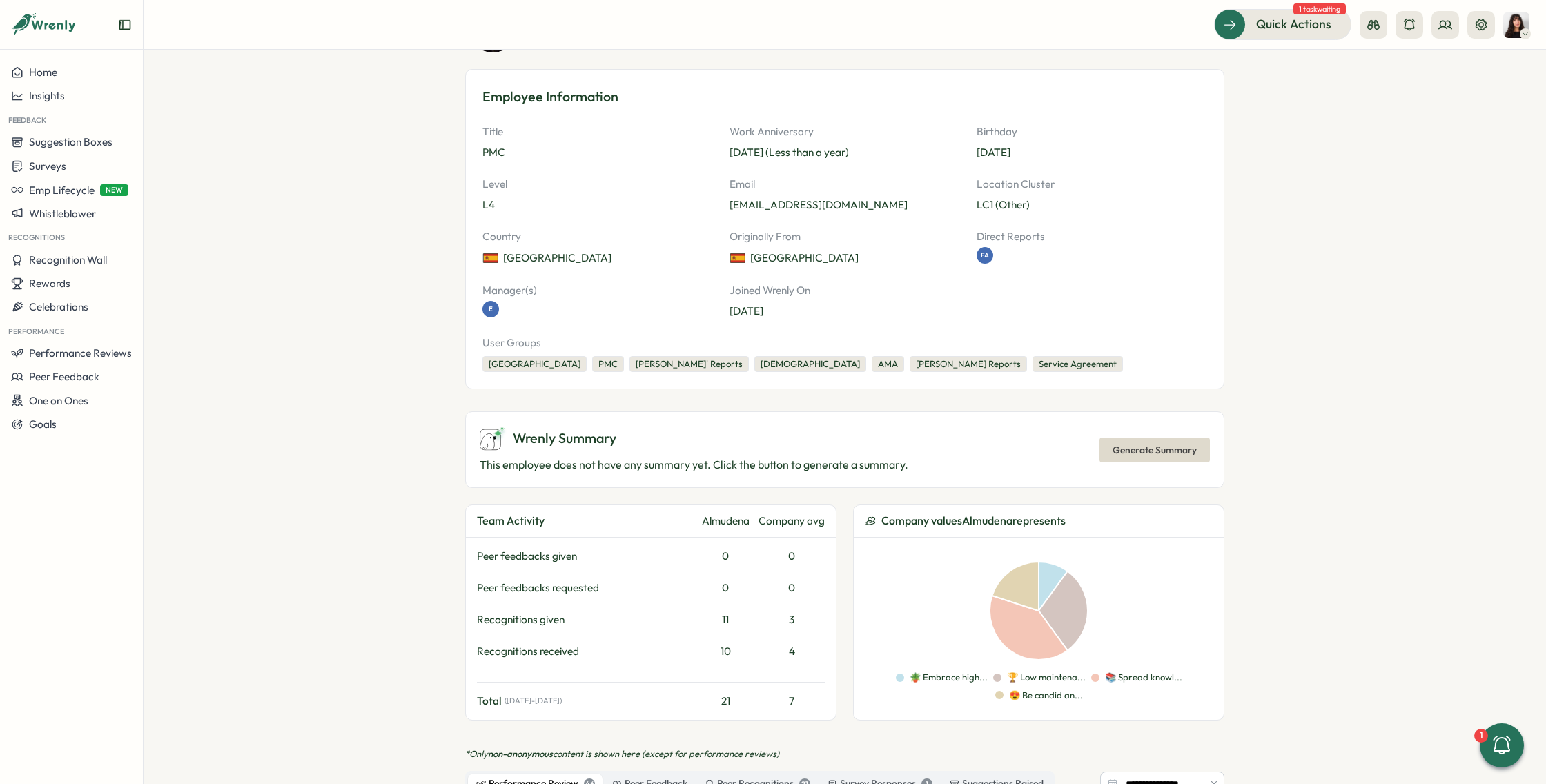
scroll to position [0, 0]
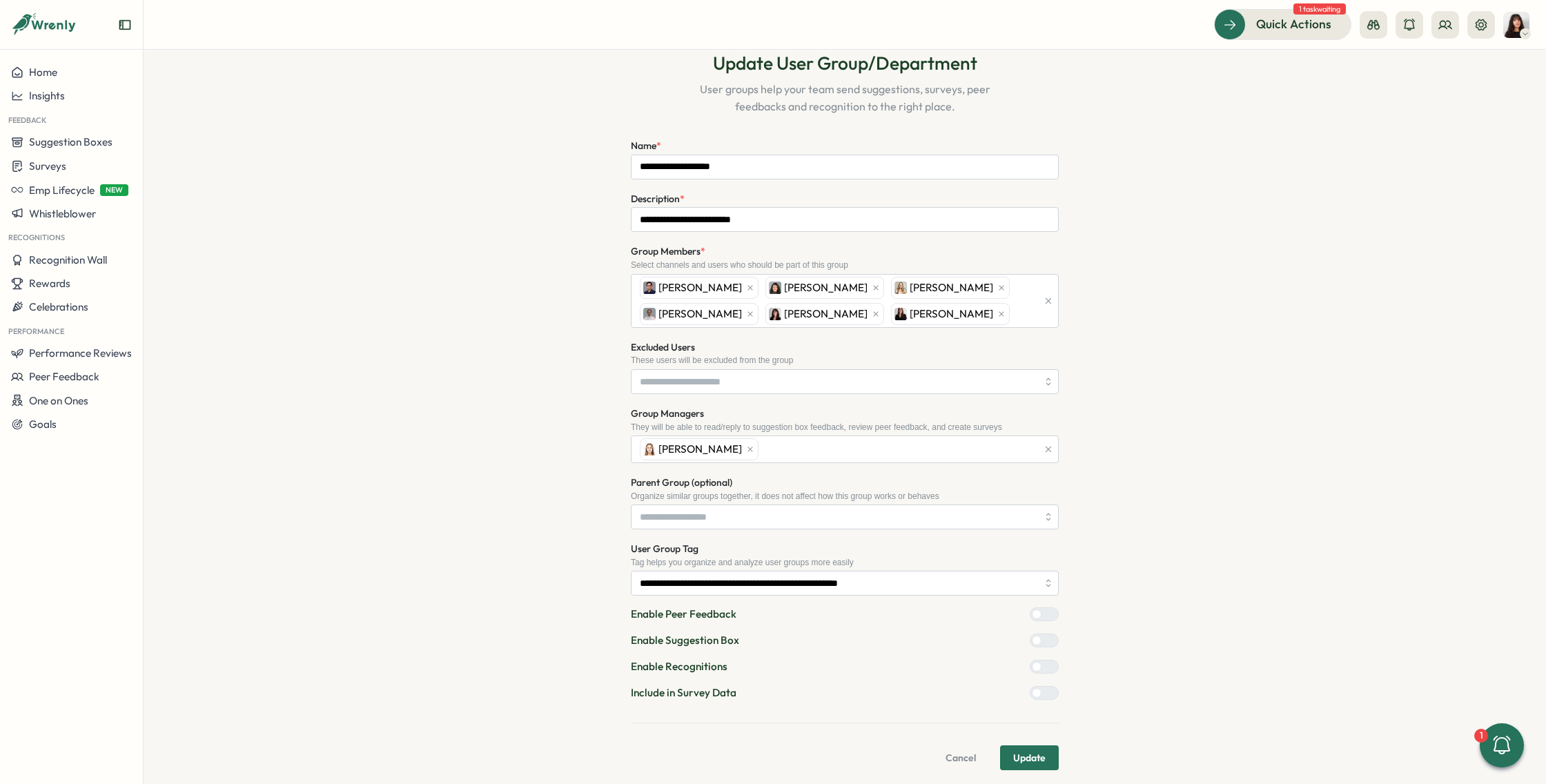
scroll to position [67, 0]
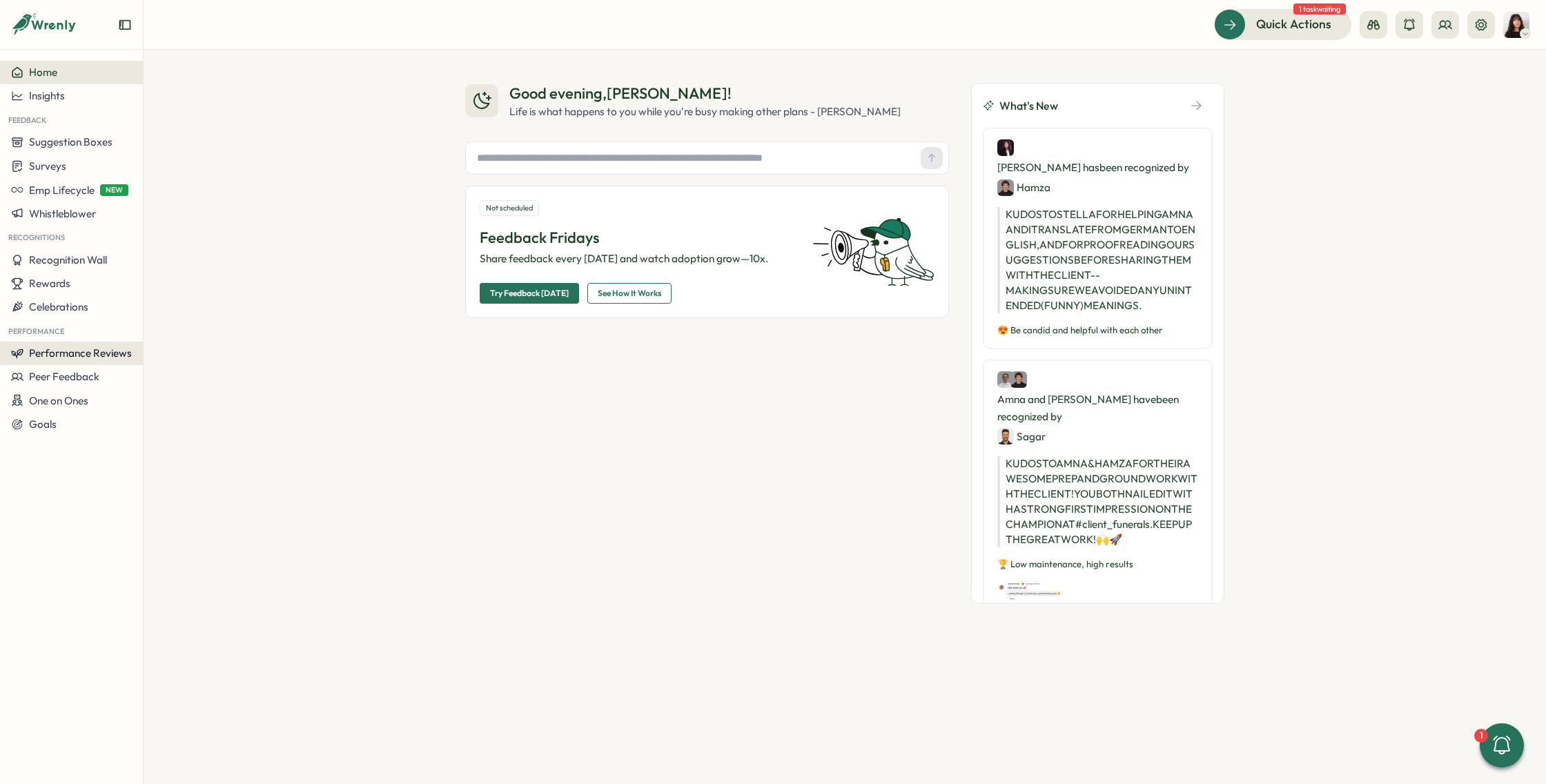
click at [85, 358] on span "Performance Reviews" at bounding box center [81, 352] width 103 height 13
click at [176, 334] on div "Reviews" at bounding box center [200, 326] width 107 height 15
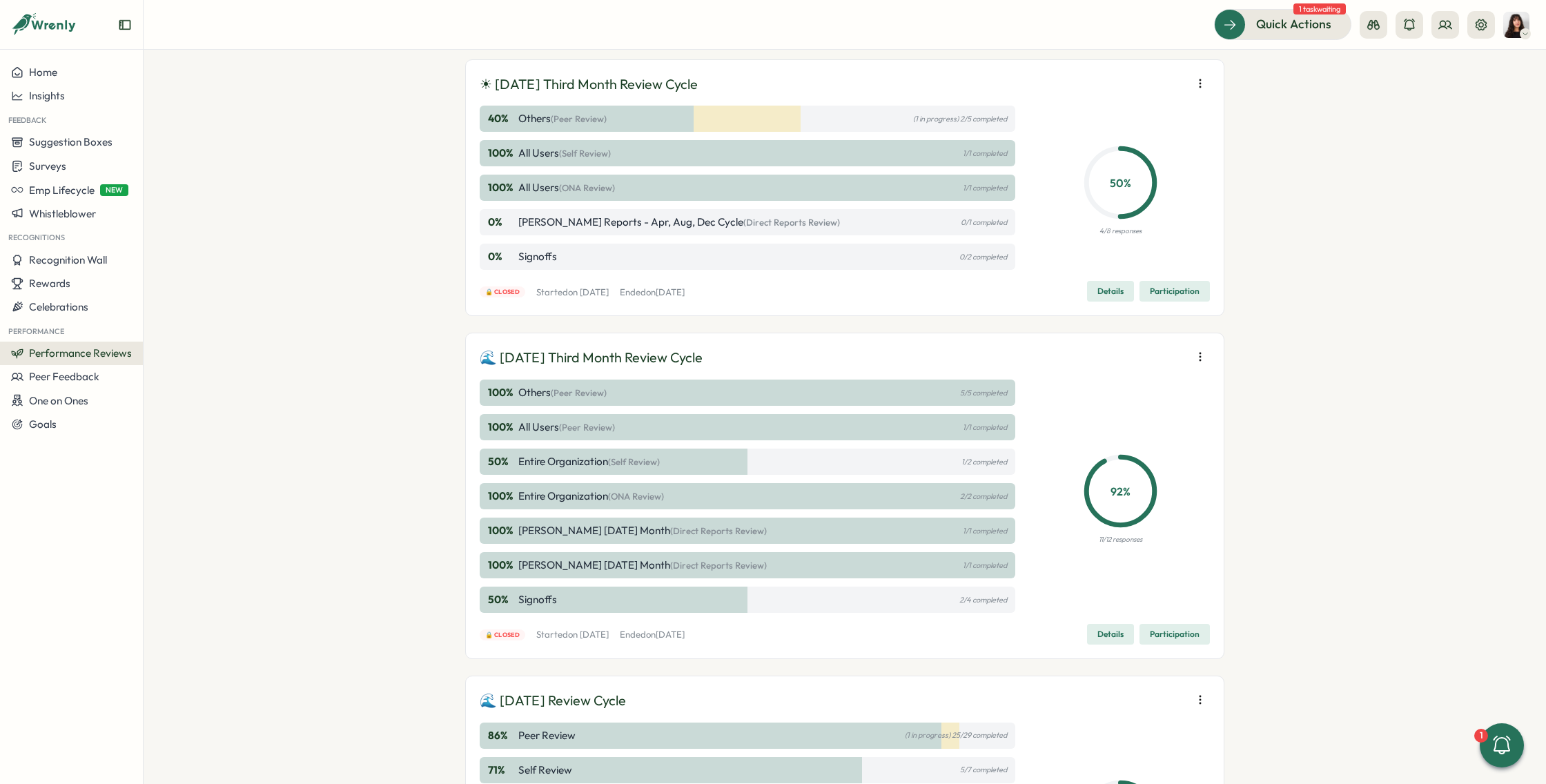
scroll to position [1198, 0]
click at [1166, 631] on span "Participation" at bounding box center [1175, 632] width 49 height 20
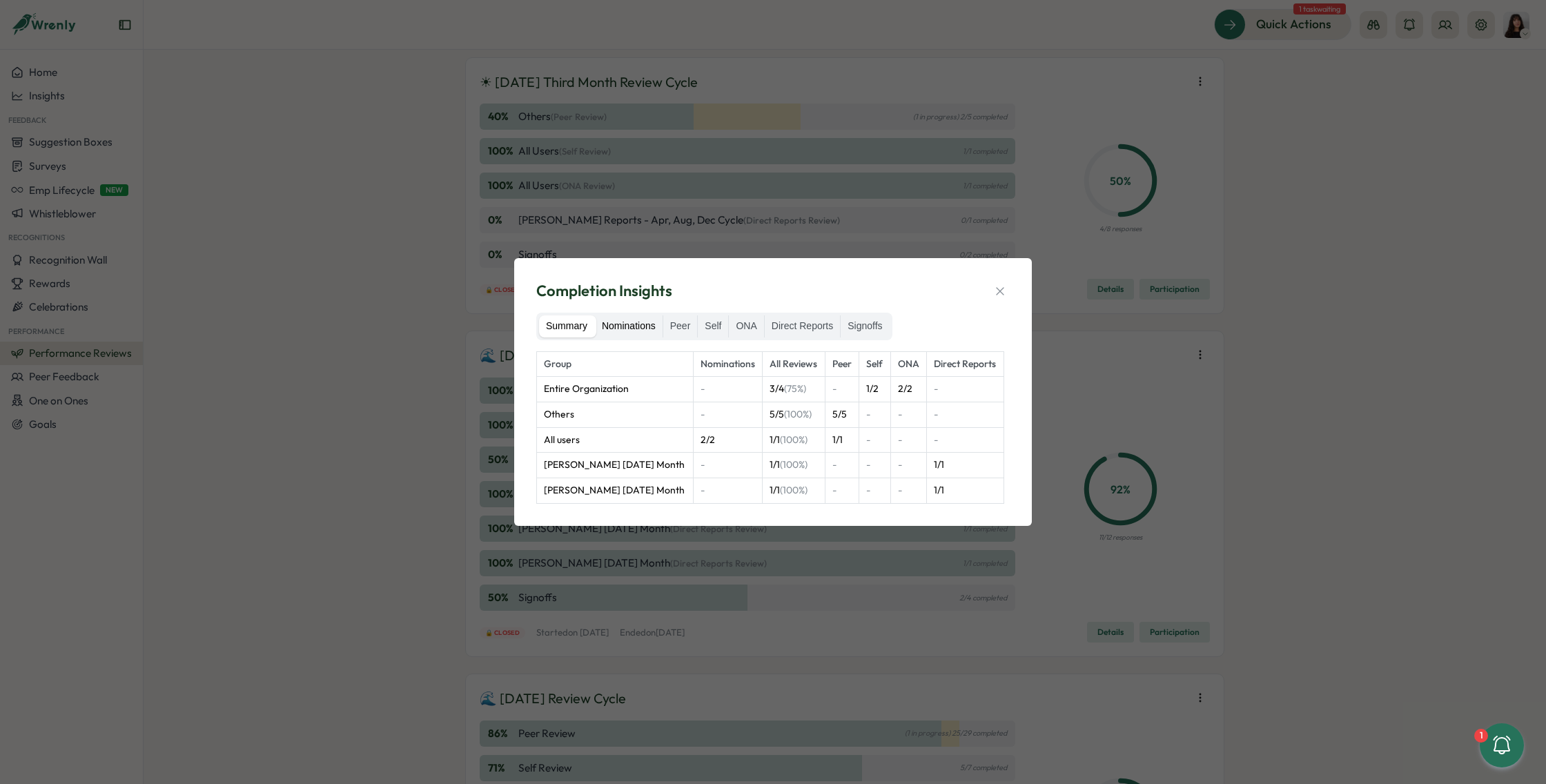
click at [652, 329] on label "Nominations" at bounding box center [628, 326] width 67 height 22
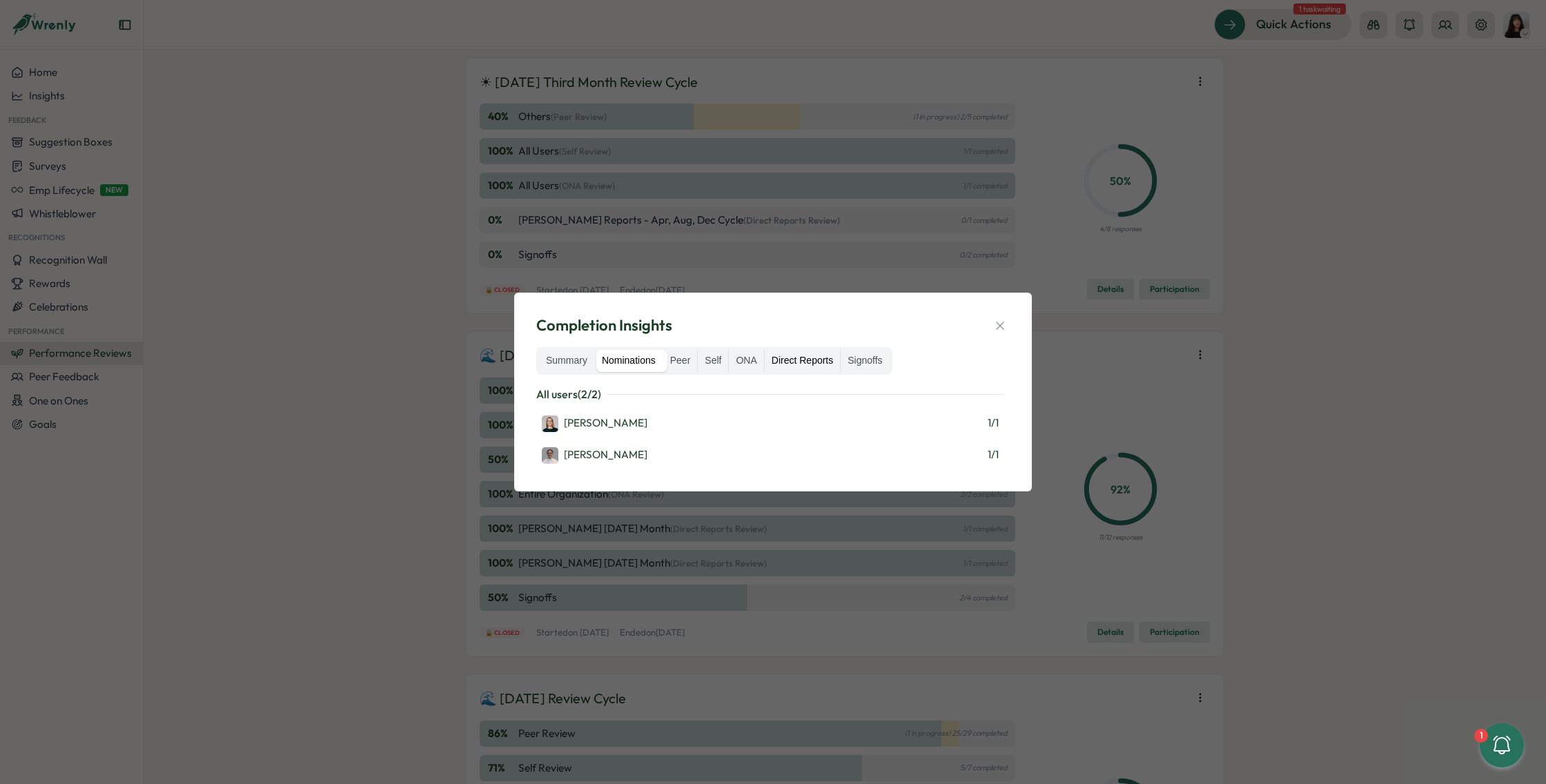
click at [823, 361] on label "Direct Reports" at bounding box center [802, 360] width 75 height 22
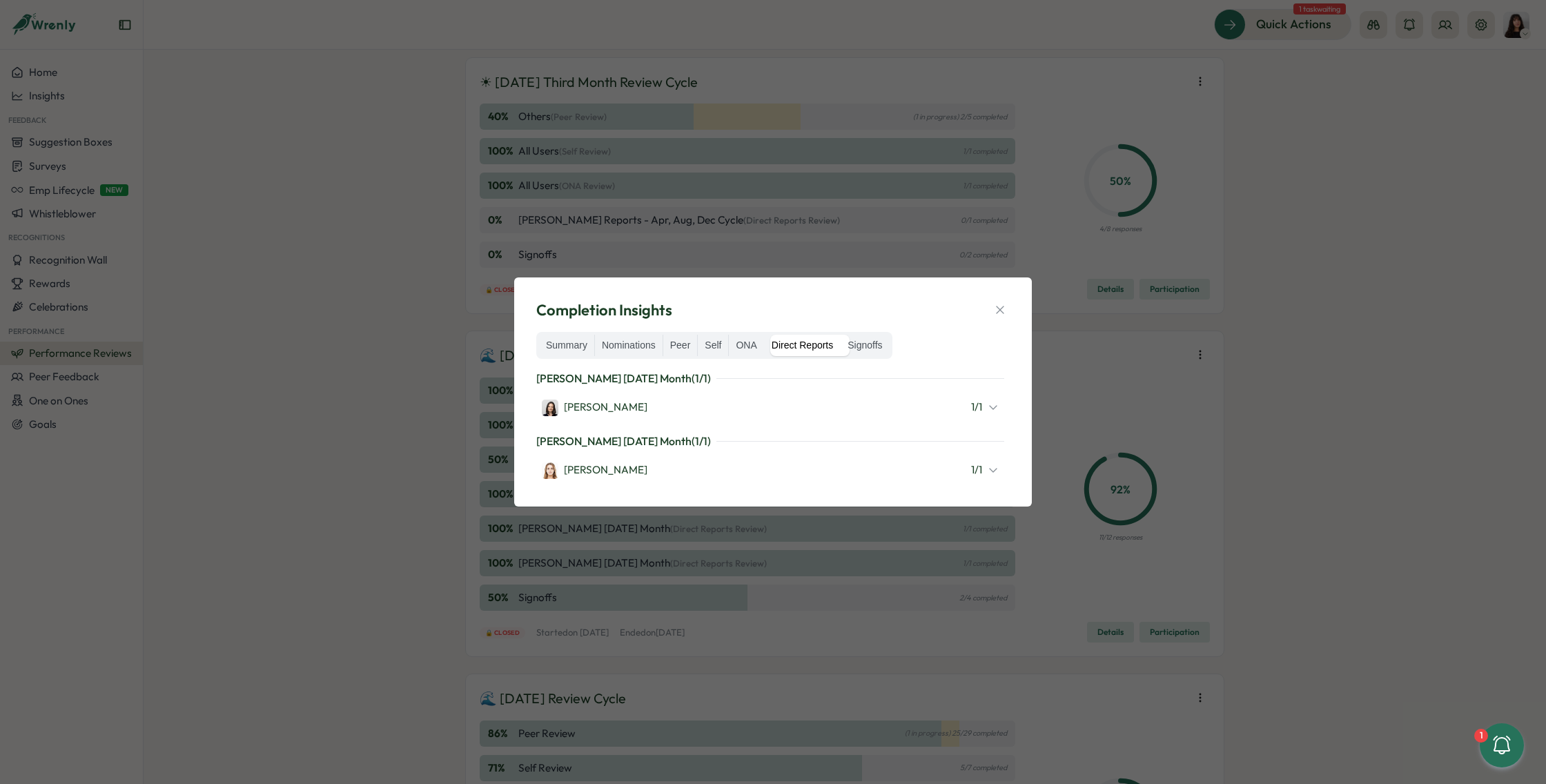
click at [995, 471] on icon at bounding box center [992, 469] width 11 height 11
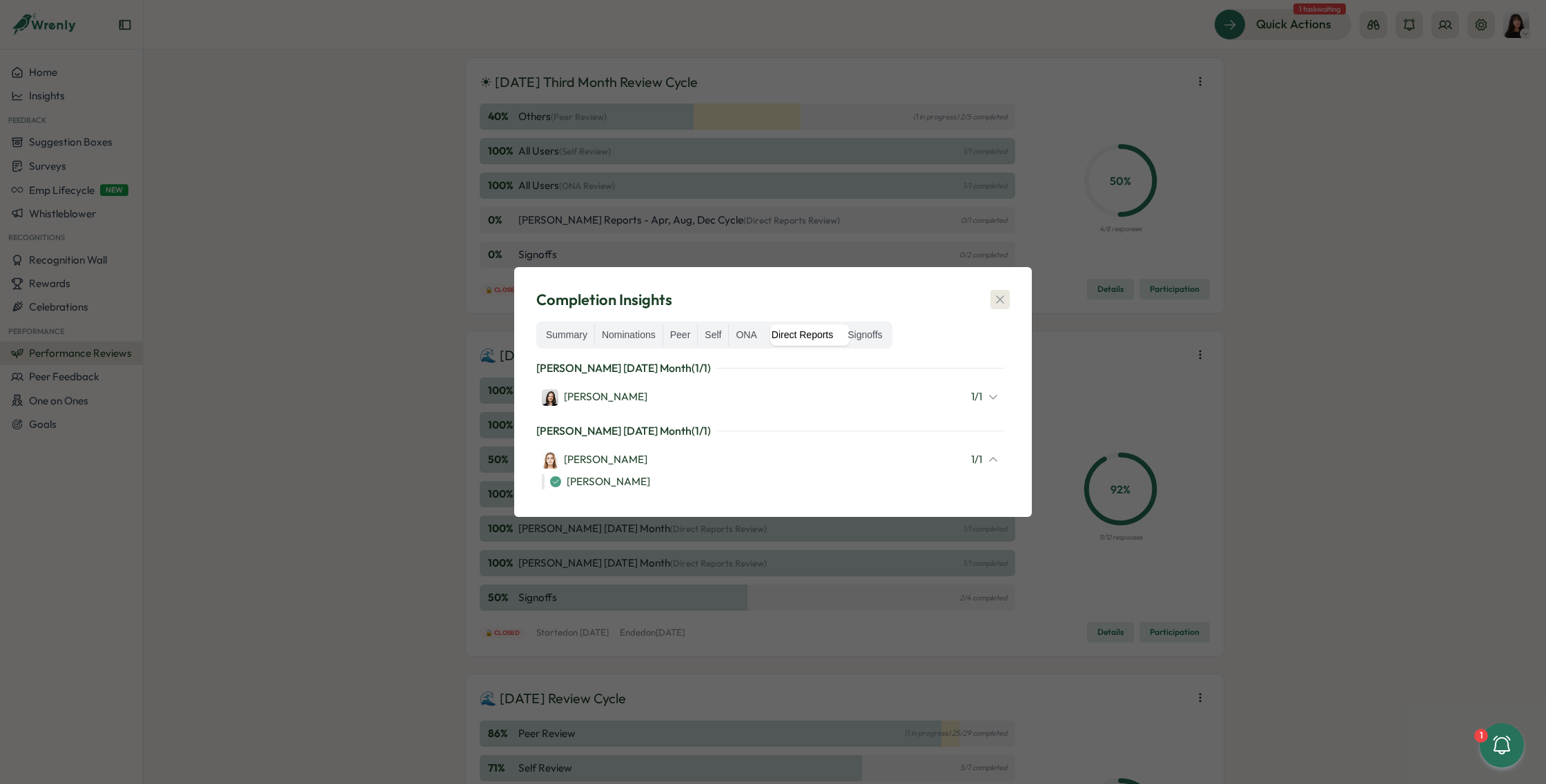
click at [996, 299] on icon "button" at bounding box center [1000, 299] width 14 height 14
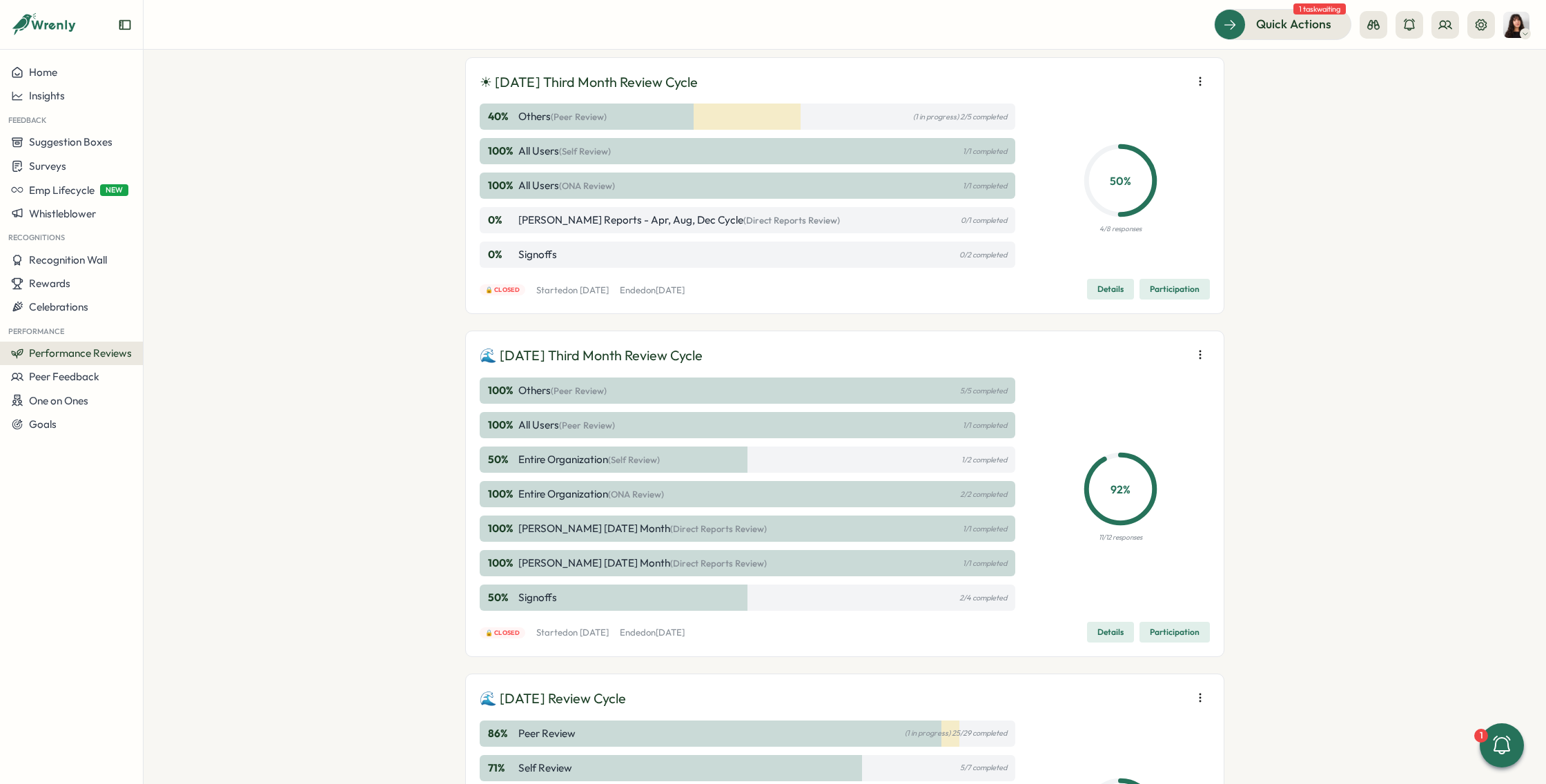
click at [1182, 347] on div "🌊 July 2025 Third Month Review Cycle" at bounding box center [844, 355] width 730 height 21
click at [1195, 350] on icon "button" at bounding box center [1200, 354] width 14 height 14
click at [717, 650] on div "🌊 July 2025 Third Month Review Cycle 100 % Others (Peer Review) 5/5 completed 1…" at bounding box center [844, 494] width 759 height 326
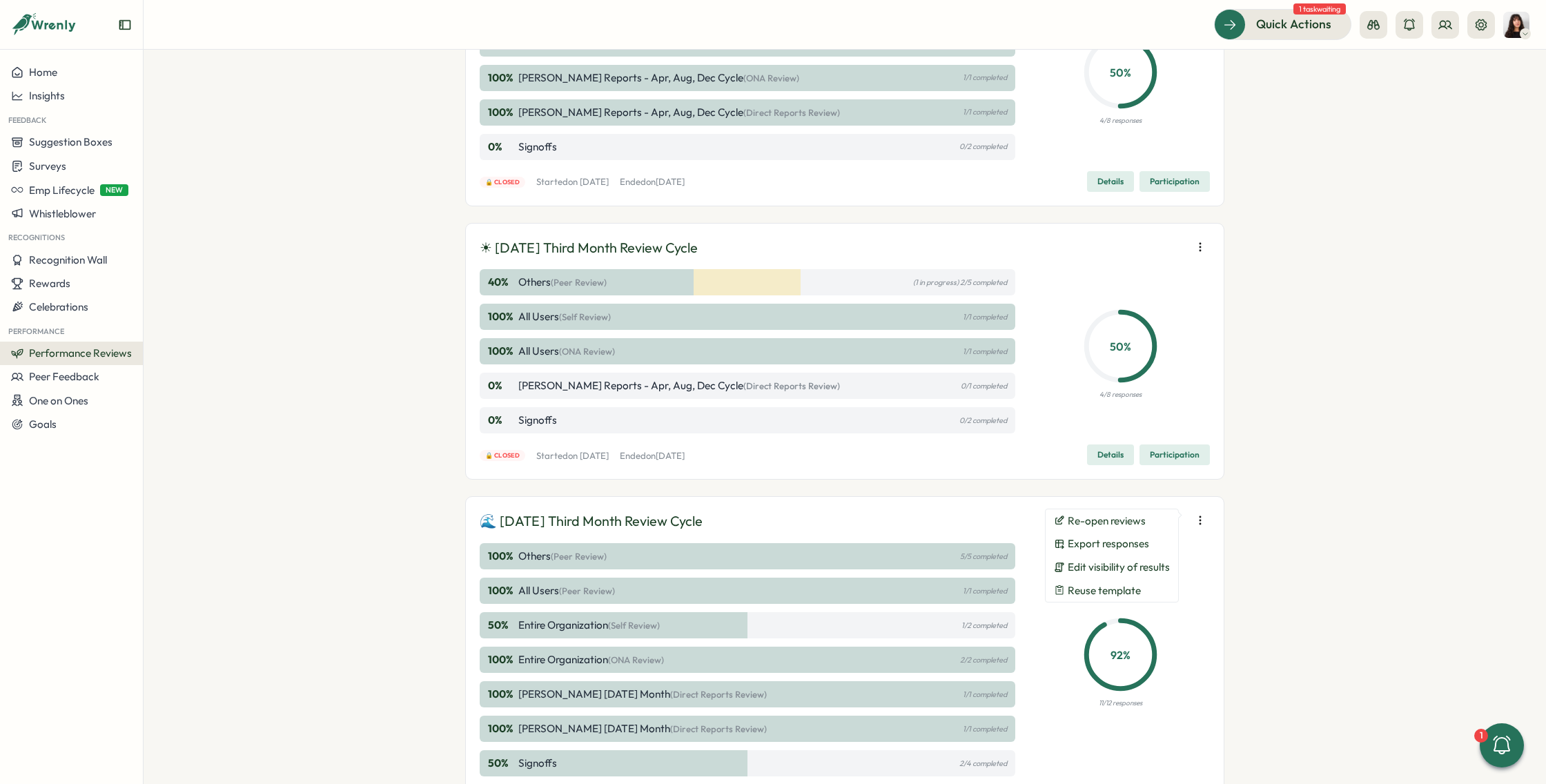
scroll to position [1032, 0]
click at [403, 437] on div "Performance Reviews Complete your reviews Preview Sample Report Create 🍂 Septem…" at bounding box center [844, 416] width 1402 height 734
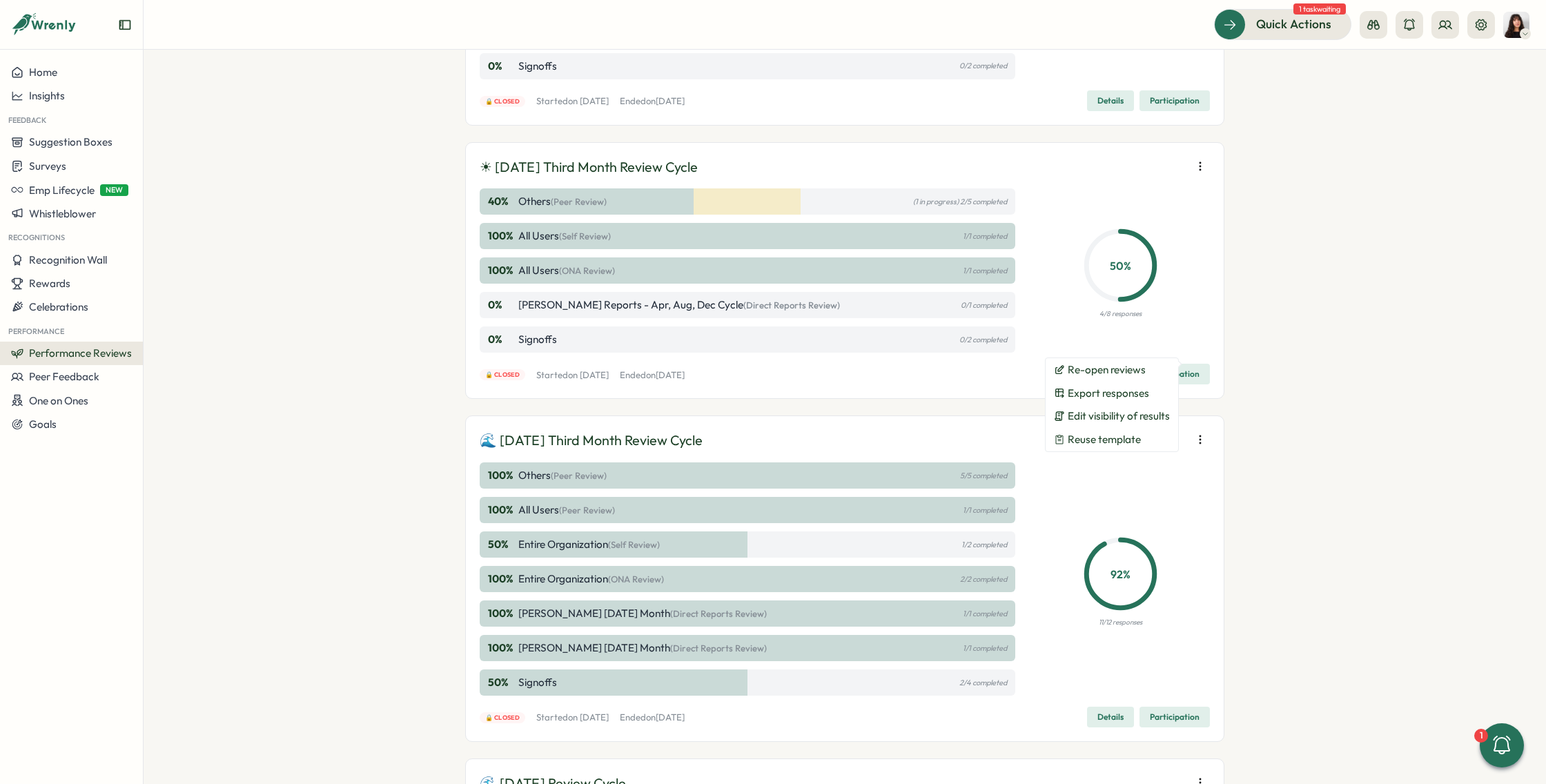
scroll to position [1184, 0]
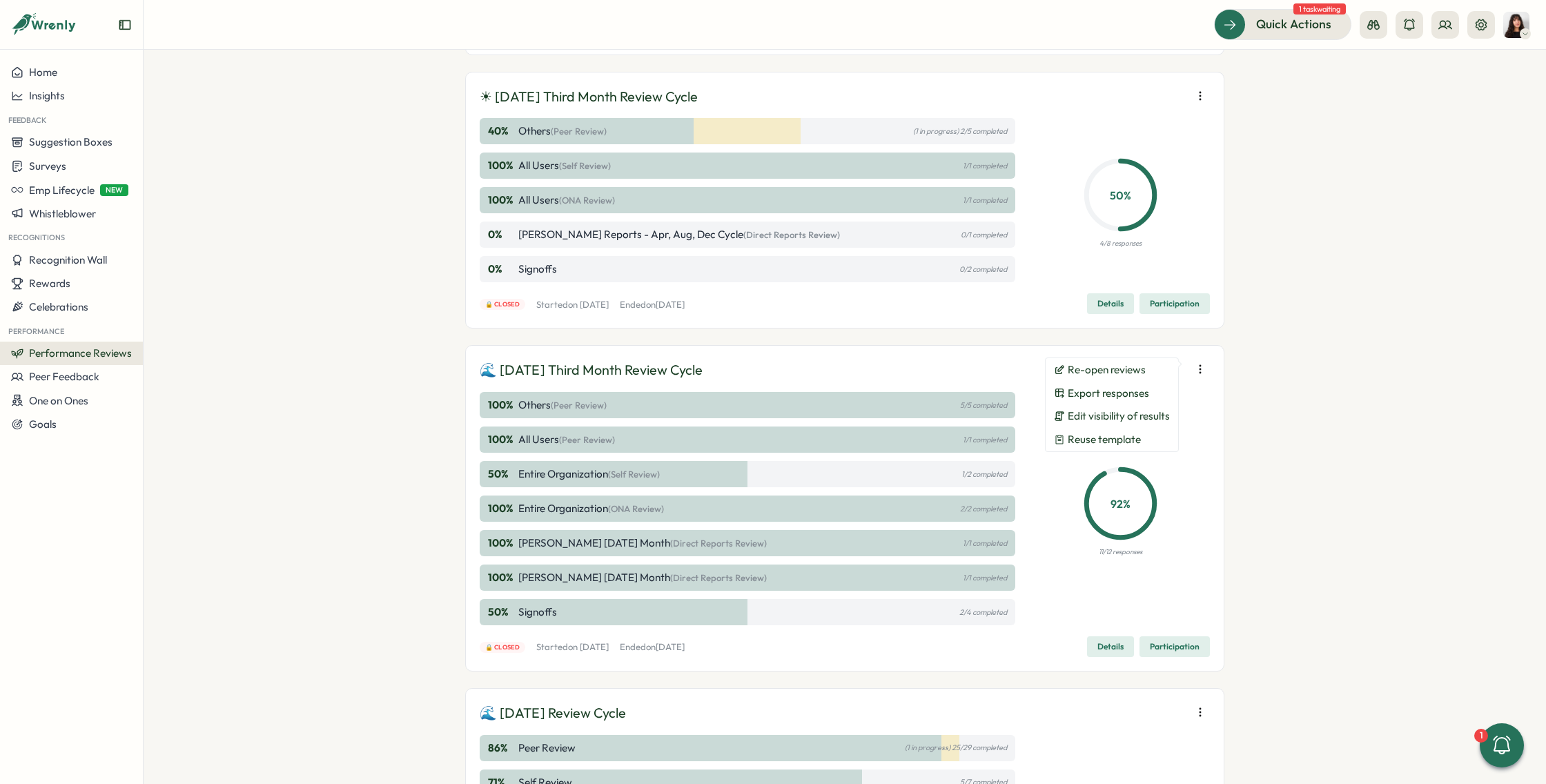
click at [731, 664] on div "🌊 July 2025 Third Month Review Cycle 100 % Others (Peer Review) 5/5 completed 1…" at bounding box center [844, 508] width 759 height 326
click at [1145, 375] on button "Re-open reviews" at bounding box center [1111, 370] width 133 height 23
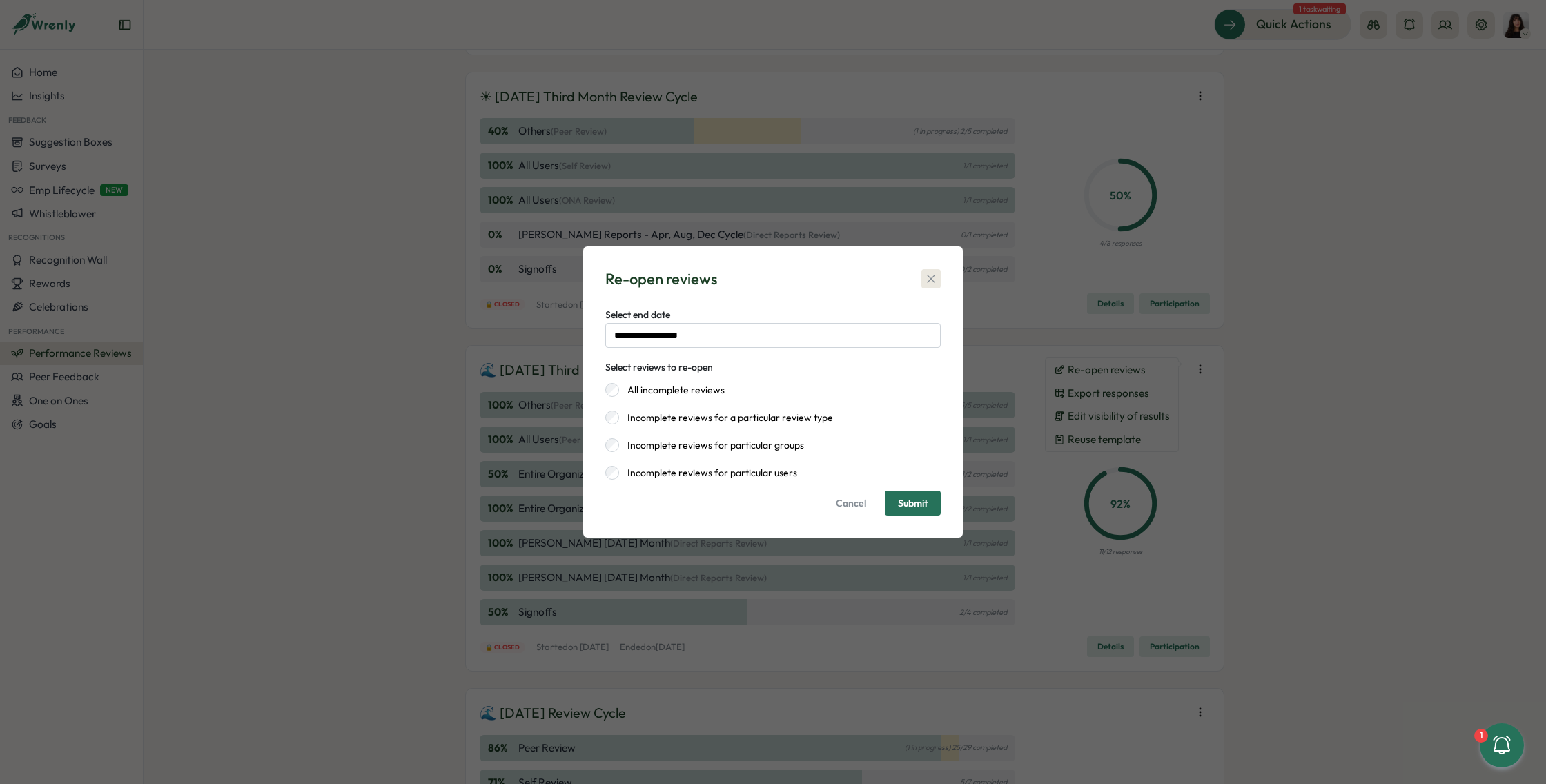
click at [932, 276] on icon "button" at bounding box center [930, 279] width 7 height 7
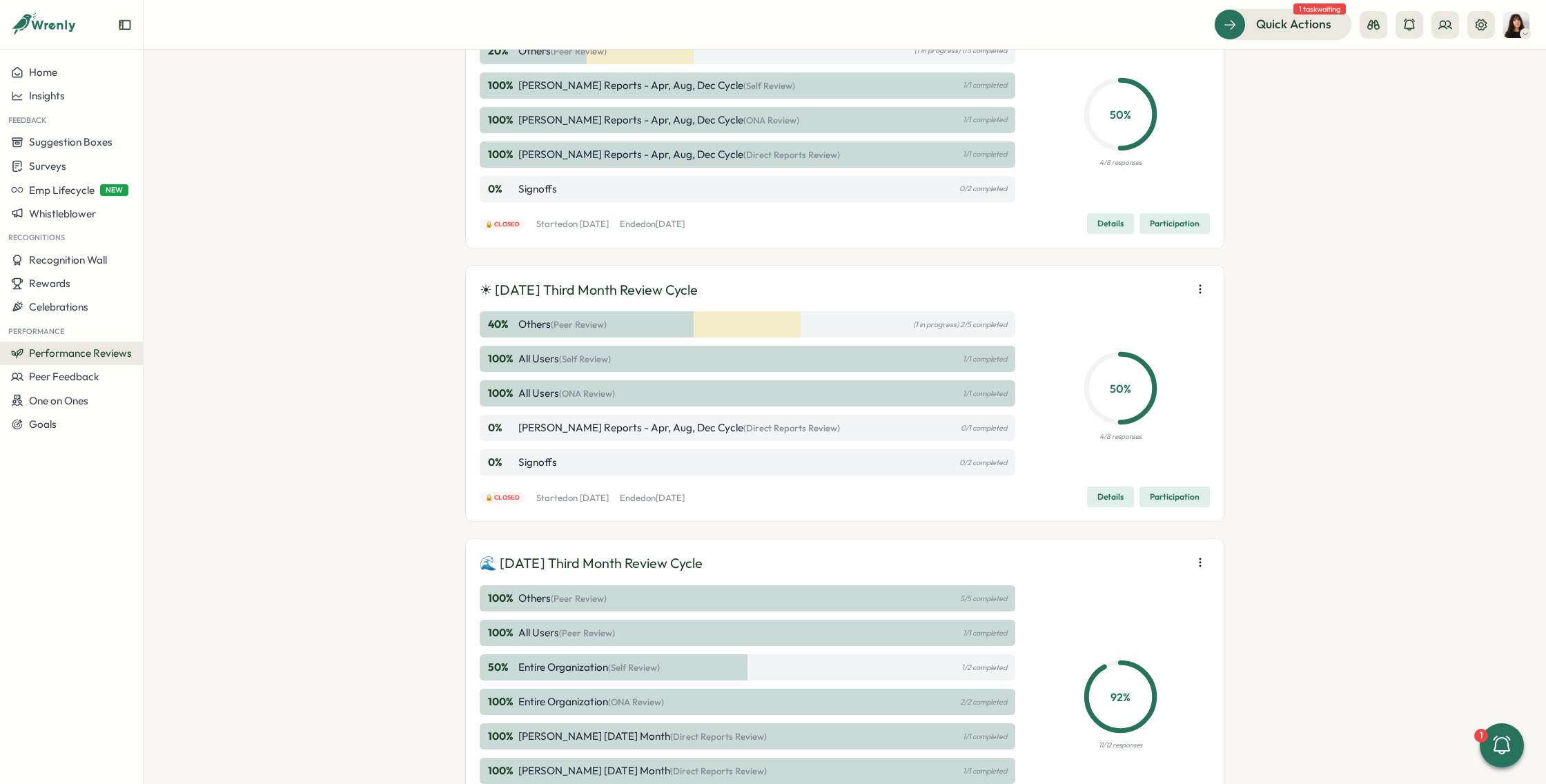
scroll to position [849, 0]
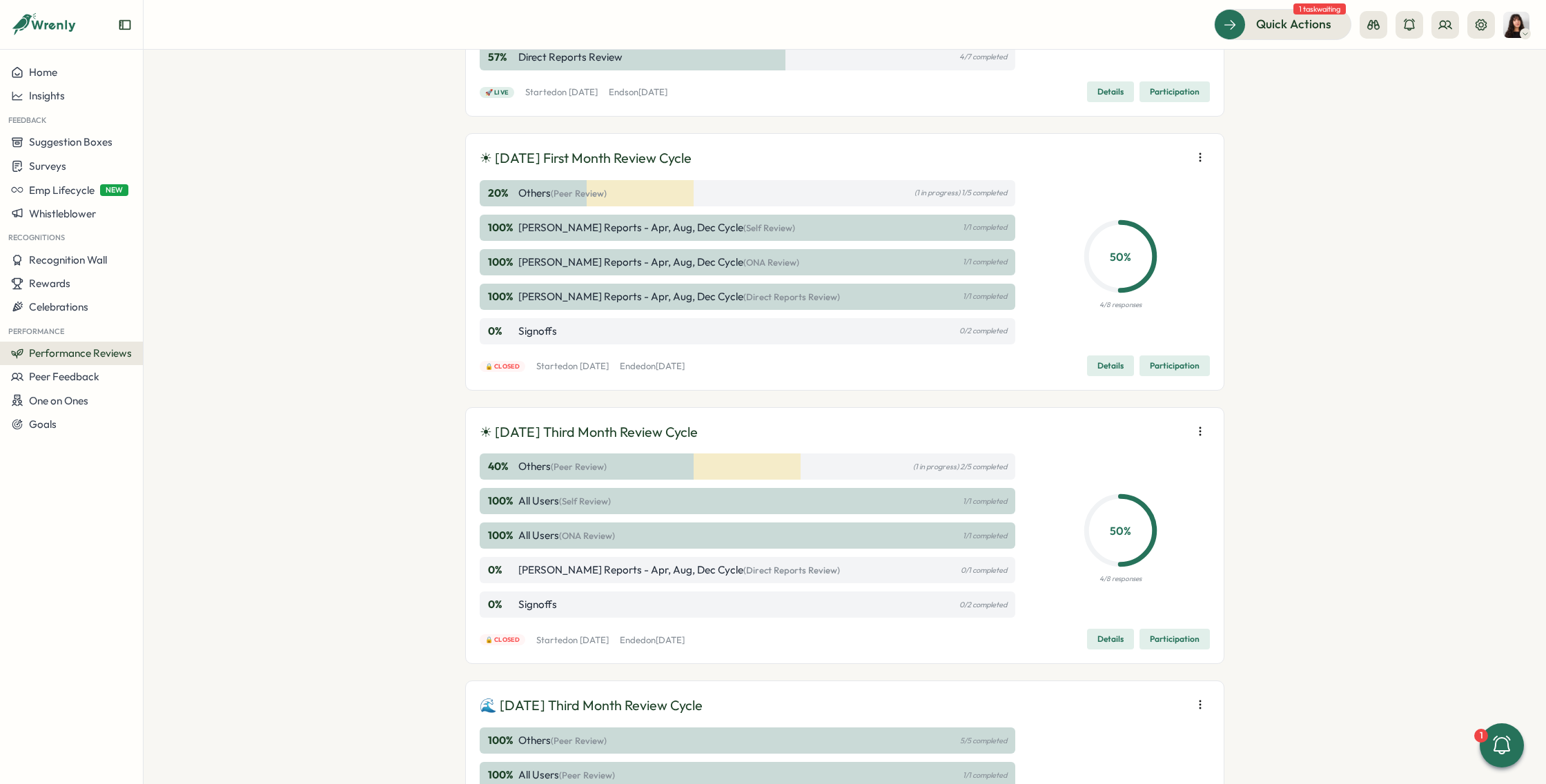
click at [1196, 150] on icon "button" at bounding box center [1200, 157] width 14 height 14
click at [1240, 282] on div "Performance Reviews Complete your reviews Preview Sample Report Create 🍂 Septem…" at bounding box center [844, 416] width 1402 height 734
click at [1233, 284] on div "Performance Reviews Complete your reviews Preview Sample Report Create 🍂 Septem…" at bounding box center [844, 416] width 1402 height 734
click at [1284, 379] on div "Performance Reviews Complete your reviews Preview Sample Report Create 🍂 Septem…" at bounding box center [844, 416] width 1402 height 734
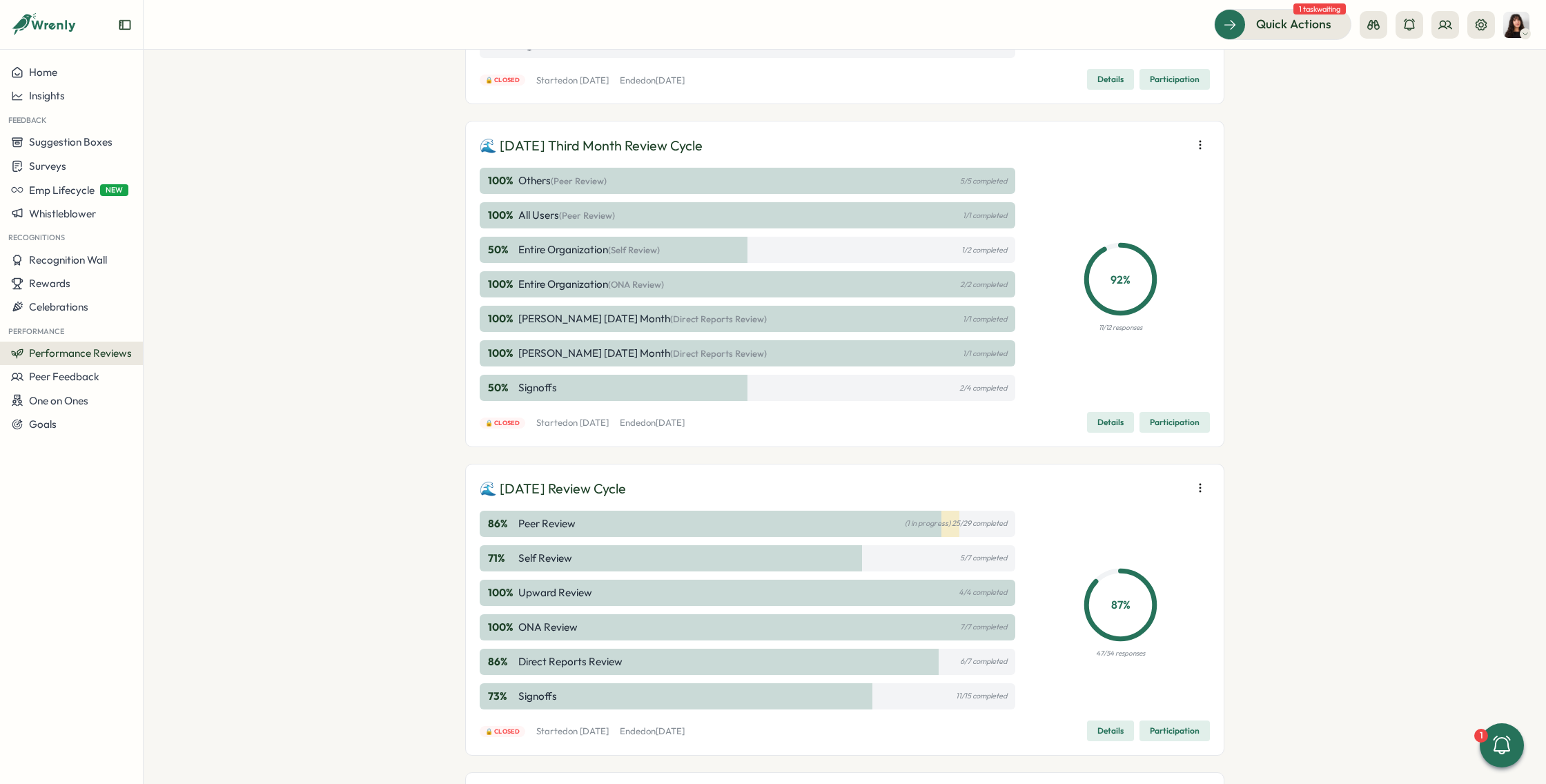
scroll to position [1419, 0]
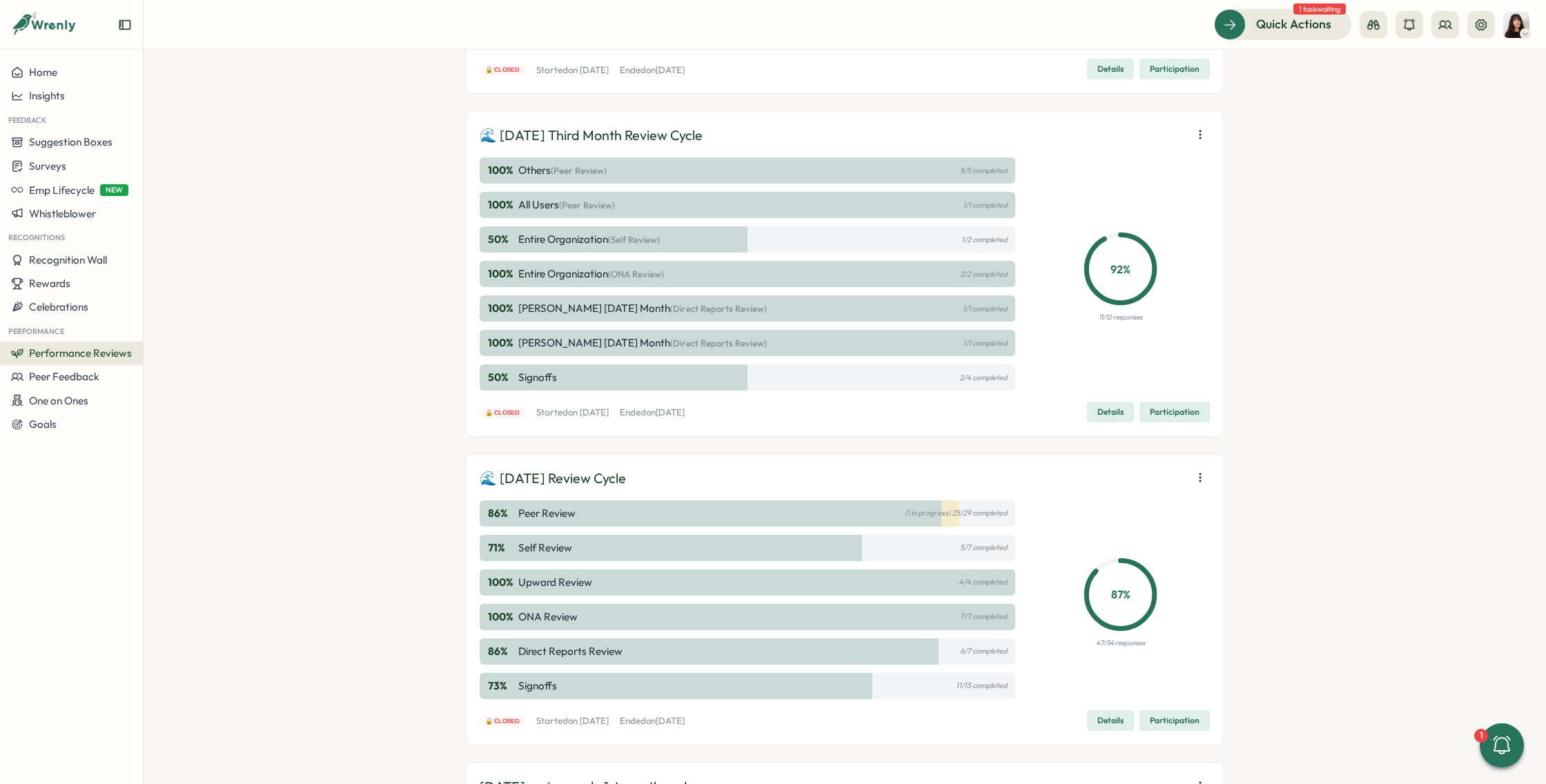
click at [1111, 408] on span "Details" at bounding box center [1110, 412] width 26 height 20
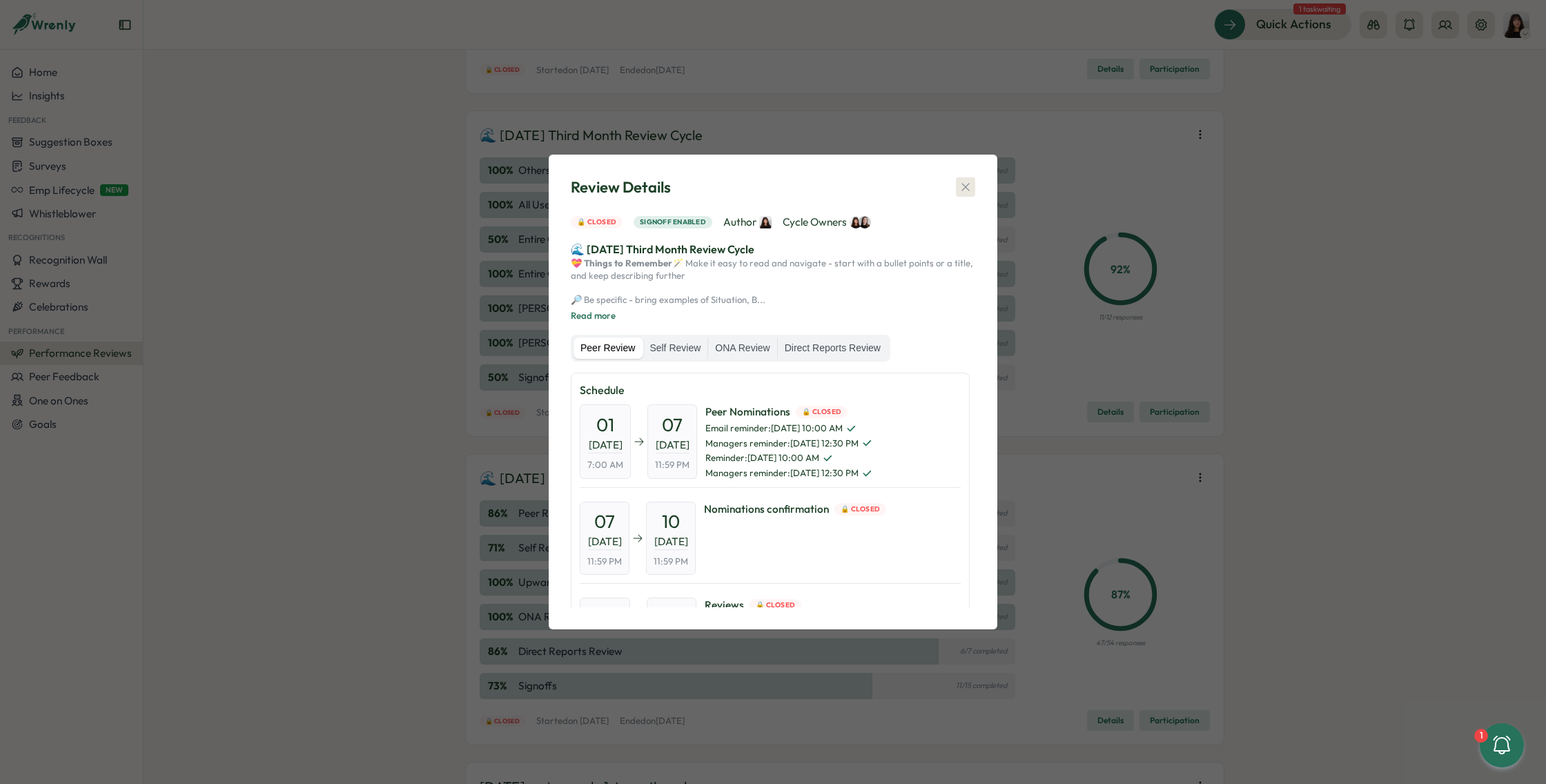
click at [966, 183] on icon "button" at bounding box center [965, 187] width 7 height 7
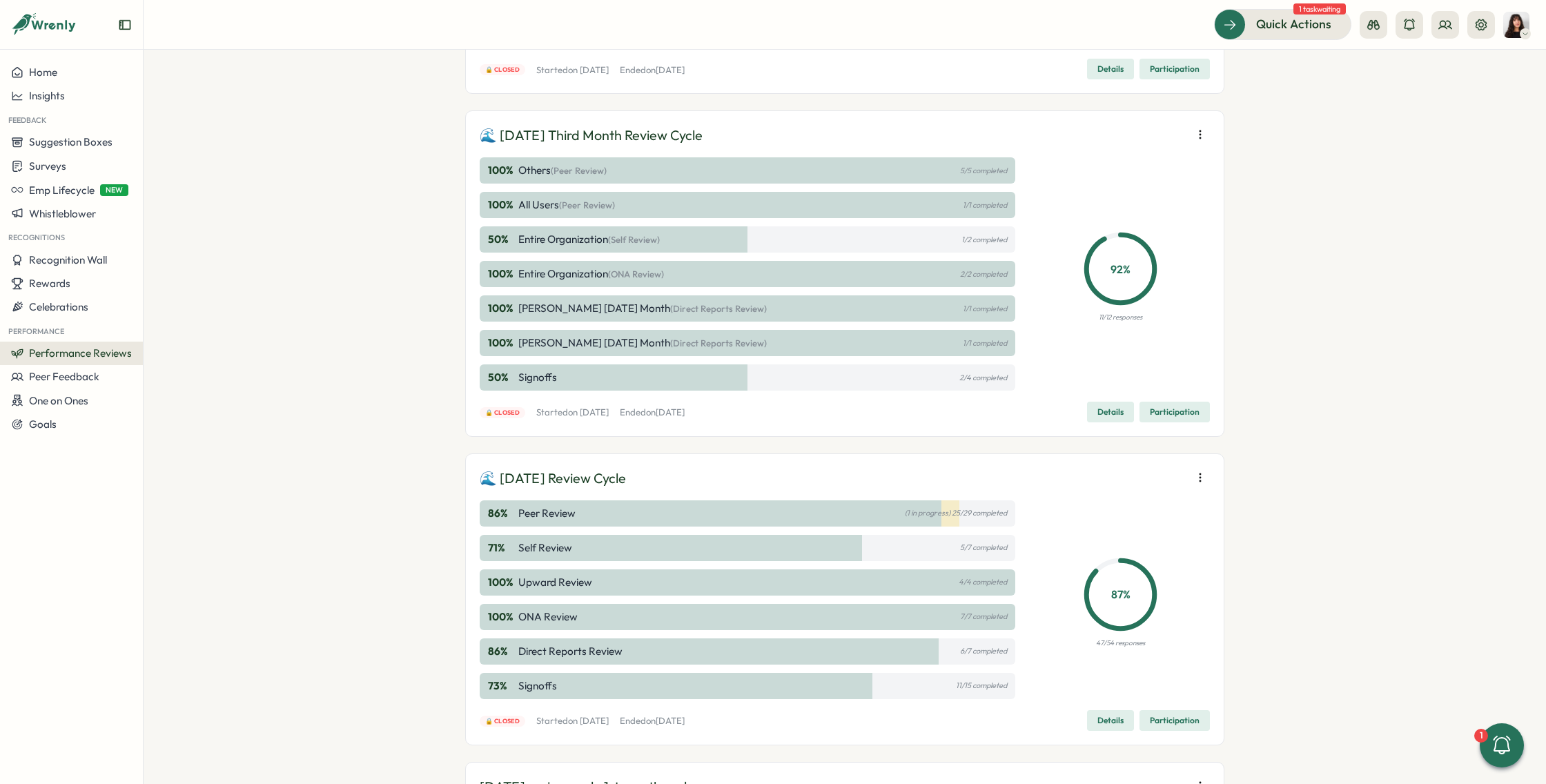
click at [1175, 416] on span "Participation" at bounding box center [1175, 412] width 49 height 20
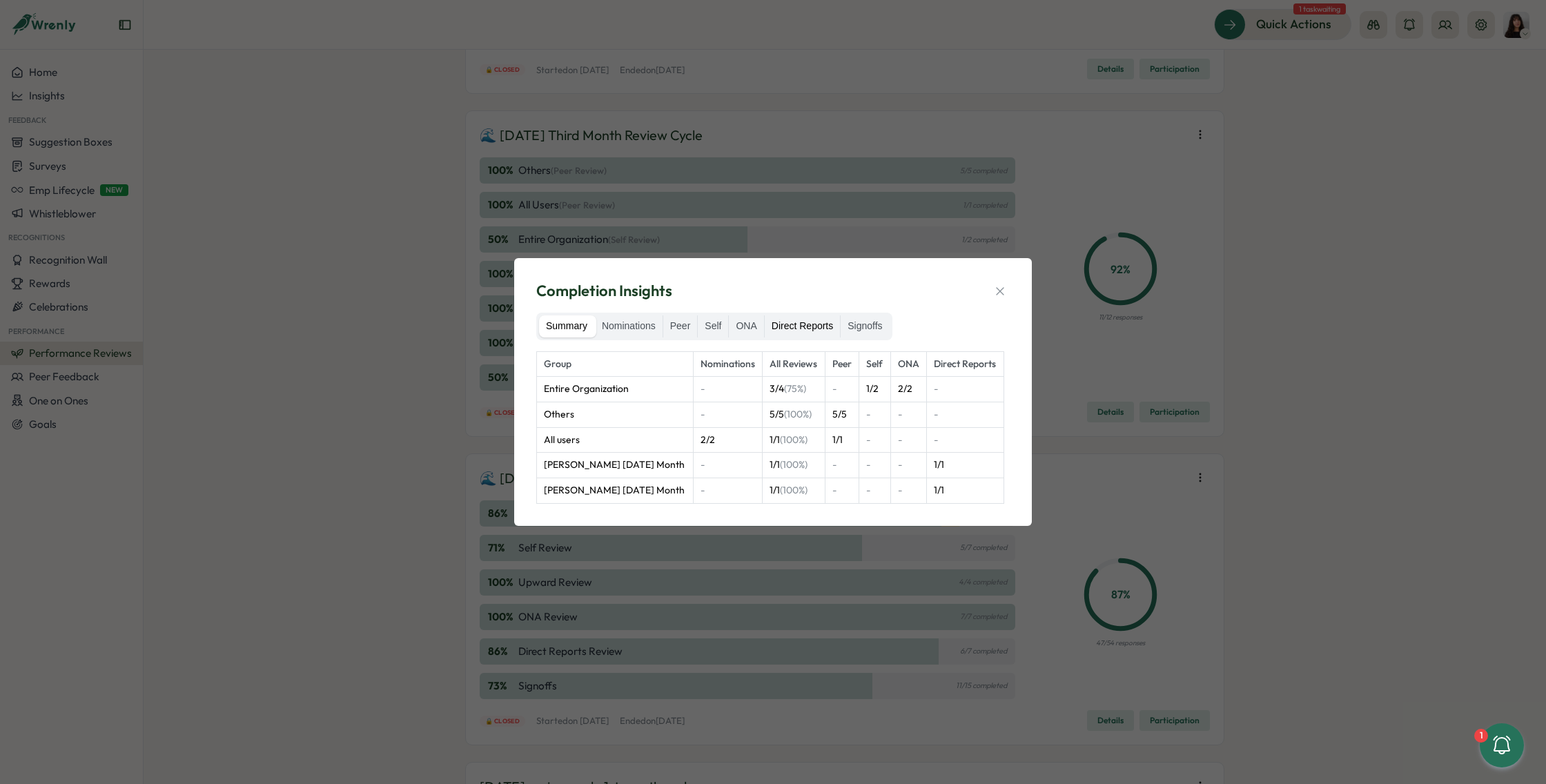
click at [825, 319] on label "Direct Reports" at bounding box center [802, 326] width 75 height 22
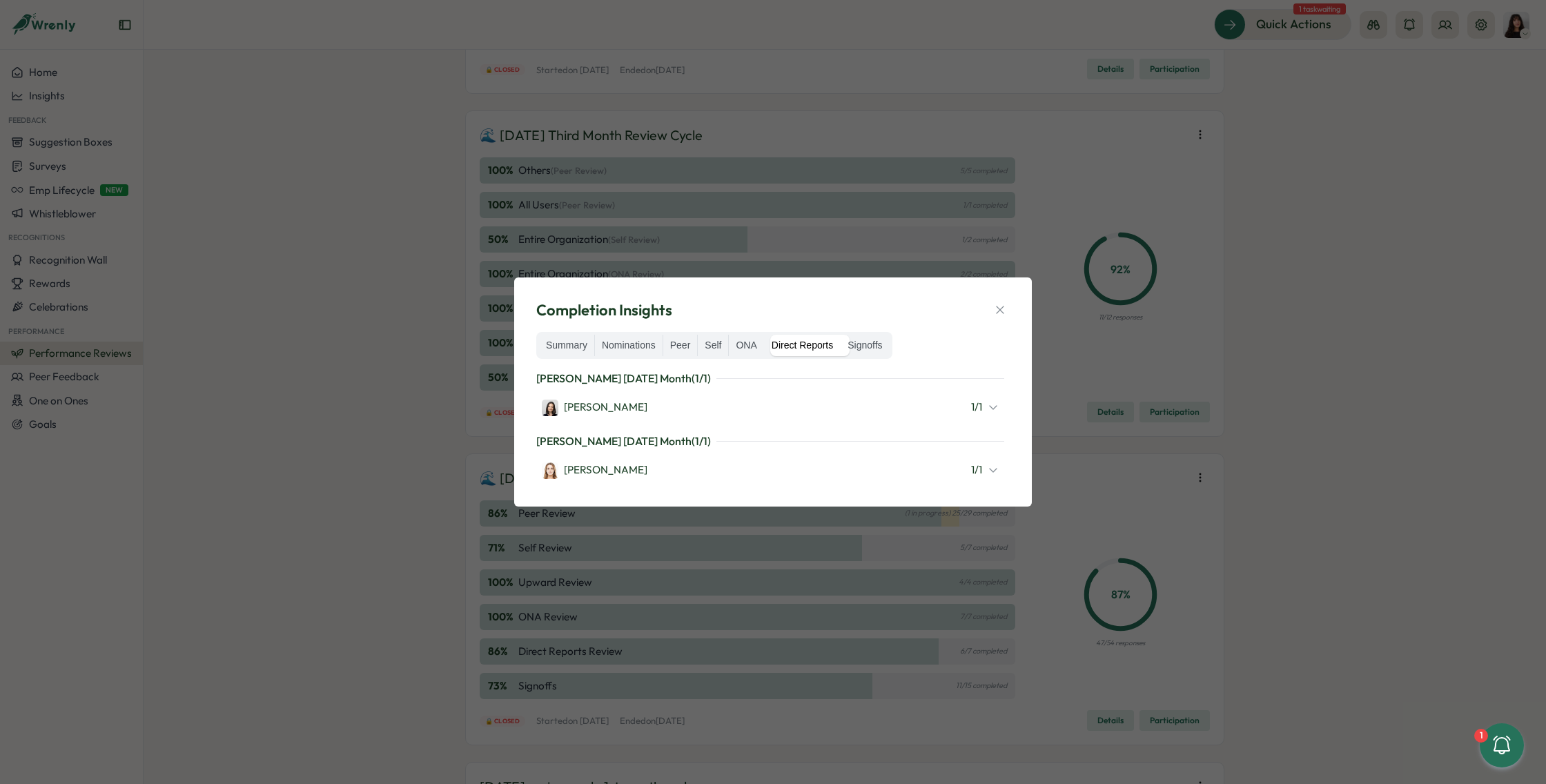
click at [995, 411] on icon at bounding box center [992, 407] width 11 height 11
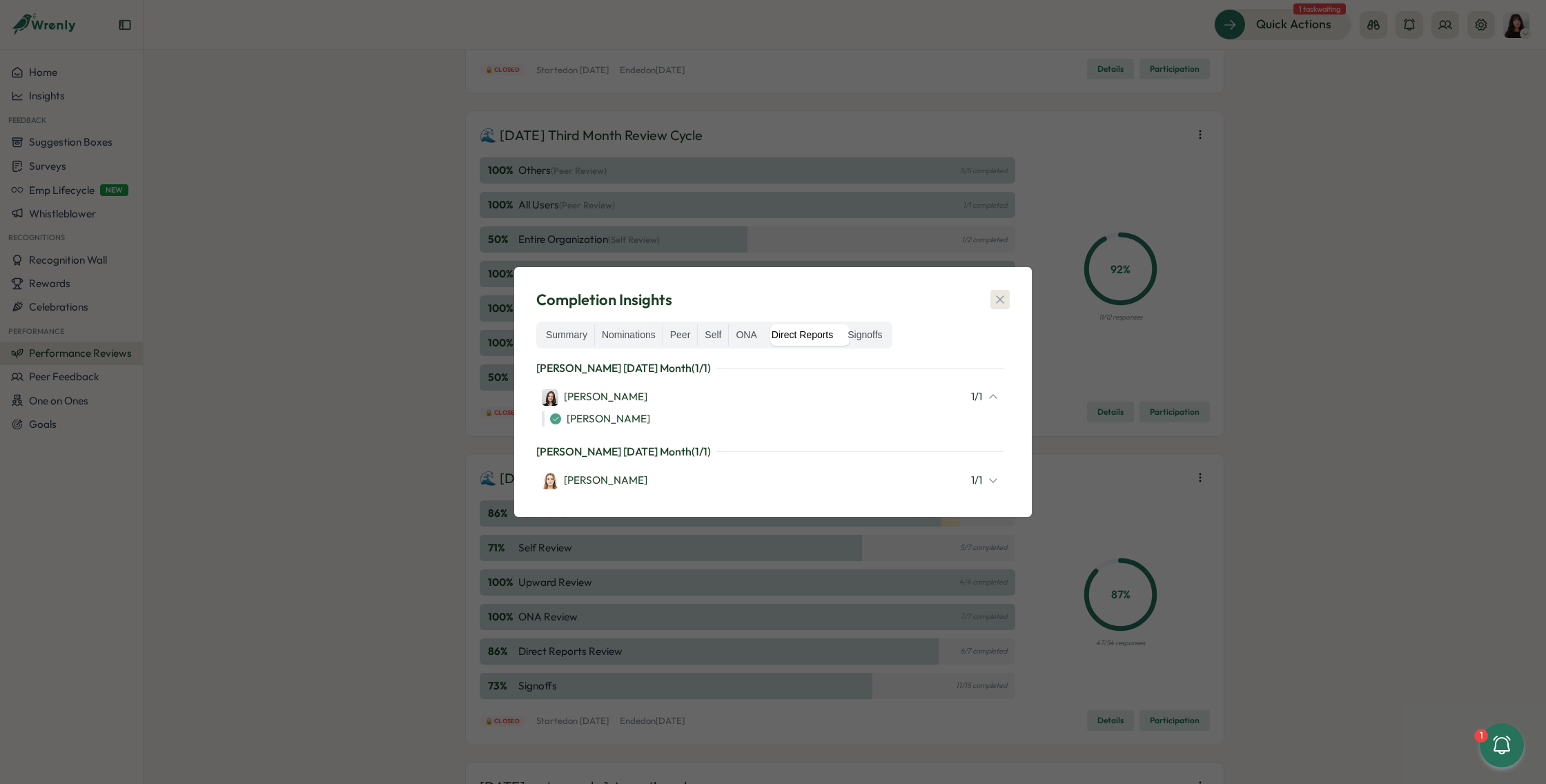
click at [996, 306] on icon "button" at bounding box center [1000, 299] width 14 height 14
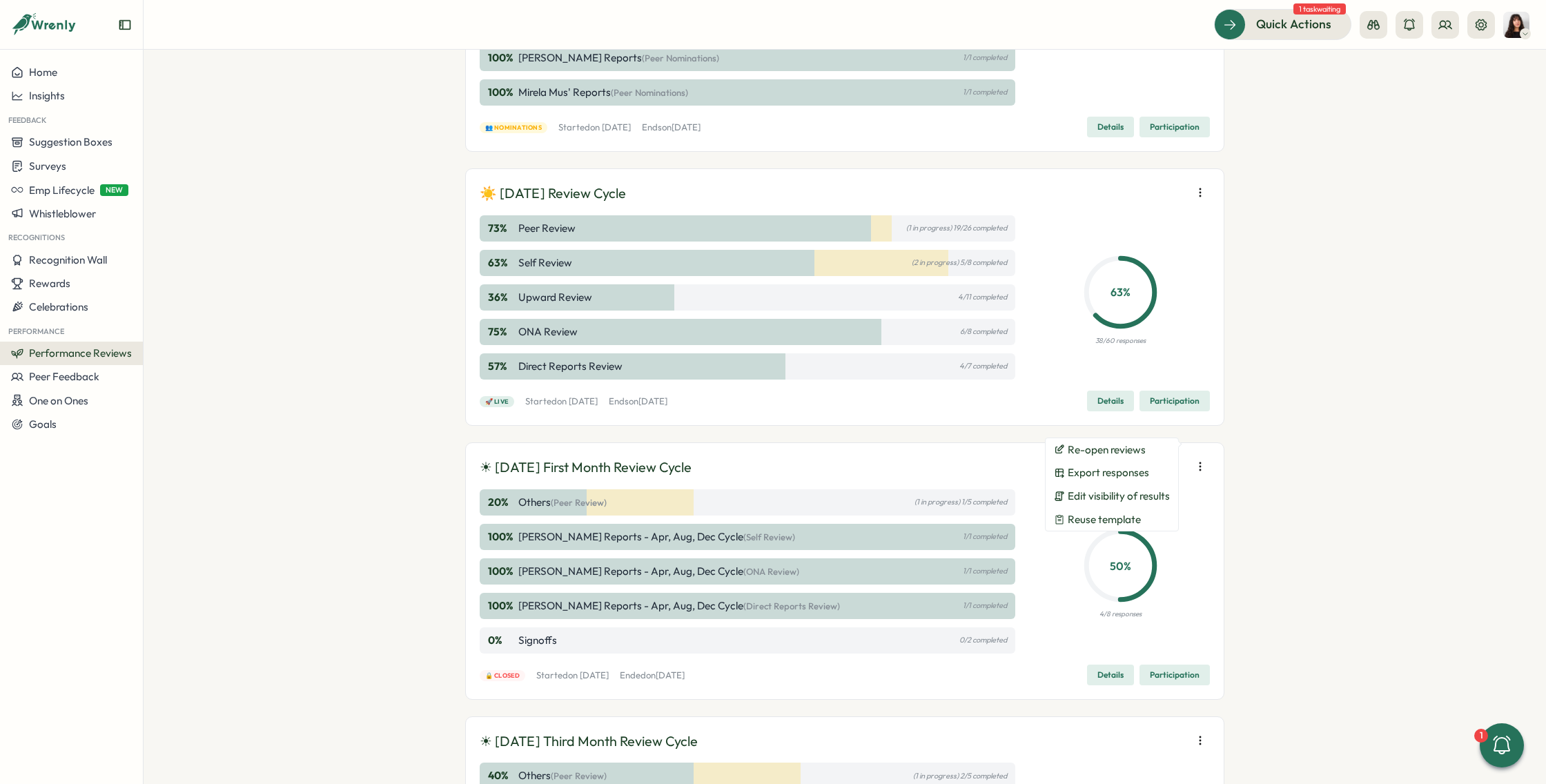
scroll to position [558, 0]
